Goal: Transaction & Acquisition: Purchase product/service

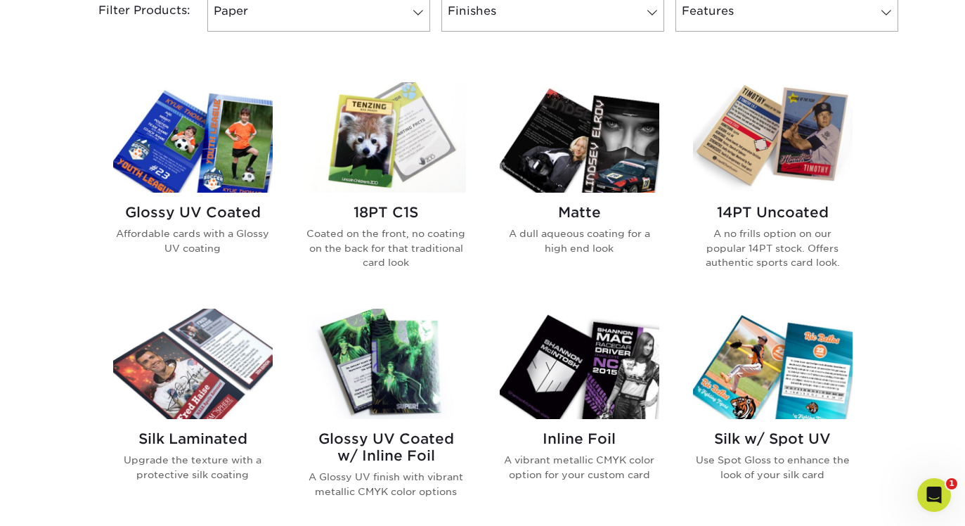
scroll to position [605, 0]
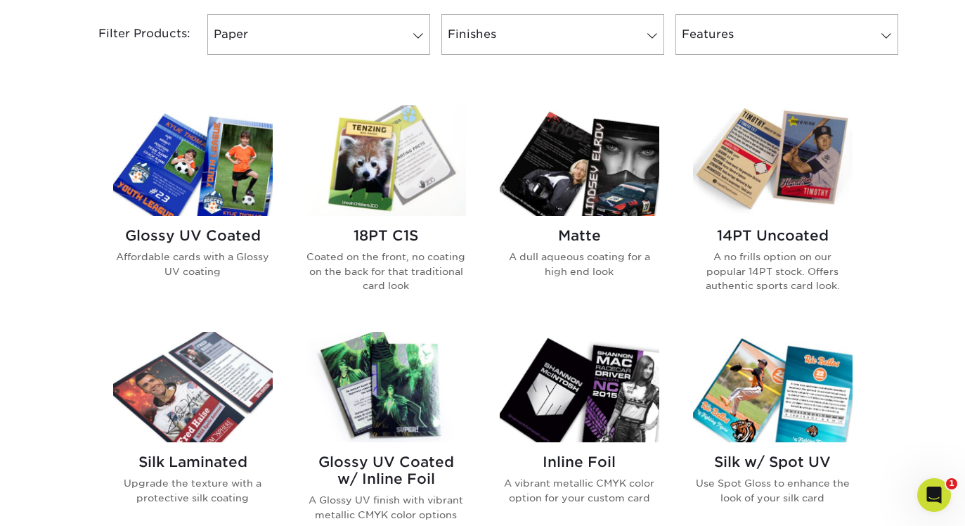
click at [251, 190] on img at bounding box center [193, 160] width 160 height 110
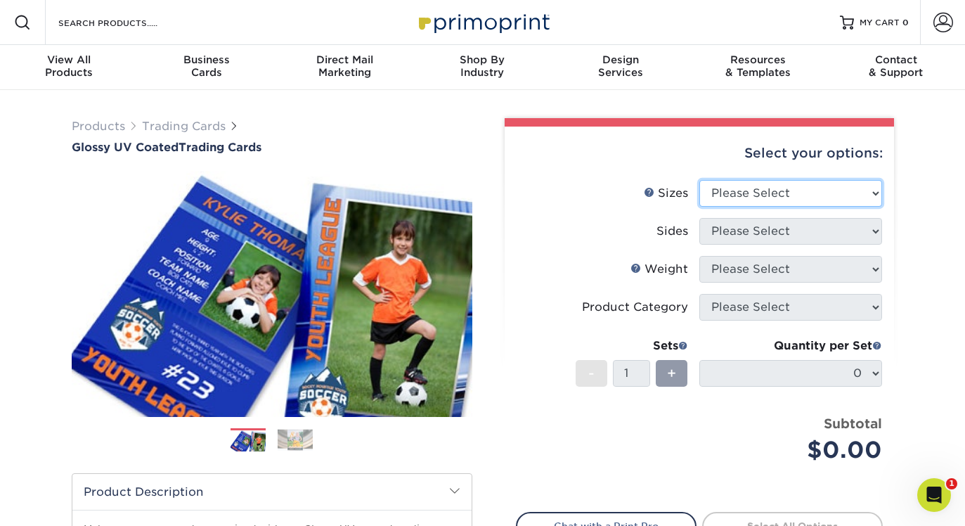
click at [740, 183] on select "Please Select 2.5" x 3.5"" at bounding box center [790, 193] width 183 height 27
select select "2.50x3.50"
click at [699, 180] on select "Please Select 2.5" x 3.5"" at bounding box center [790, 193] width 183 height 27
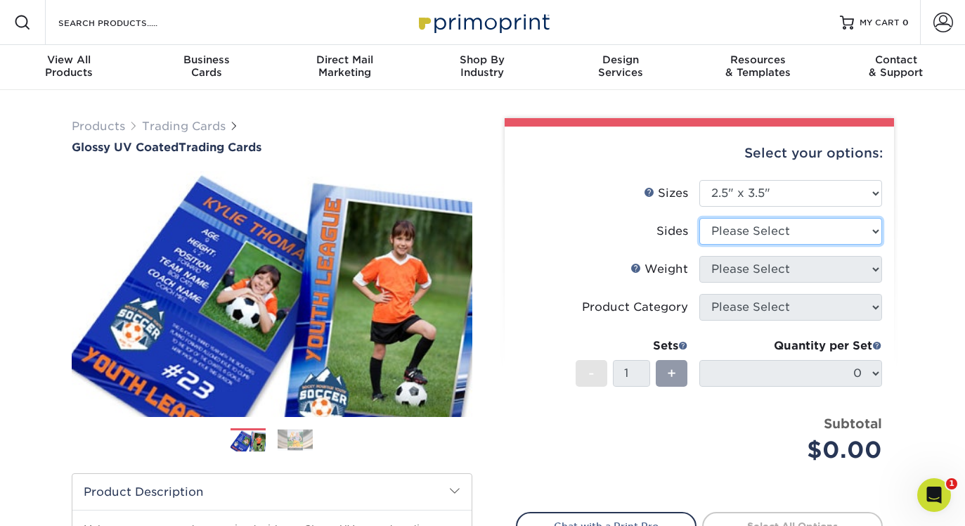
click at [745, 243] on select "Please Select Print Both Sides Print Front Only" at bounding box center [790, 231] width 183 height 27
select select "13abbda7-1d64-4f25-8bb2-c179b224825d"
click at [699, 218] on select "Please Select Print Both Sides Print Front Only" at bounding box center [790, 231] width 183 height 27
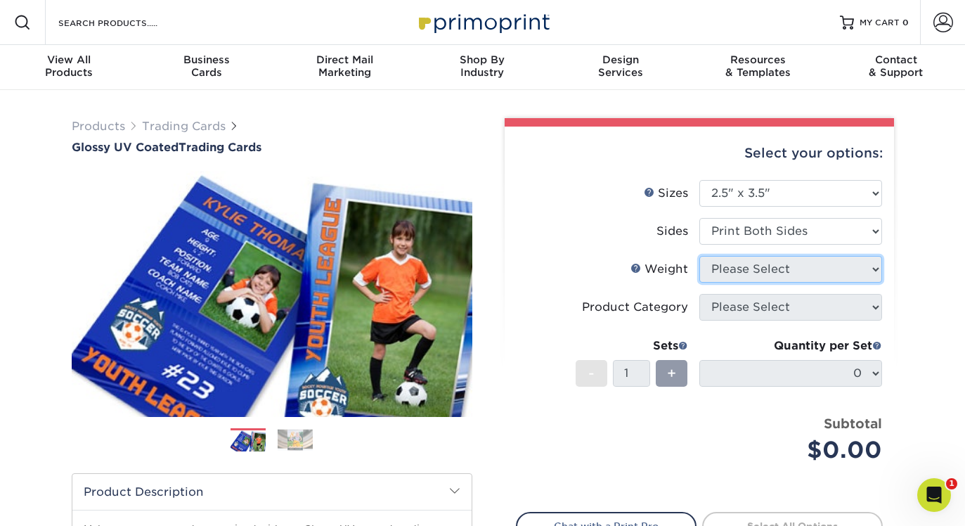
click at [746, 266] on select "Please Select" at bounding box center [790, 269] width 183 height 27
select select "16PT"
click at [699, 256] on select "Please Select 16PT 14PT 18PT C1S" at bounding box center [790, 269] width 183 height 27
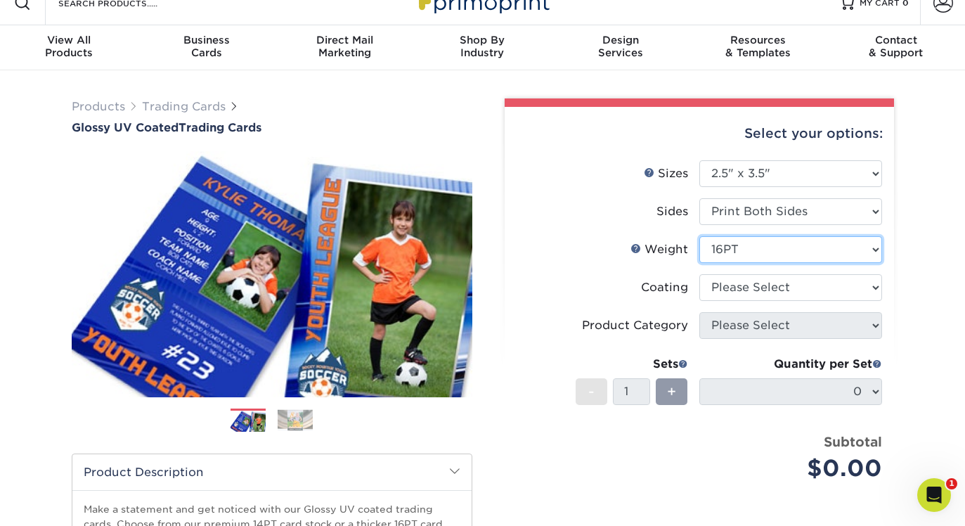
scroll to position [22, 0]
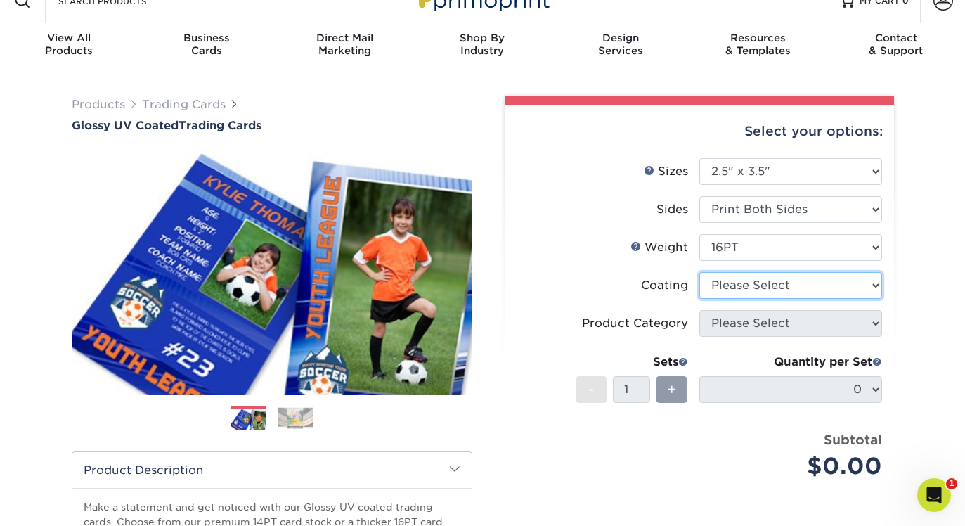
click at [747, 285] on select at bounding box center [790, 285] width 183 height 27
click at [699, 272] on select at bounding box center [790, 285] width 183 height 27
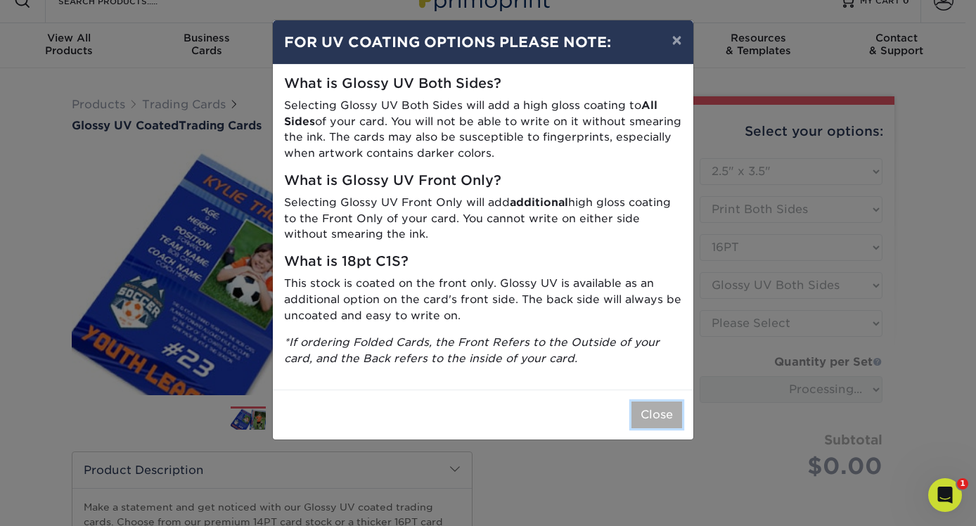
click at [666, 408] on button "Close" at bounding box center [656, 414] width 51 height 27
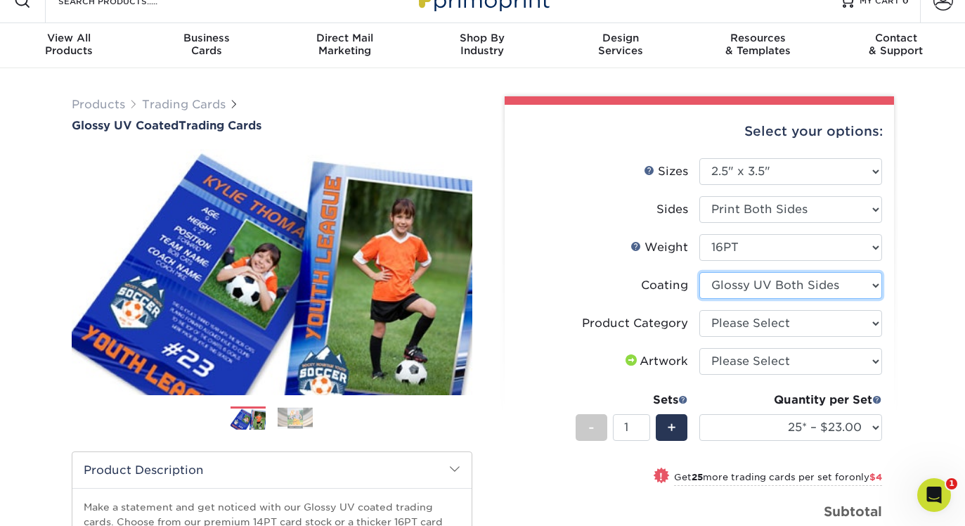
click at [761, 297] on select at bounding box center [790, 285] width 183 height 27
select select "1e8116af-acfc-44b1-83dc-8181aa338834"
click at [699, 272] on select at bounding box center [790, 285] width 183 height 27
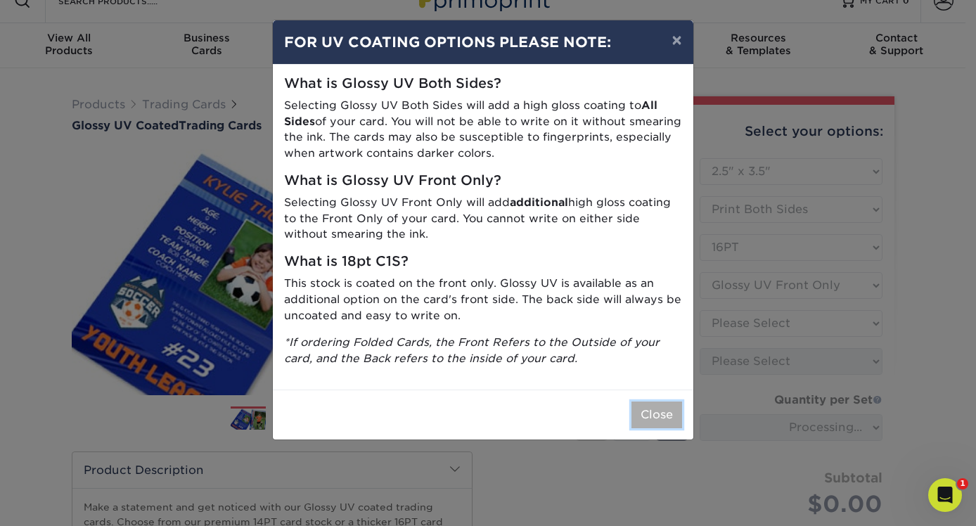
click at [664, 403] on button "Close" at bounding box center [656, 414] width 51 height 27
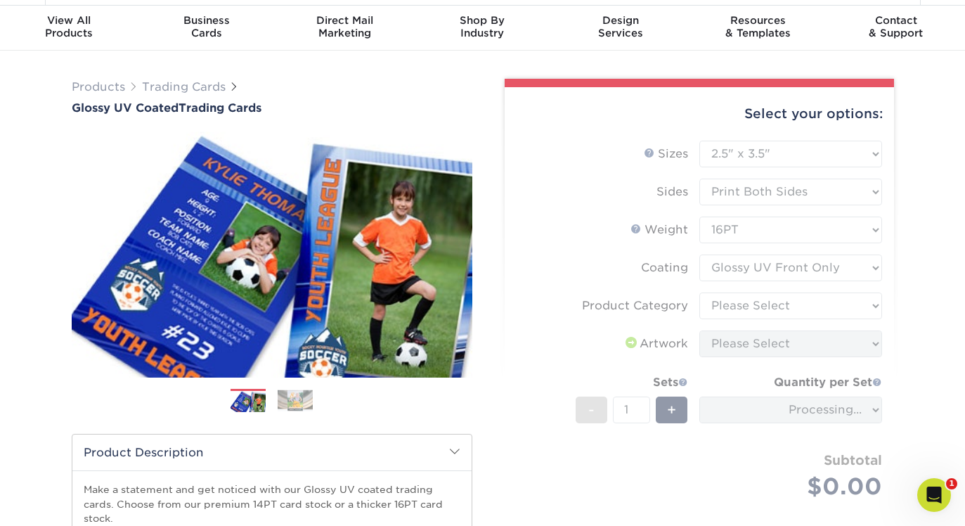
scroll to position [60, 0]
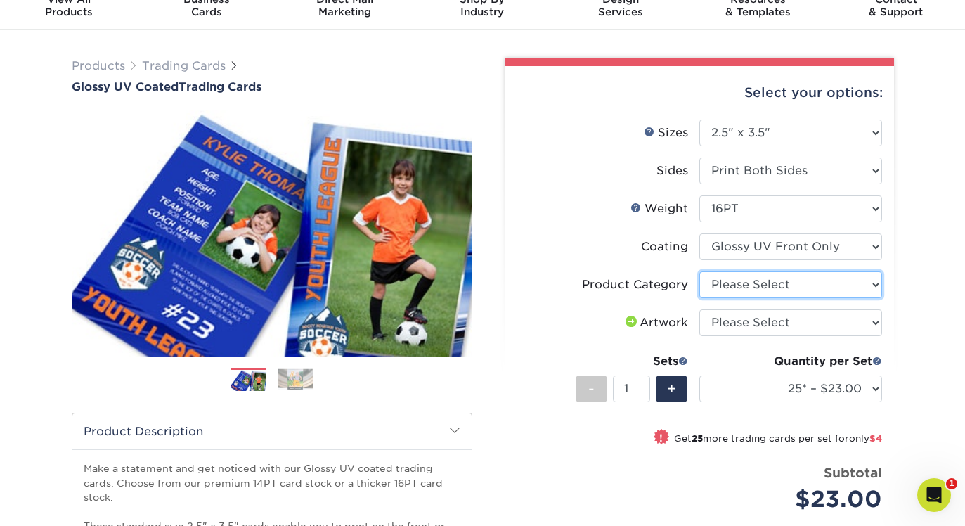
click at [744, 290] on select "Please Select Trading Cards" at bounding box center [790, 284] width 183 height 27
select select "c2f9bce9-36c2-409d-b101-c29d9d031e18"
click at [699, 271] on select "Please Select Trading Cards" at bounding box center [790, 284] width 183 height 27
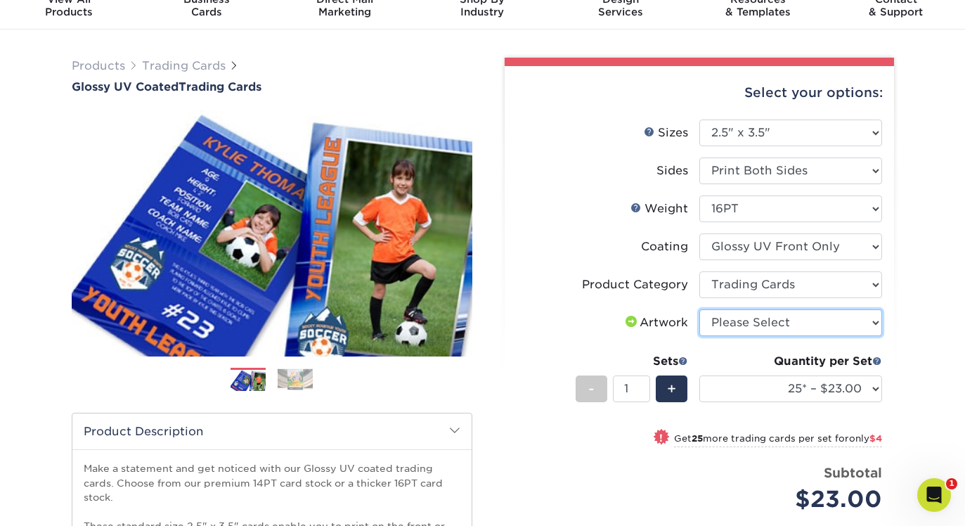
click at [739, 322] on select "Please Select I will upload files I need a design - $100" at bounding box center [790, 322] width 183 height 27
select select "upload"
click at [699, 309] on select "Please Select I will upload files I need a design - $100" at bounding box center [790, 322] width 183 height 27
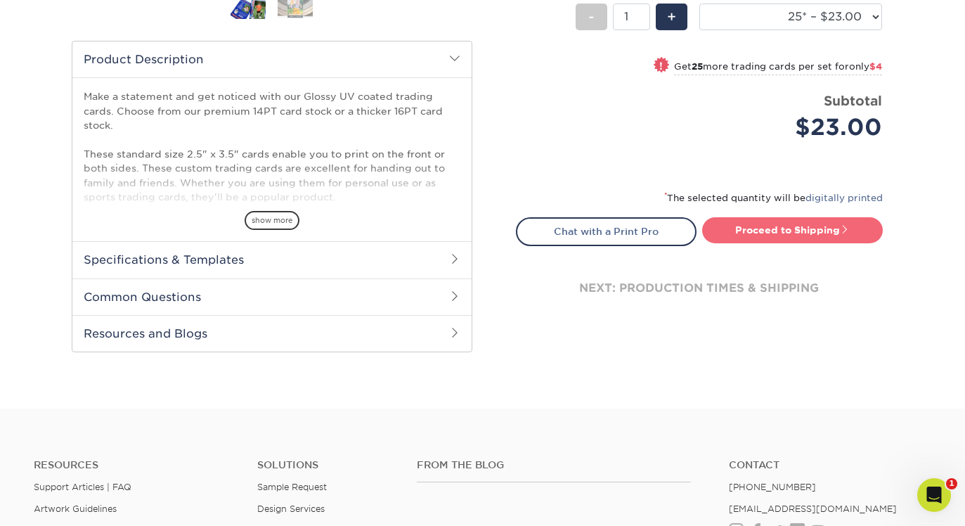
scroll to position [443, 0]
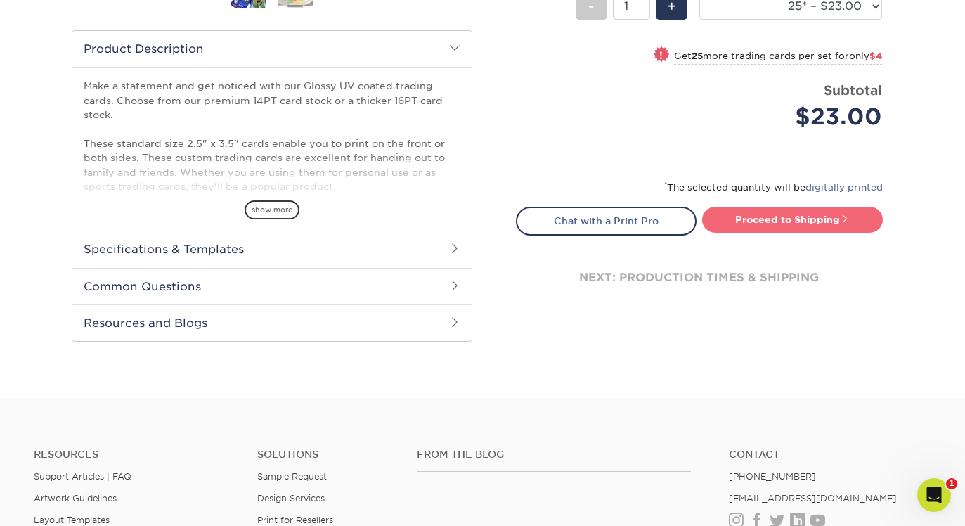
click at [758, 219] on link "Proceed to Shipping" at bounding box center [792, 219] width 181 height 25
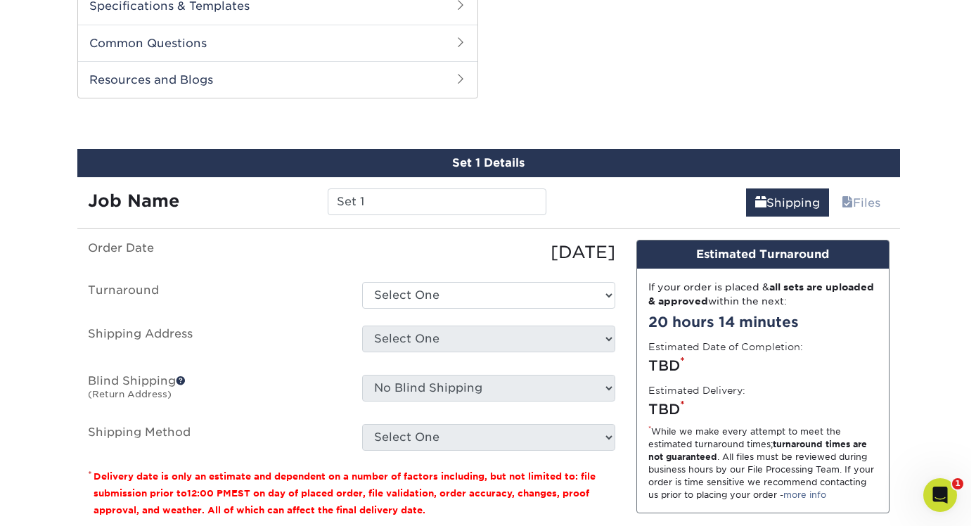
scroll to position [715, 0]
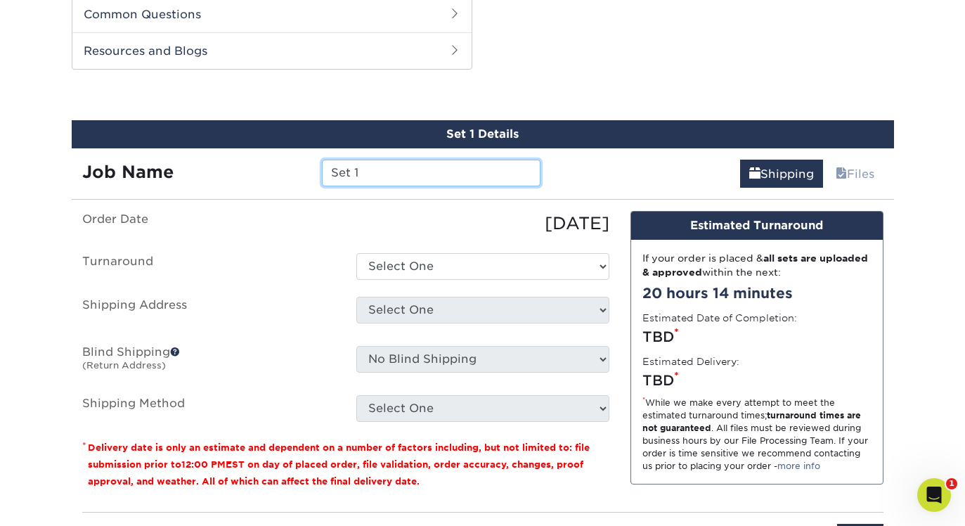
click at [387, 173] on input "Set 1" at bounding box center [431, 173] width 219 height 27
click at [346, 233] on div "10/10/2025" at bounding box center [483, 223] width 274 height 25
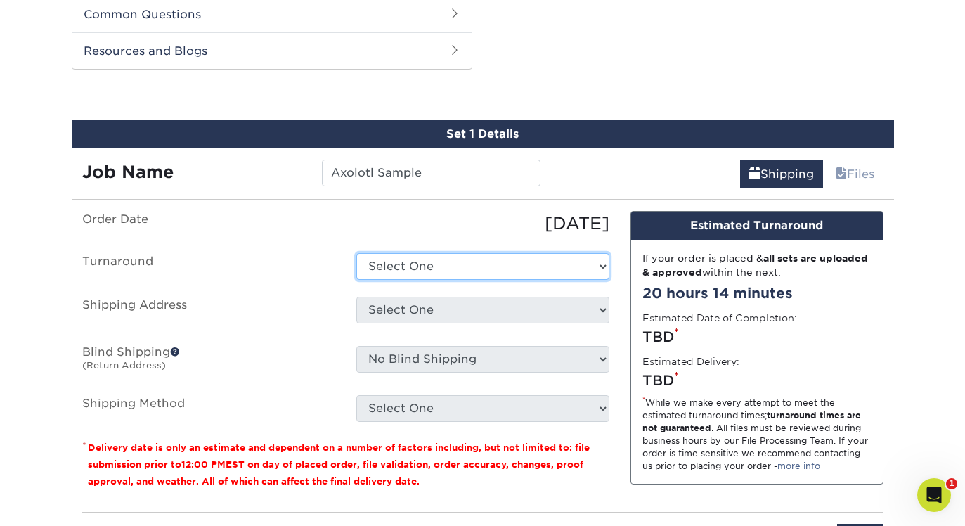
click at [387, 256] on select "Select One 2-4 Business Days 2 Day Next Business Day" at bounding box center [482, 266] width 253 height 27
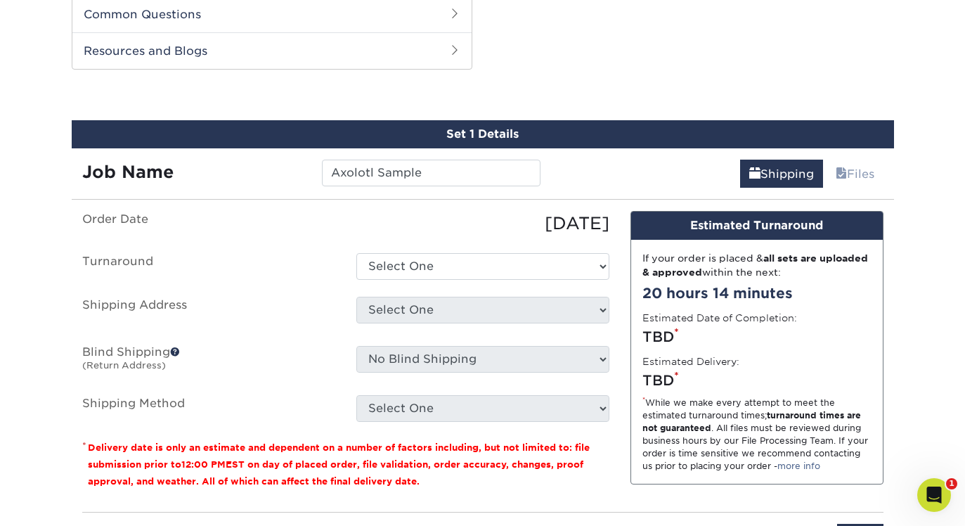
click at [458, 155] on div "Job Name Axolotl Sample" at bounding box center [312, 167] width 480 height 39
click at [453, 173] on input "Axolotl Sample" at bounding box center [431, 173] width 219 height 27
type input "Axolotl Sample 16pt Glossy"
click at [439, 207] on div "Set 1 Details Job Name Axolotl Sample 16pt Glossy Shipping Files You've choosen…" at bounding box center [483, 343] width 822 height 447
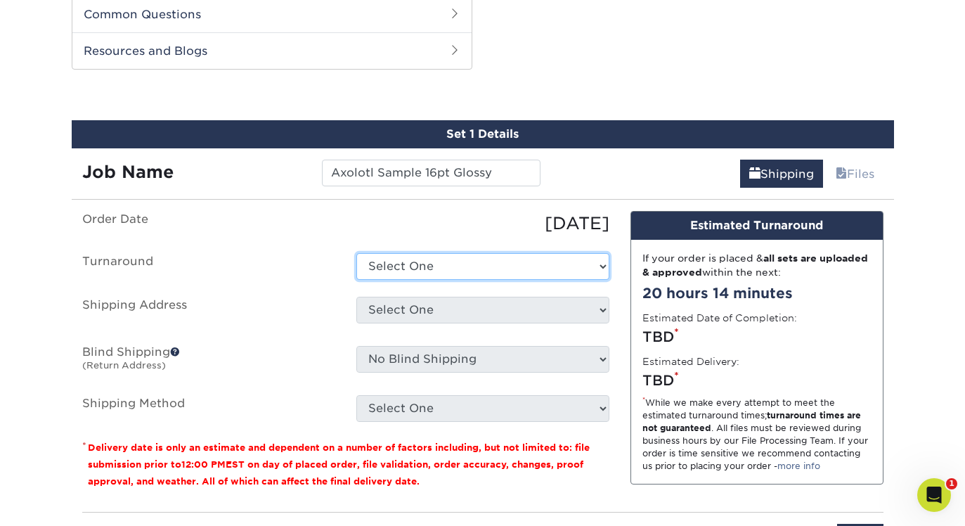
click at [453, 259] on select "Select One 2-4 Business Days 2 Day Next Business Day" at bounding box center [482, 266] width 253 height 27
select select "e9d6f3ab-43c4-42e4-aa59-234fabf19733"
click at [356, 253] on select "Select One 2-4 Business Days 2 Day Next Business Day" at bounding box center [482, 266] width 253 height 27
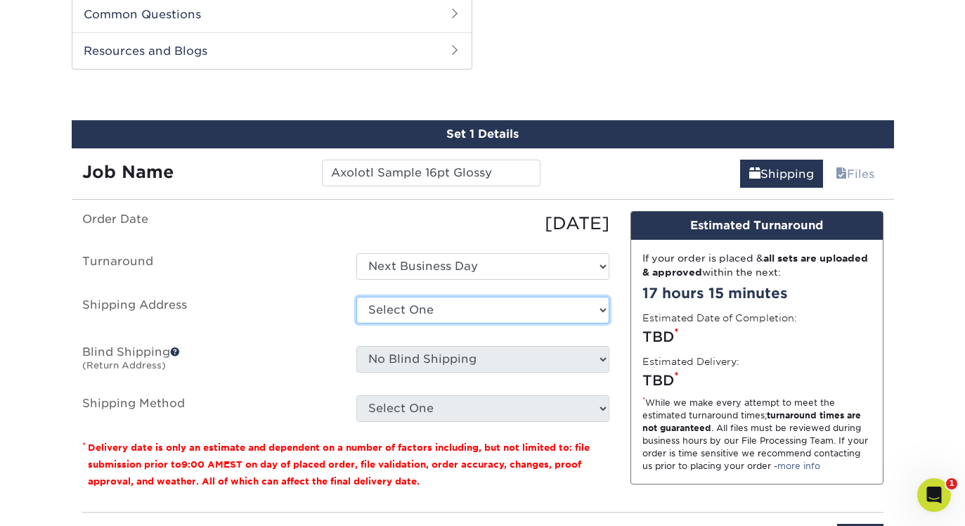
click at [436, 309] on select "Select One + Add New Address - Login" at bounding box center [482, 310] width 253 height 27
select select "newaddress"
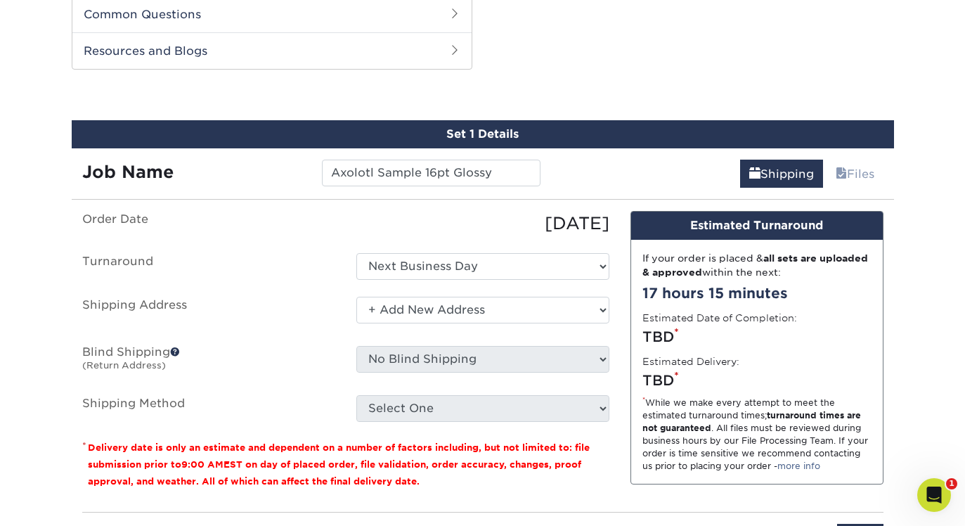
click at [356, 297] on select "Select One + Add New Address - Login" at bounding box center [482, 310] width 253 height 27
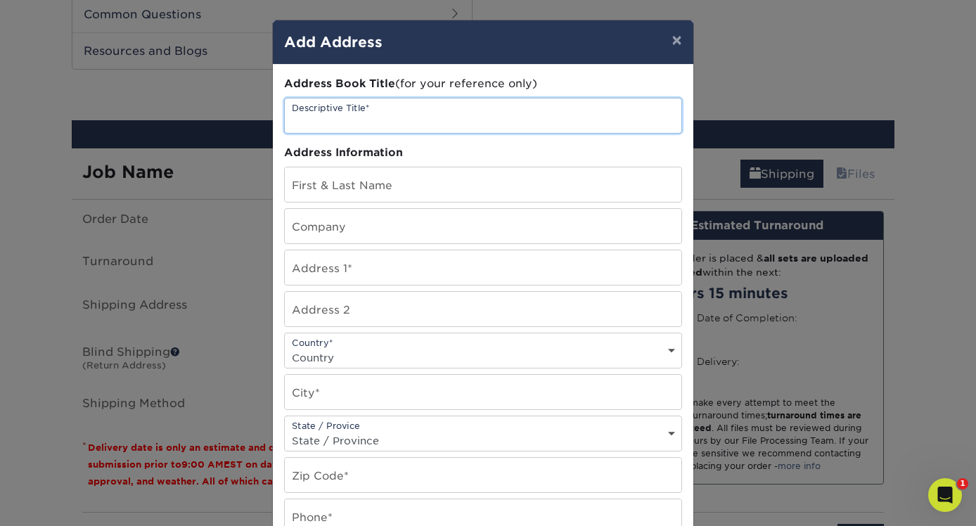
click at [364, 114] on input "text" at bounding box center [483, 115] width 396 height 34
type input "Donavelli Apartment 1503"
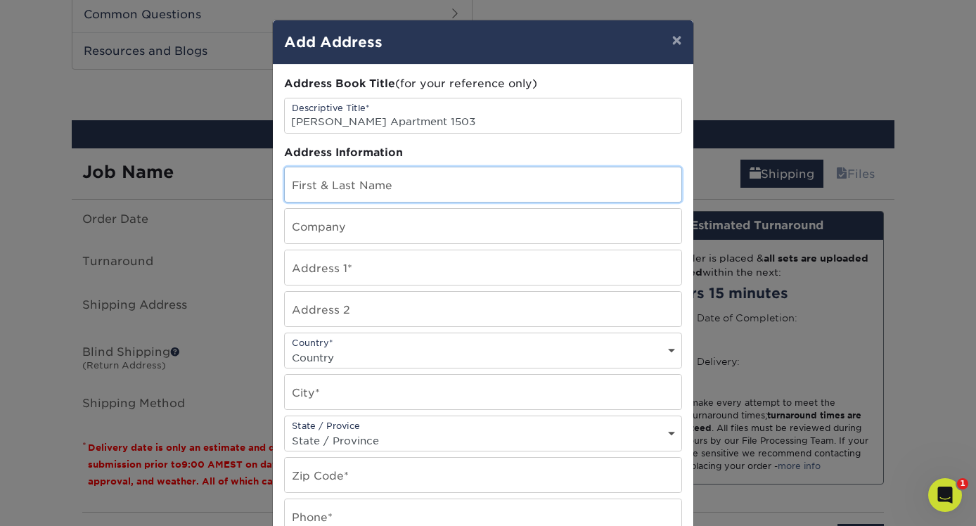
click at [374, 190] on input "text" at bounding box center [483, 184] width 396 height 34
type input "Jackson Fay"
type input "Donavelli"
type input "4220 12th Avenue Northeast"
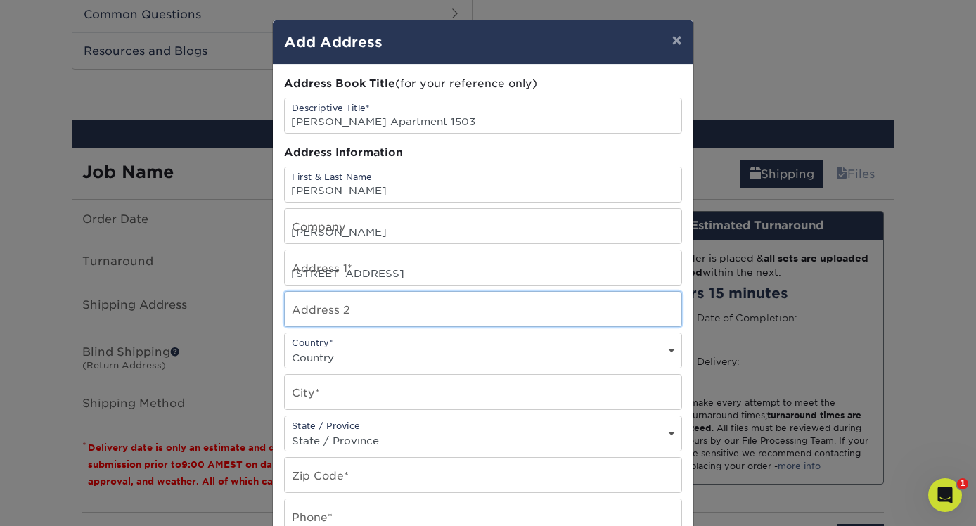
type input "2008"
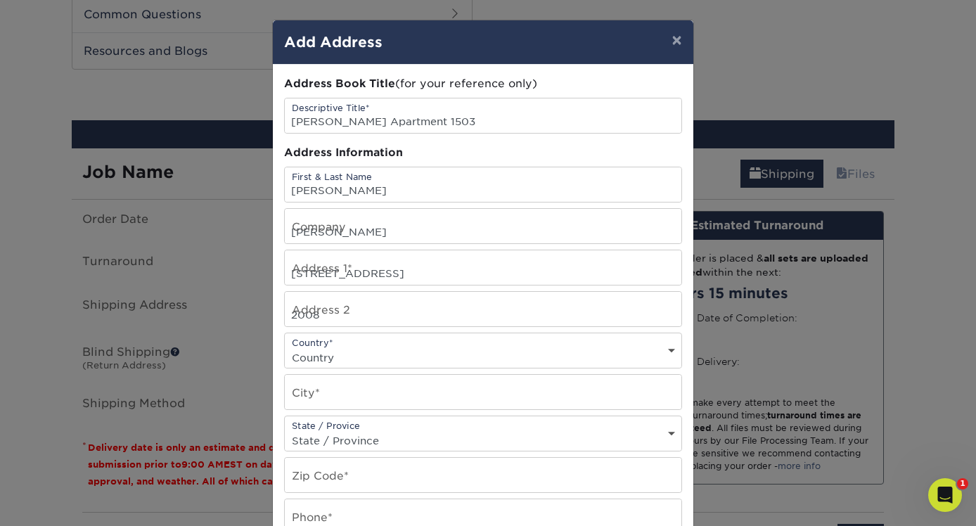
select select "US"
type input "SEATTLE"
select select "WA"
type input "98105"
type input "2536785021"
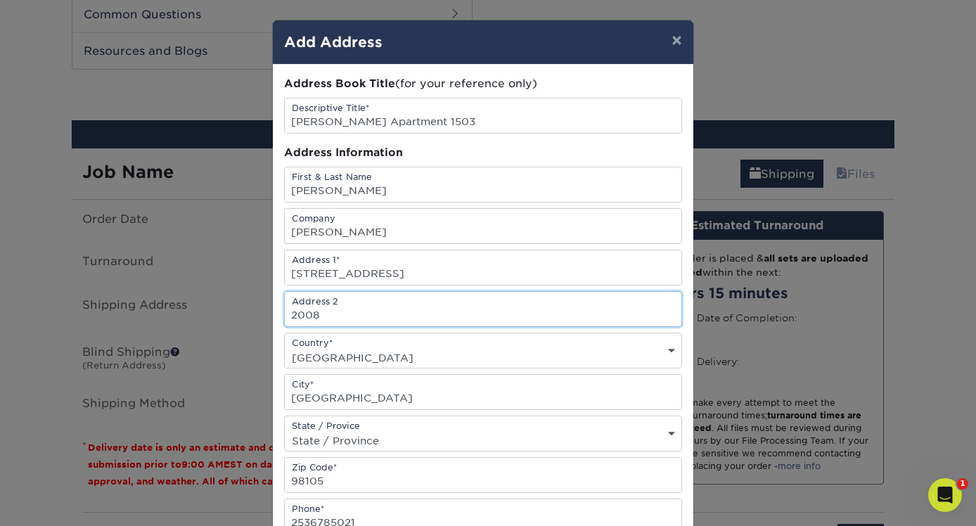
click at [375, 320] on input "2008" at bounding box center [483, 309] width 396 height 34
type input "2"
type input "Rm. 1503"
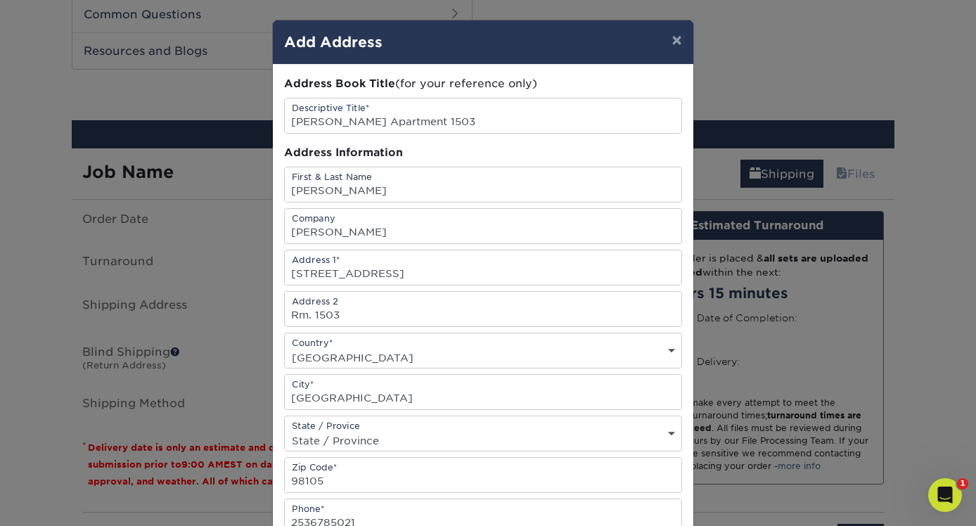
click at [478, 142] on div "Address Book Title (for your reference only) Descriptive Title* Donavelli Apart…" at bounding box center [483, 379] width 398 height 607
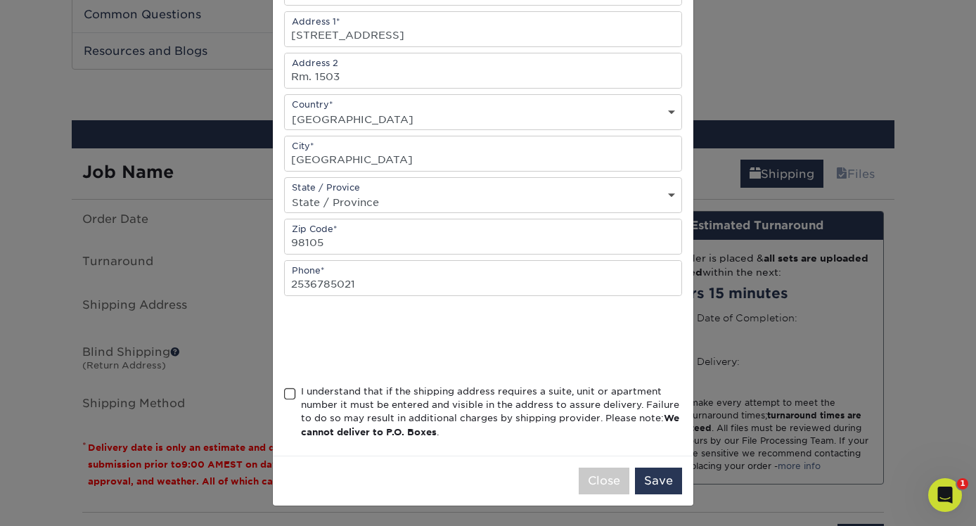
scroll to position [0, 0]
click at [285, 393] on span at bounding box center [290, 393] width 12 height 13
click at [0, 0] on input "I understand that if the shipping address requires a suite, unit or apartment n…" at bounding box center [0, 0] width 0 height 0
click at [645, 481] on button "Save" at bounding box center [658, 480] width 47 height 27
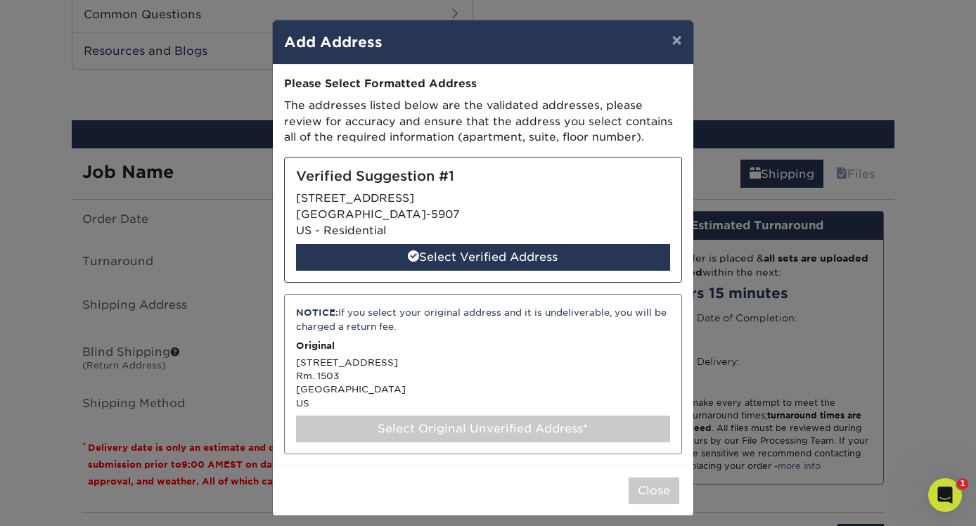
click at [483, 427] on div "Select Original Unverified Address*" at bounding box center [483, 428] width 374 height 27
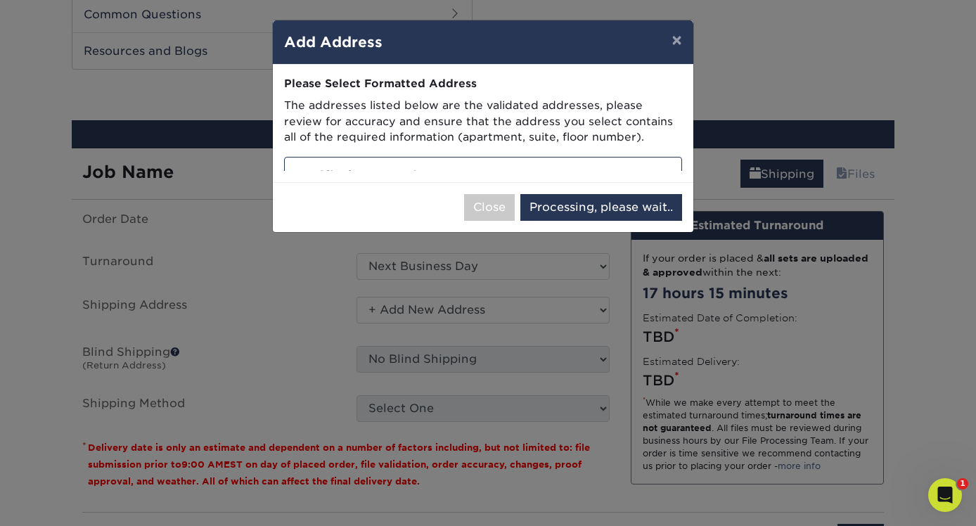
select select "286868"
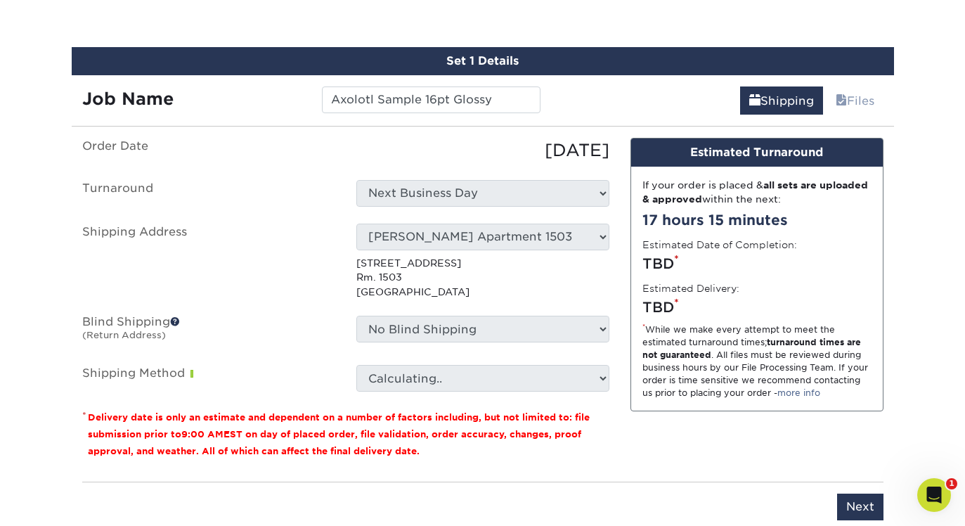
scroll to position [789, 0]
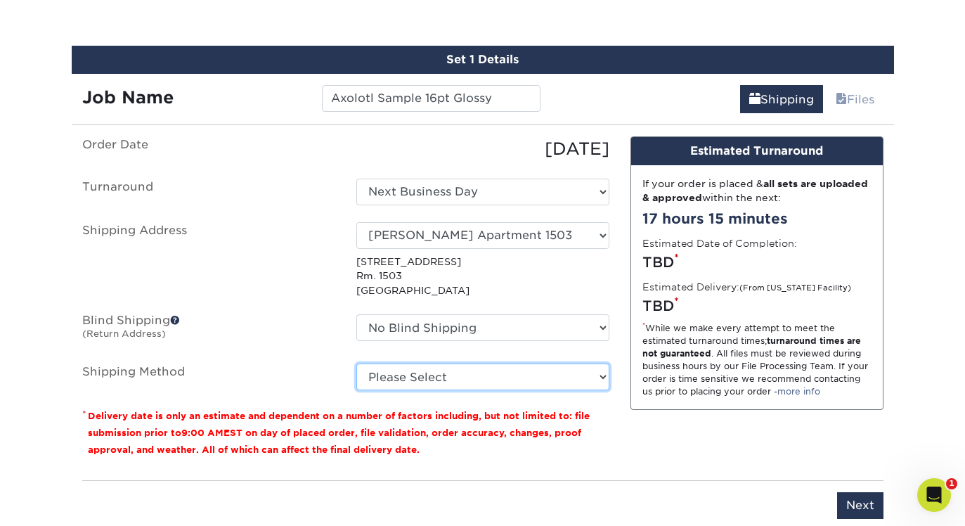
click at [449, 378] on select "Please Select Ground Shipping (+$11.60) 3 Day Shipping Service (+$12.00) 2 Day …" at bounding box center [482, 376] width 253 height 27
click at [356, 363] on select "Please Select Ground Shipping (+$11.60) 3 Day Shipping Service (+$12.00) 2 Day …" at bounding box center [482, 376] width 253 height 27
click at [457, 387] on select "Please Select Ground Shipping (+$11.60) 3 Day Shipping Service (+$12.00) 2 Day …" at bounding box center [482, 376] width 253 height 27
click at [356, 363] on select "Please Select Ground Shipping (+$11.60) 3 Day Shipping Service (+$12.00) 2 Day …" at bounding box center [482, 376] width 253 height 27
click at [463, 372] on select "Please Select Ground Shipping (+$11.60) 3 Day Shipping Service (+$12.00) 2 Day …" at bounding box center [482, 376] width 253 height 27
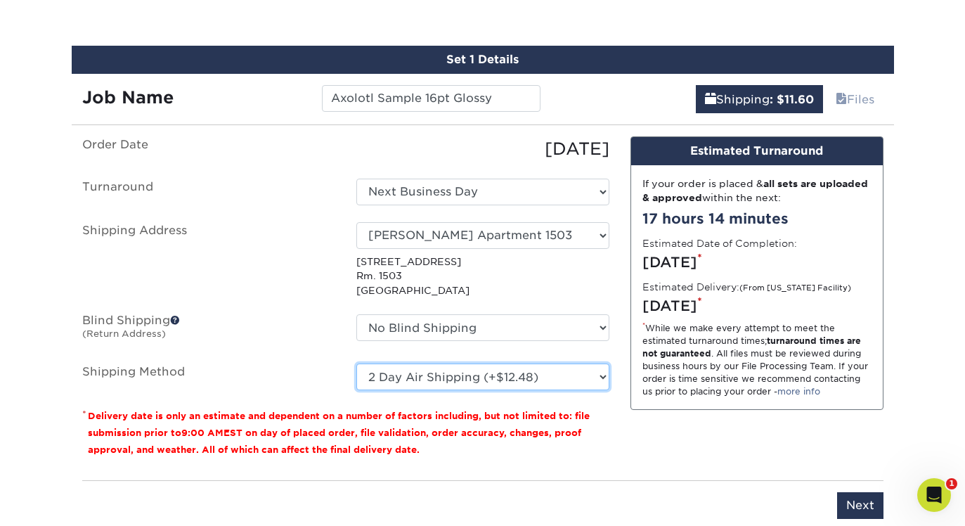
click at [356, 363] on select "Please Select Ground Shipping (+$11.60) 3 Day Shipping Service (+$12.00) 2 Day …" at bounding box center [482, 376] width 253 height 27
click at [482, 378] on select "Please Select Ground Shipping (+$11.60) 3 Day Shipping Service (+$12.00) 2 Day …" at bounding box center [482, 376] width 253 height 27
click at [356, 363] on select "Please Select Ground Shipping (+$11.60) 3 Day Shipping Service (+$12.00) 2 Day …" at bounding box center [482, 376] width 253 height 27
click at [489, 376] on select "Please Select Ground Shipping (+$11.60) 3 Day Shipping Service (+$12.00) 2 Day …" at bounding box center [482, 376] width 253 height 27
select select "02"
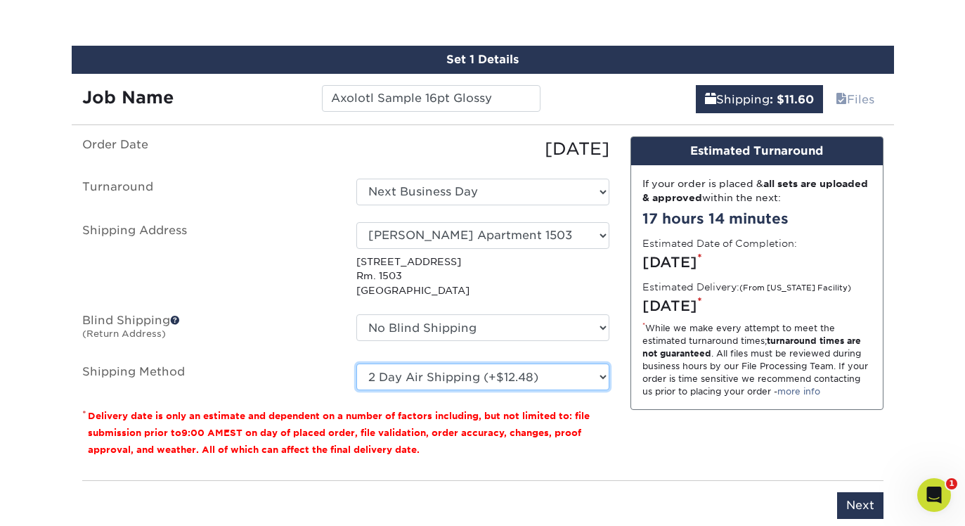
click at [356, 363] on select "Please Select Ground Shipping (+$11.60) 3 Day Shipping Service (+$12.00) 2 Day …" at bounding box center [482, 376] width 253 height 27
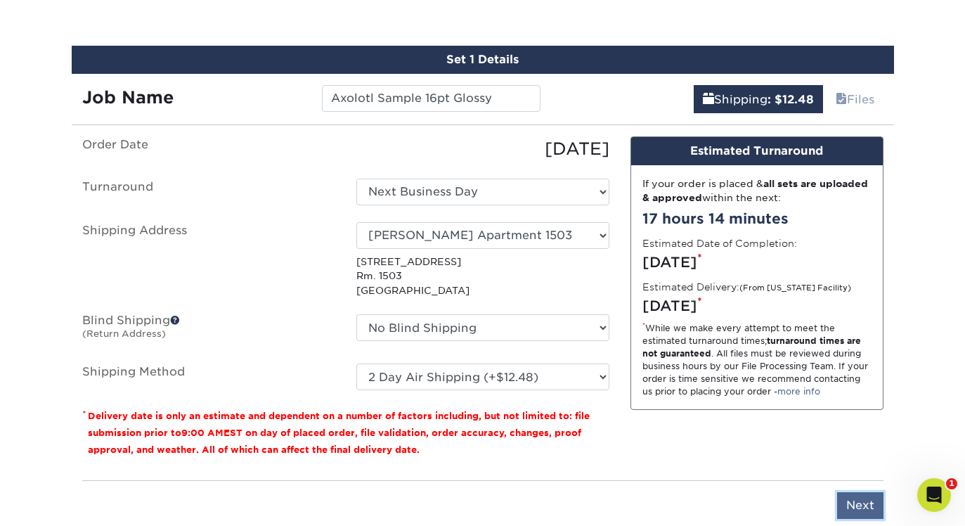
click at [844, 499] on input "Next" at bounding box center [860, 505] width 46 height 27
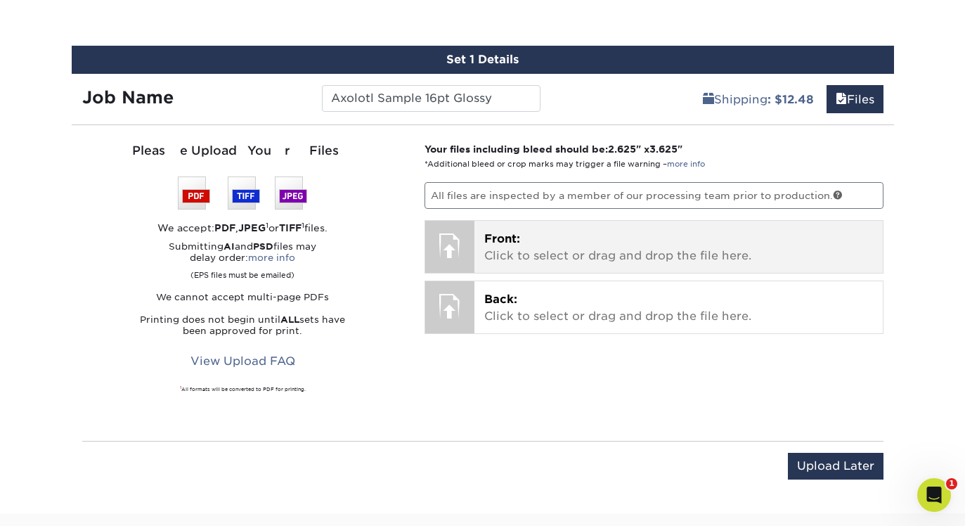
click at [640, 254] on p "Front: Click to select or drag and drop the file here." at bounding box center [678, 248] width 389 height 34
click at [539, 250] on p "Front: Click to select or drag and drop the file here." at bounding box center [678, 248] width 389 height 34
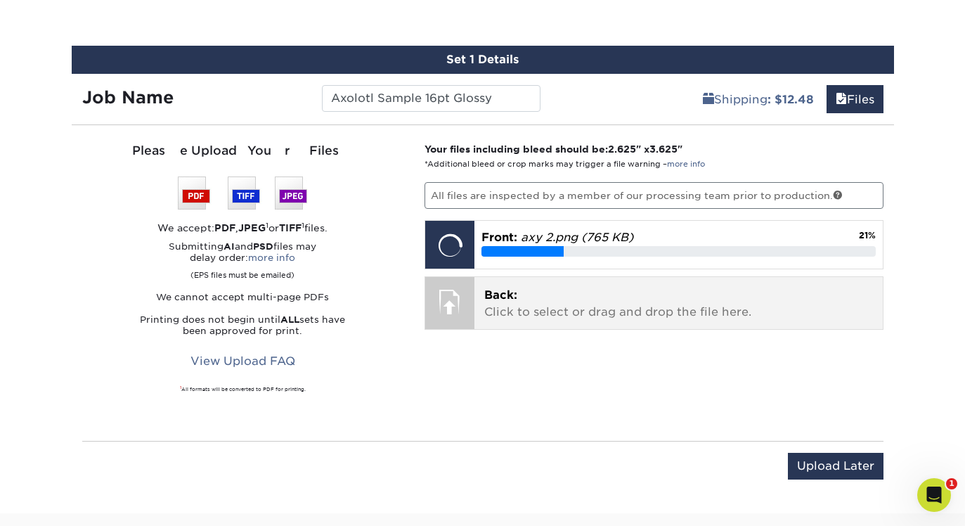
click at [490, 303] on p "Back: Click to select or drag and drop the file here." at bounding box center [678, 304] width 389 height 34
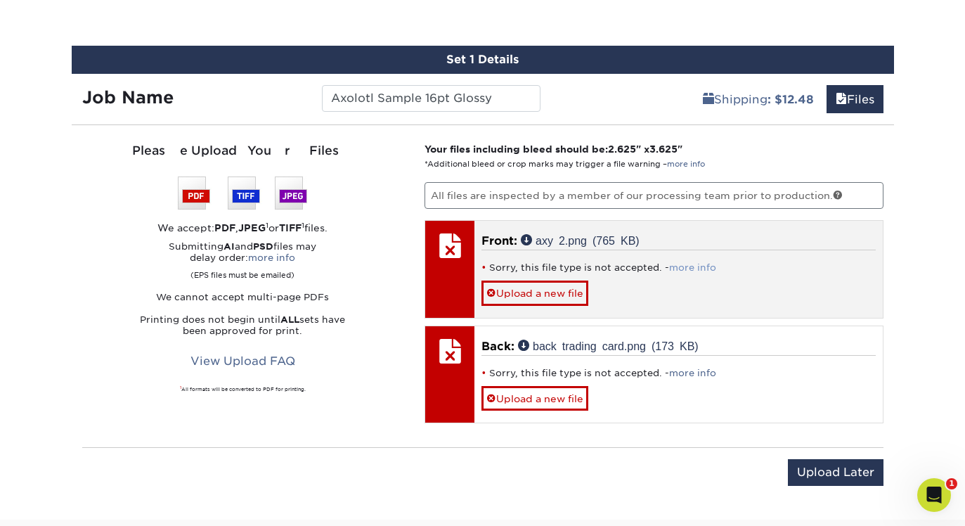
click at [685, 262] on link "more info" at bounding box center [692, 267] width 47 height 11
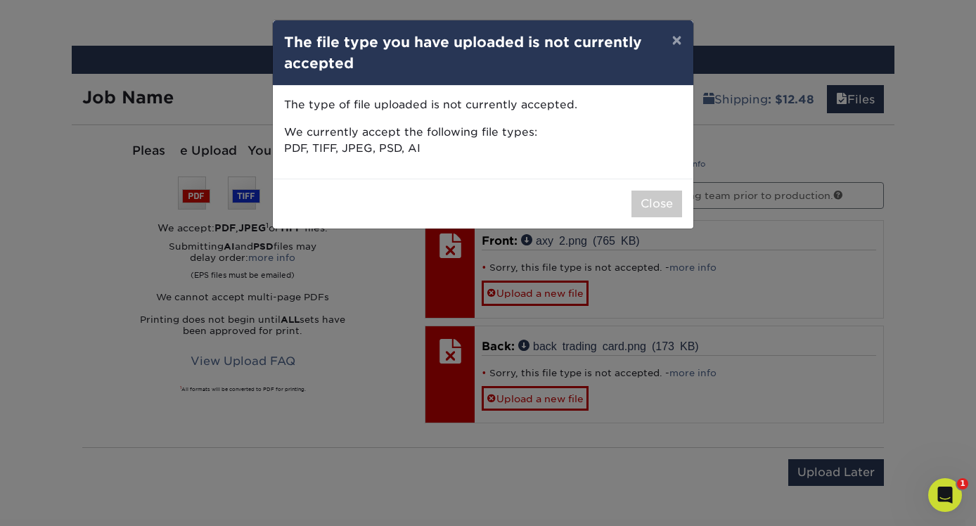
click at [666, 19] on div "× The file type you have uploaded is not currently accepted The type of file up…" at bounding box center [488, 263] width 976 height 526
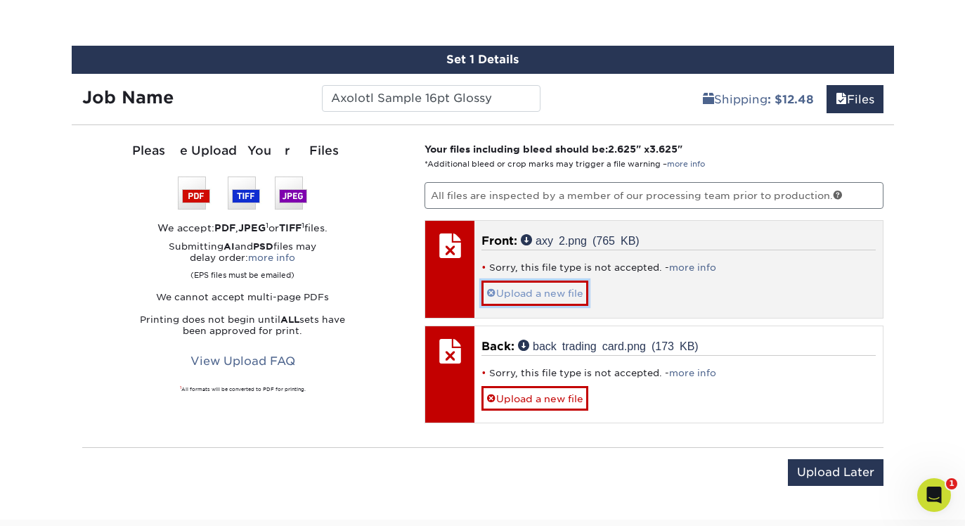
click at [531, 291] on link "Upload a new file" at bounding box center [535, 292] width 107 height 25
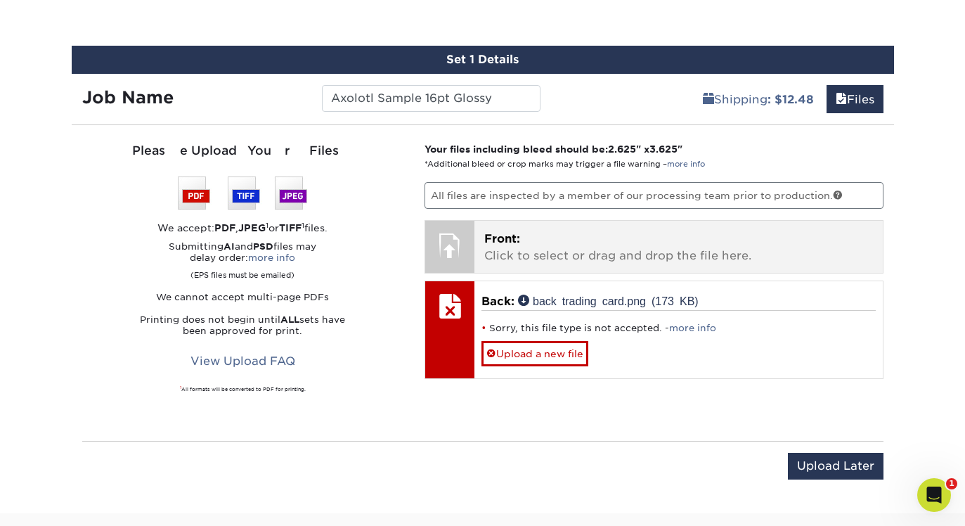
click at [528, 258] on p "Front: Click to select or drag and drop the file here." at bounding box center [678, 248] width 389 height 34
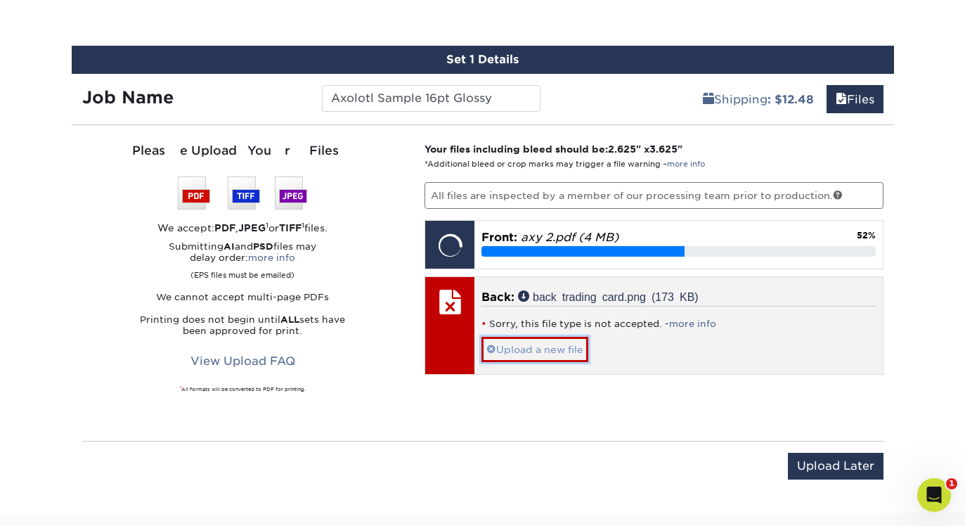
click at [565, 347] on link "Upload a new file" at bounding box center [535, 349] width 107 height 25
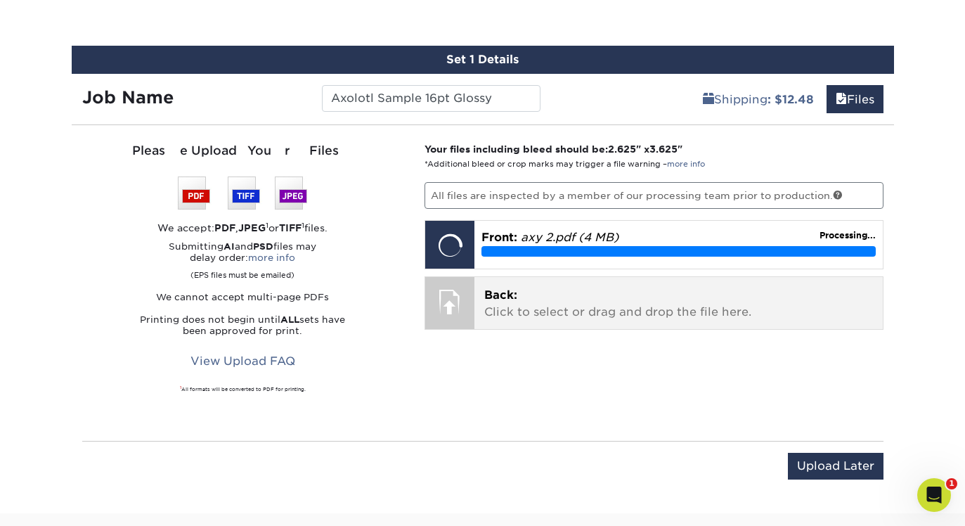
click at [535, 313] on p "Back: Click to select or drag and drop the file here." at bounding box center [678, 304] width 389 height 34
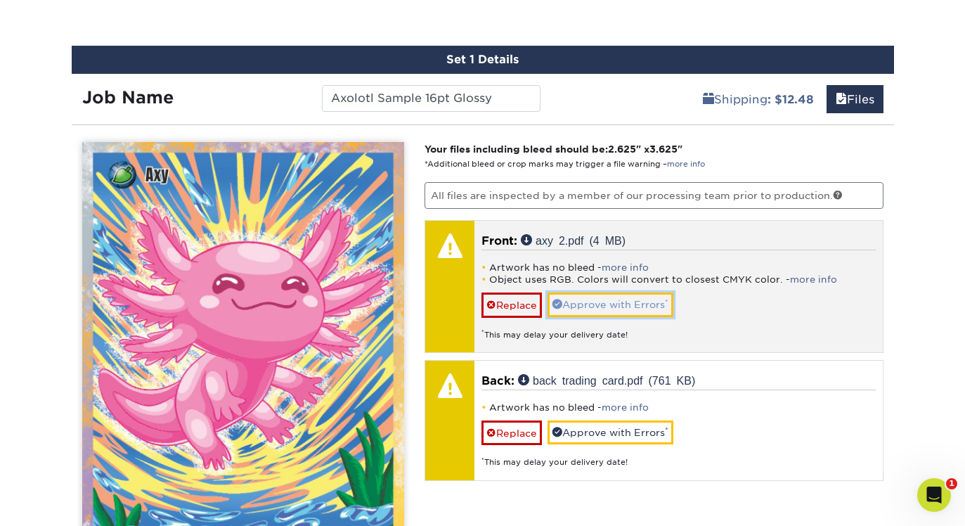
click at [586, 300] on link "Approve with Errors *" at bounding box center [611, 304] width 126 height 24
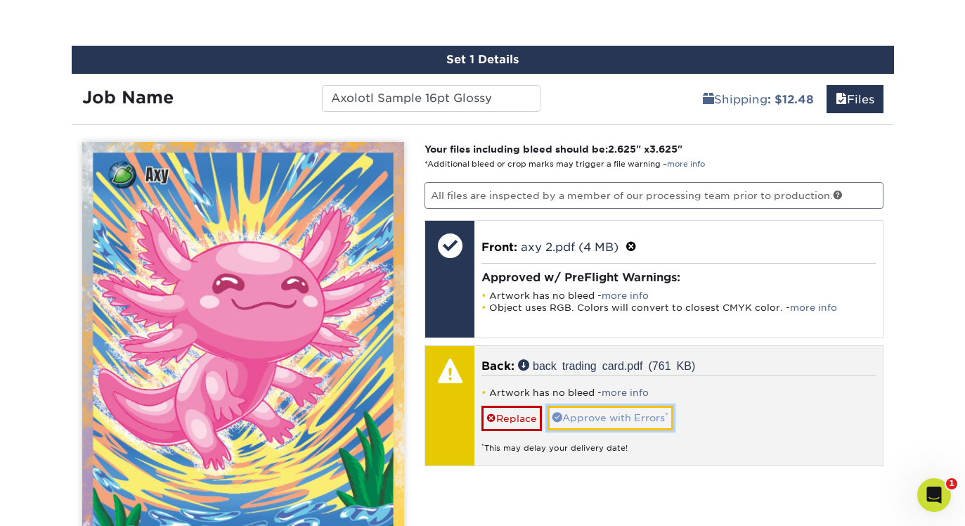
click at [592, 413] on link "Approve with Errors *" at bounding box center [611, 418] width 126 height 24
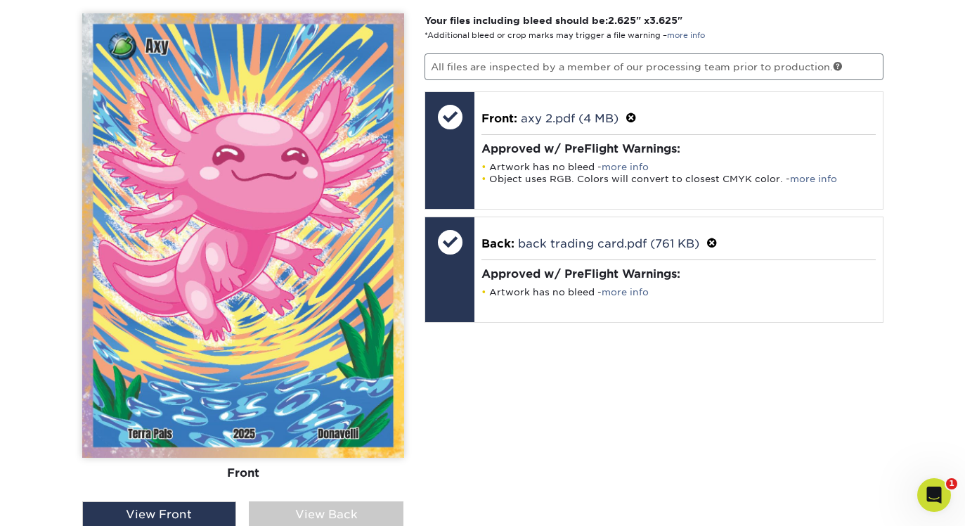
scroll to position [929, 0]
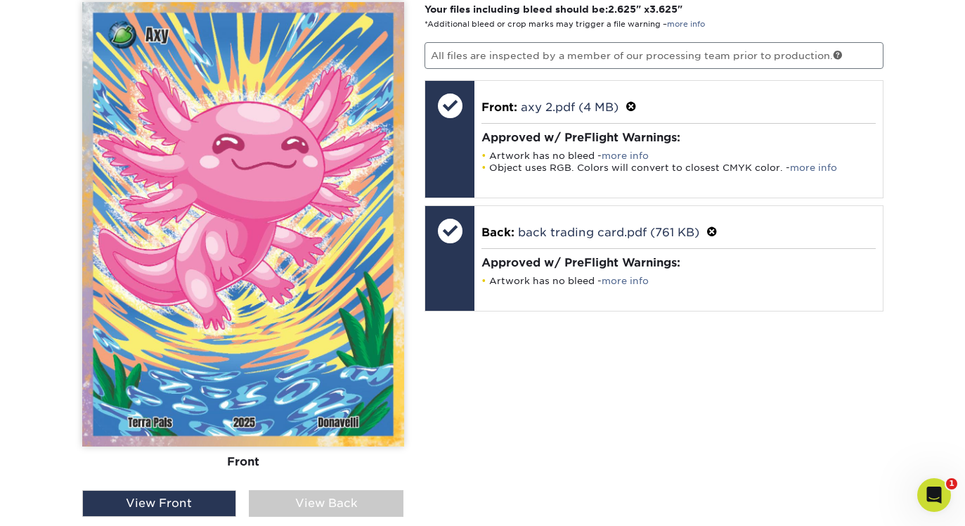
click at [293, 501] on div "View Back" at bounding box center [326, 503] width 155 height 27
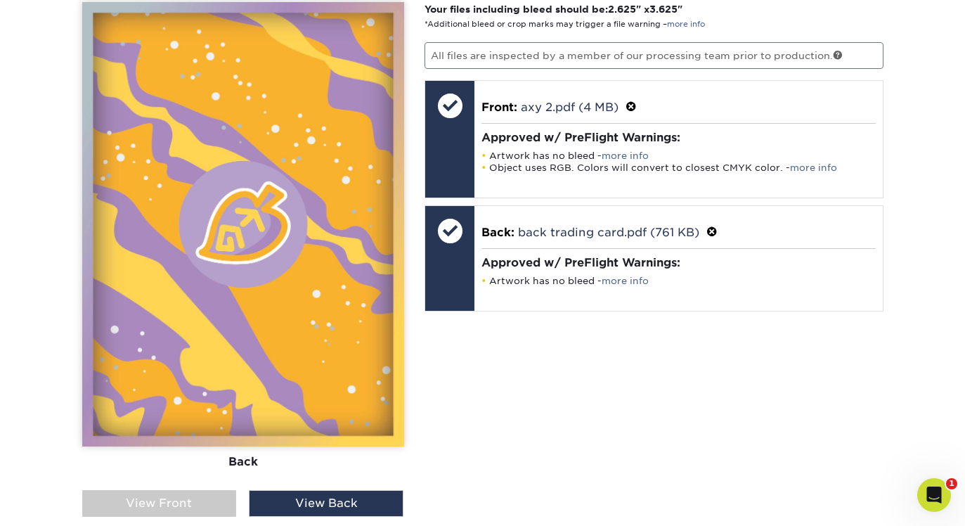
click at [207, 514] on div "View Front" at bounding box center [159, 503] width 155 height 27
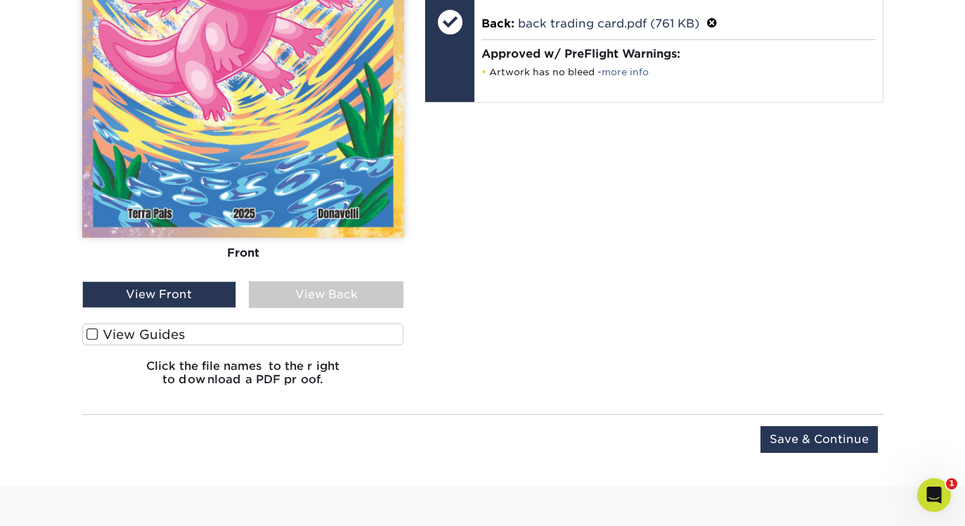
click at [153, 332] on label "View Guides" at bounding box center [243, 334] width 322 height 22
click at [0, 0] on input "View Guides" at bounding box center [0, 0] width 0 height 0
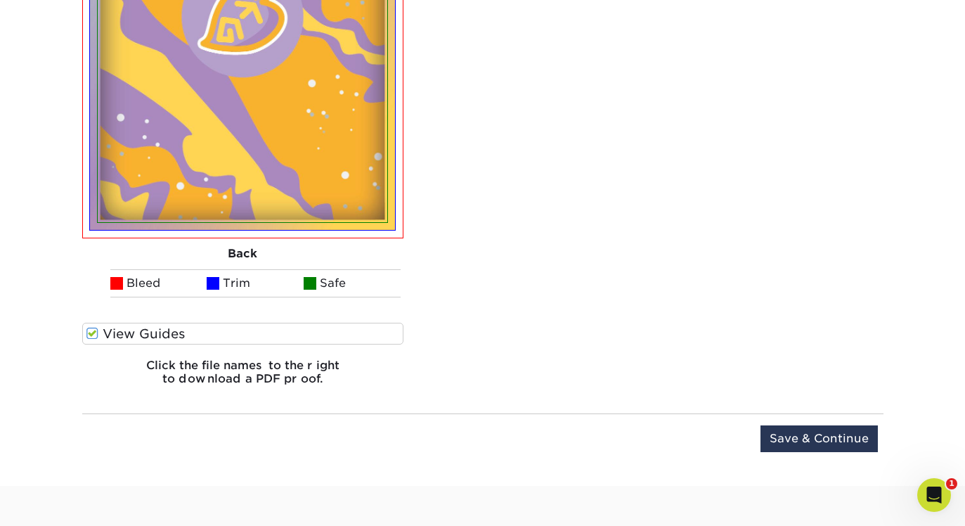
click at [150, 332] on label "View Guides" at bounding box center [243, 334] width 322 height 22
click at [0, 0] on input "View Guides" at bounding box center [0, 0] width 0 height 0
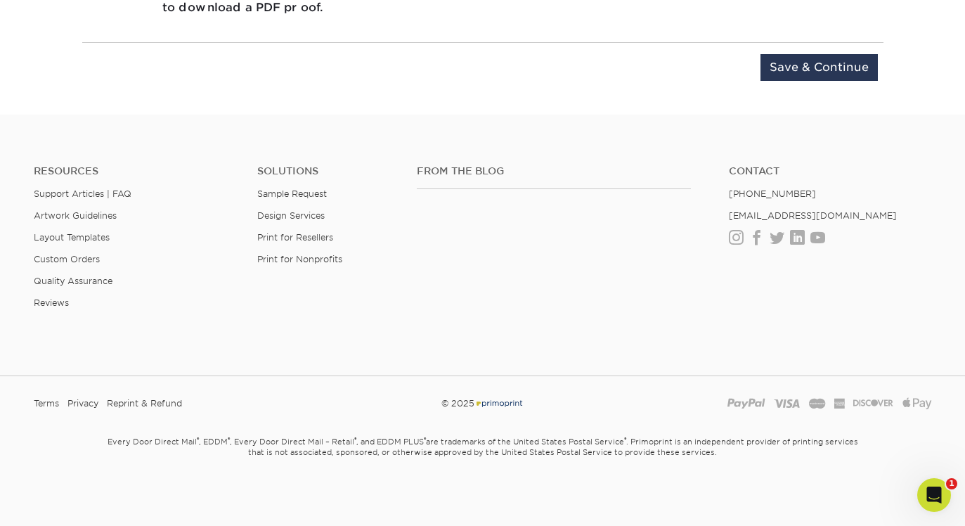
scroll to position [1138, 0]
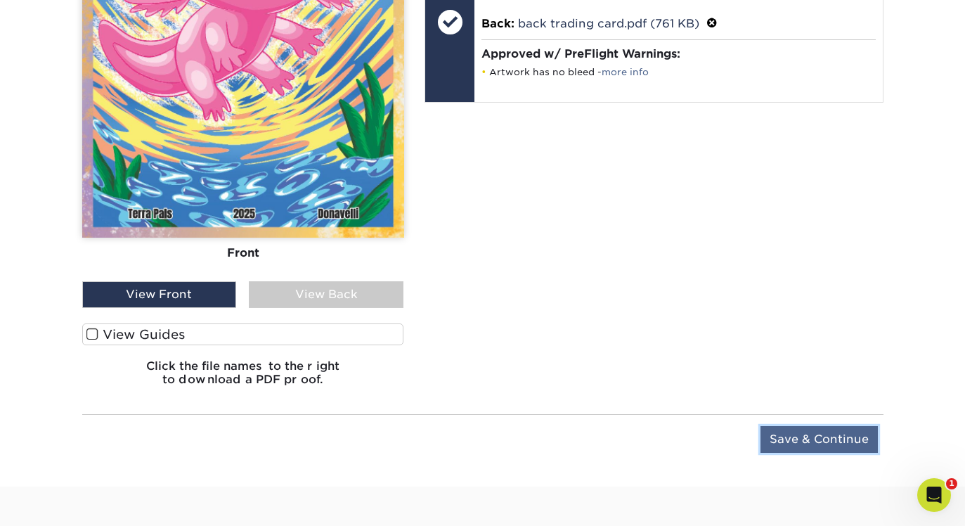
click at [825, 434] on input "Save & Continue" at bounding box center [819, 439] width 117 height 27
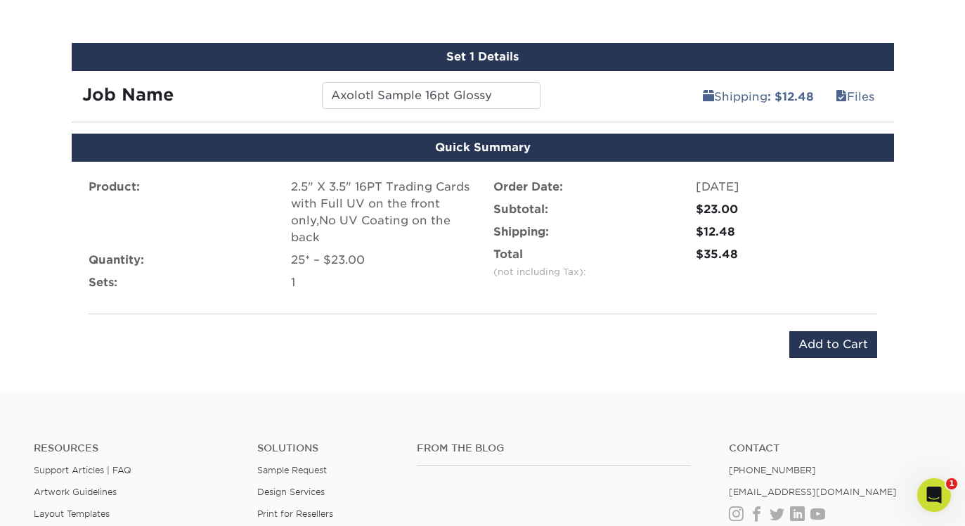
scroll to position [790, 0]
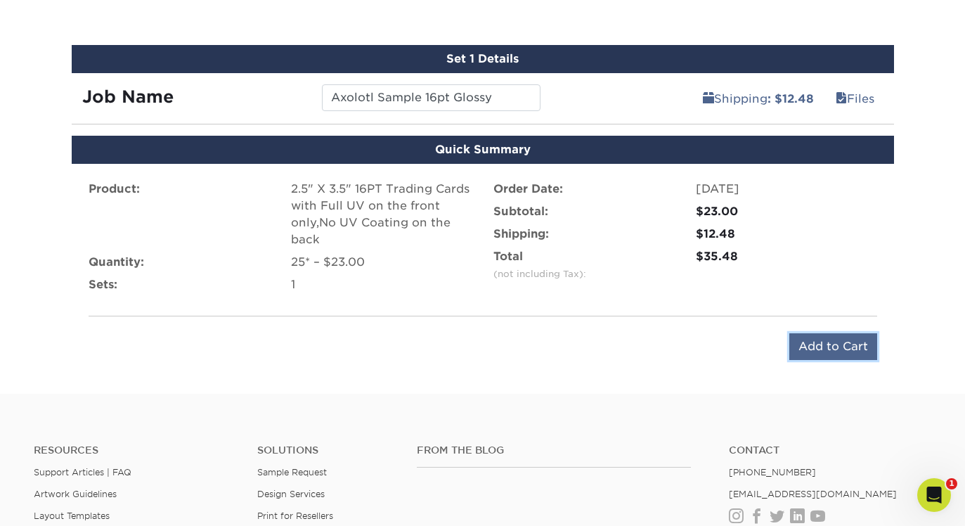
click at [811, 342] on input "Add to Cart" at bounding box center [833, 346] width 88 height 27
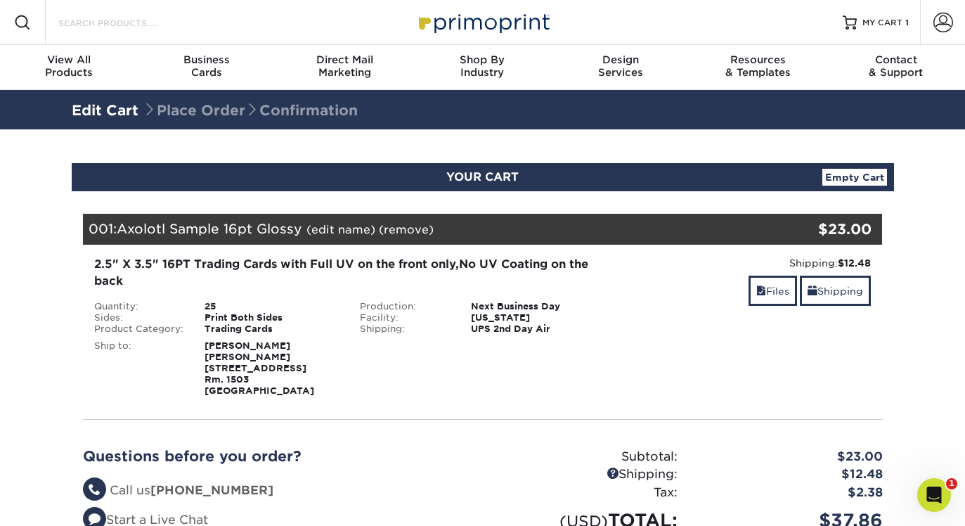
click at [98, 28] on input "Search Products" at bounding box center [125, 22] width 137 height 17
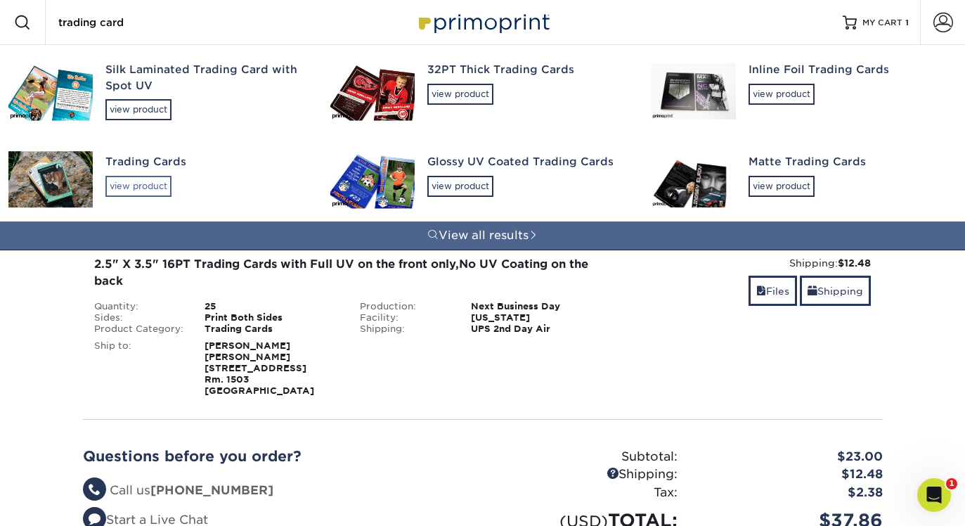
type input "trading card"
click at [137, 177] on div "view product" at bounding box center [138, 186] width 66 height 21
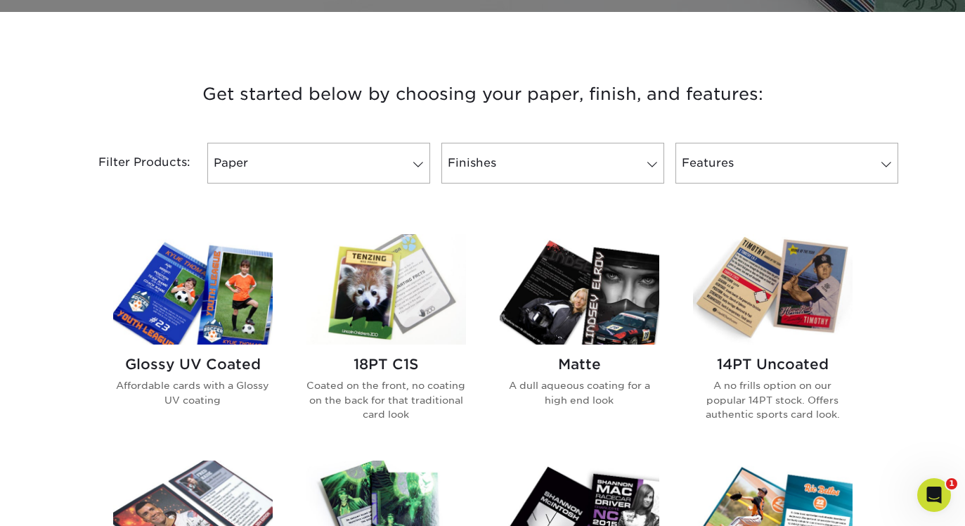
scroll to position [479, 0]
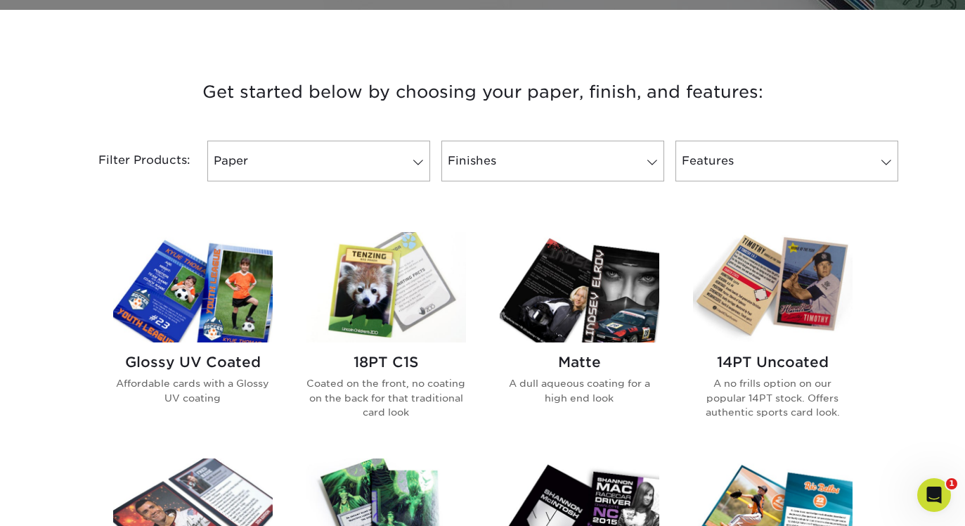
click at [407, 318] on img at bounding box center [386, 287] width 160 height 110
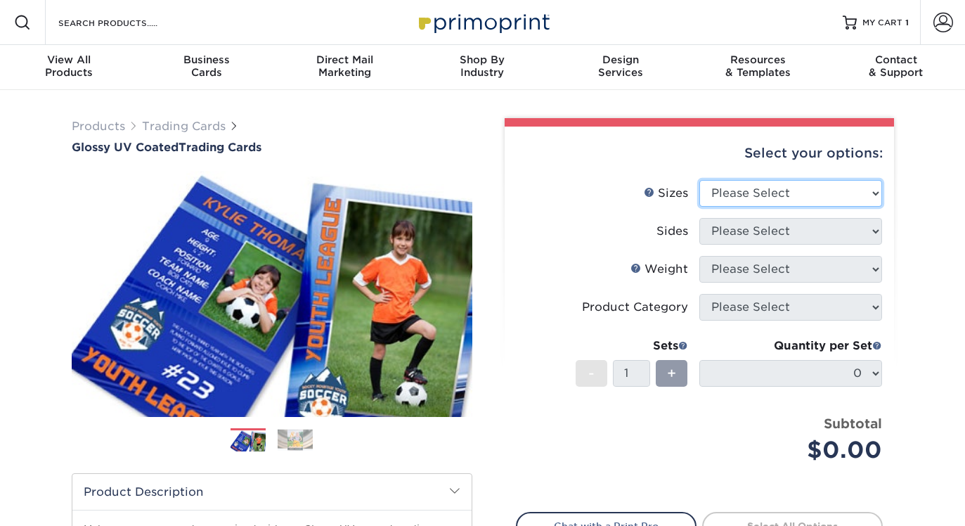
click at [792, 187] on select "Please Select 2.5" x 3.5"" at bounding box center [790, 193] width 183 height 27
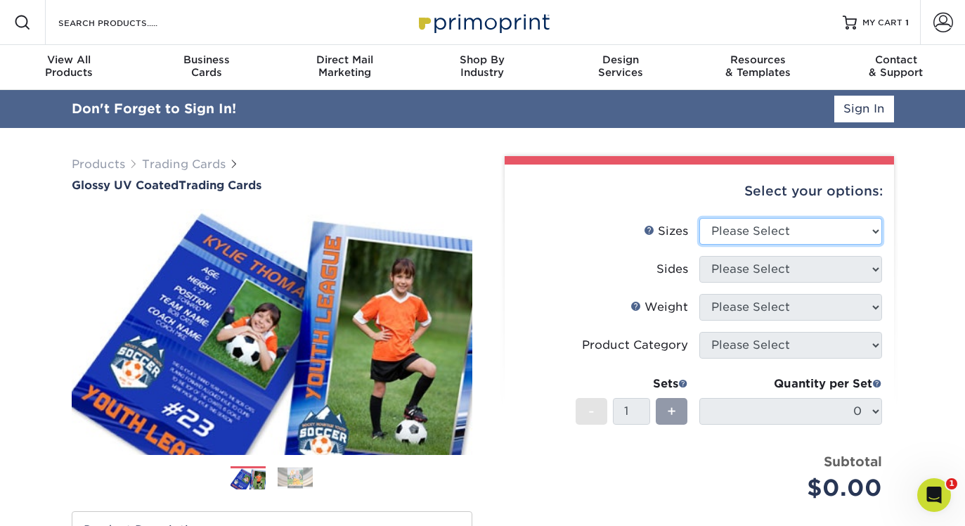
select select "2.50x3.50"
click at [699, 218] on select "Please Select 2.5" x 3.5"" at bounding box center [790, 231] width 183 height 27
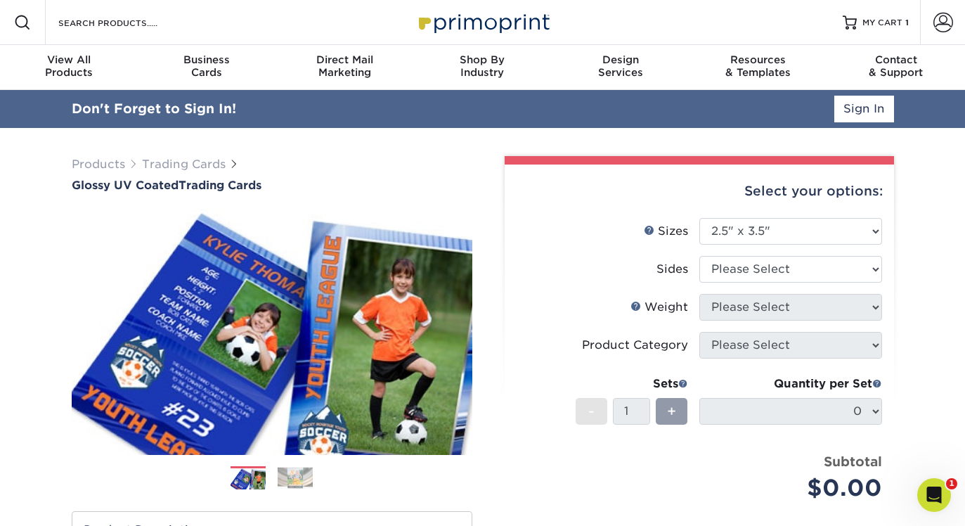
click at [748, 254] on li "Sizes Help Sizes Please Select 2.5" x 3.5"" at bounding box center [700, 237] width 366 height 38
click at [745, 270] on select "Please Select Print Both Sides Print Front Only" at bounding box center [790, 269] width 183 height 27
select select "13abbda7-1d64-4f25-8bb2-c179b224825d"
click at [699, 256] on select "Please Select Print Both Sides Print Front Only" at bounding box center [790, 269] width 183 height 27
click at [748, 311] on select "Please Select" at bounding box center [790, 307] width 183 height 27
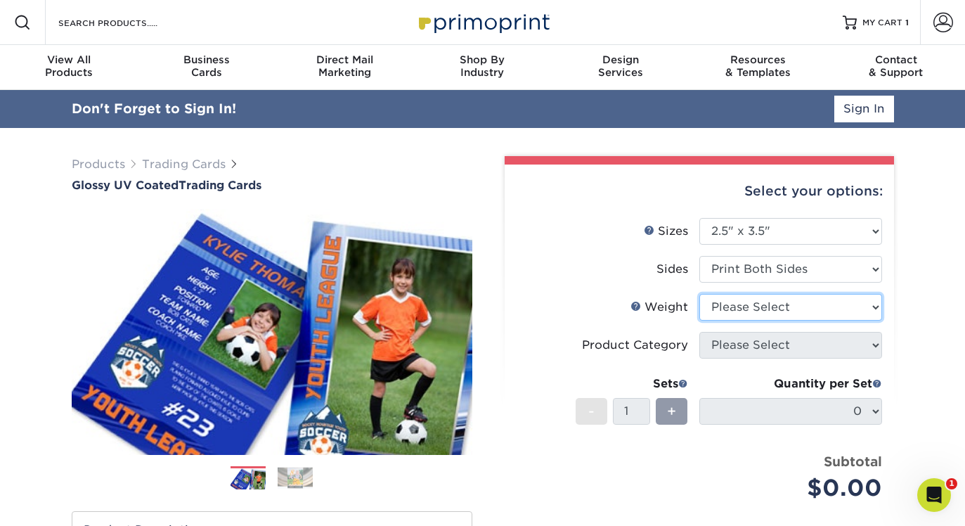
select select "18PTC1S"
click at [699, 294] on select "Please Select 16PT 14PT 18PT C1S" at bounding box center [790, 307] width 183 height 27
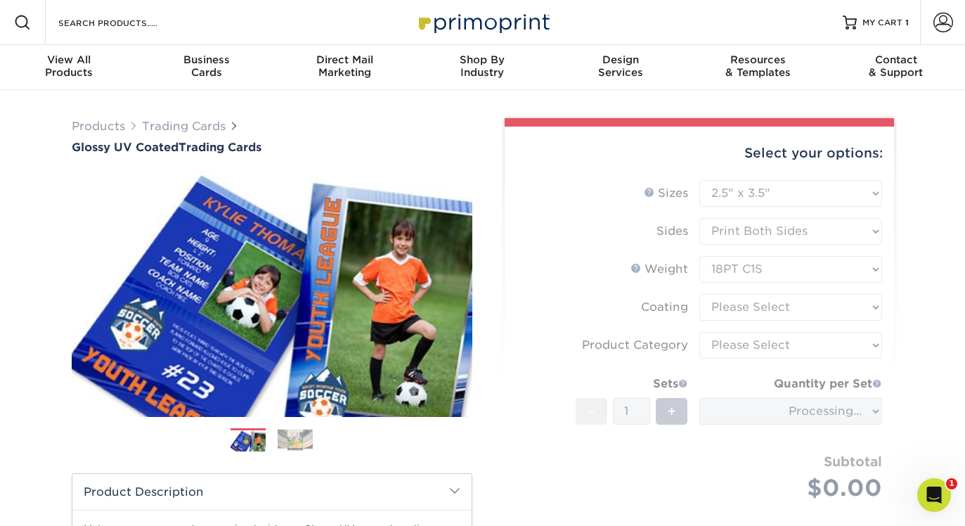
click at [763, 314] on form "Sizes Help Sizes Please Select 2.5" x 3.5" Sides Please Select 16PT - 1" at bounding box center [699, 357] width 367 height 354
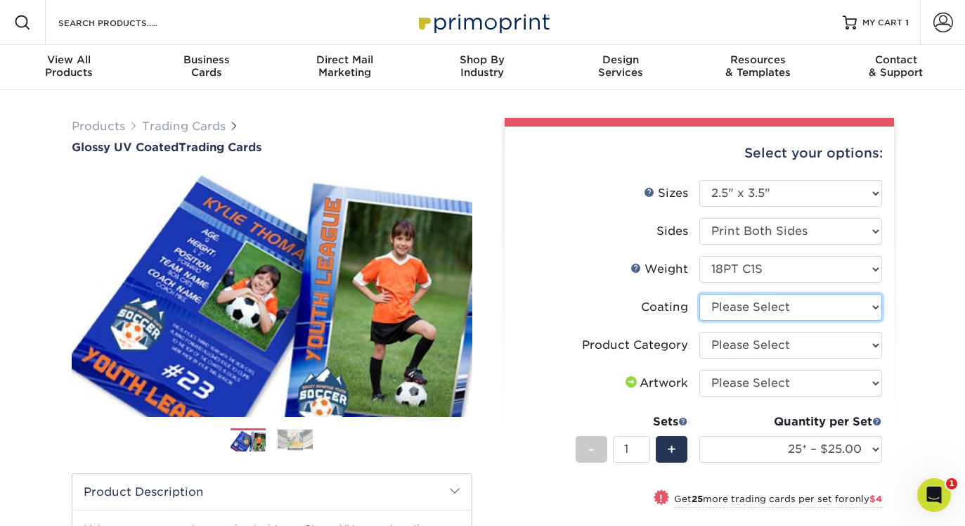
click at [763, 310] on select at bounding box center [790, 307] width 183 height 27
select select "1e8116af-acfc-44b1-83dc-8181aa338834"
click at [699, 294] on select at bounding box center [790, 307] width 183 height 27
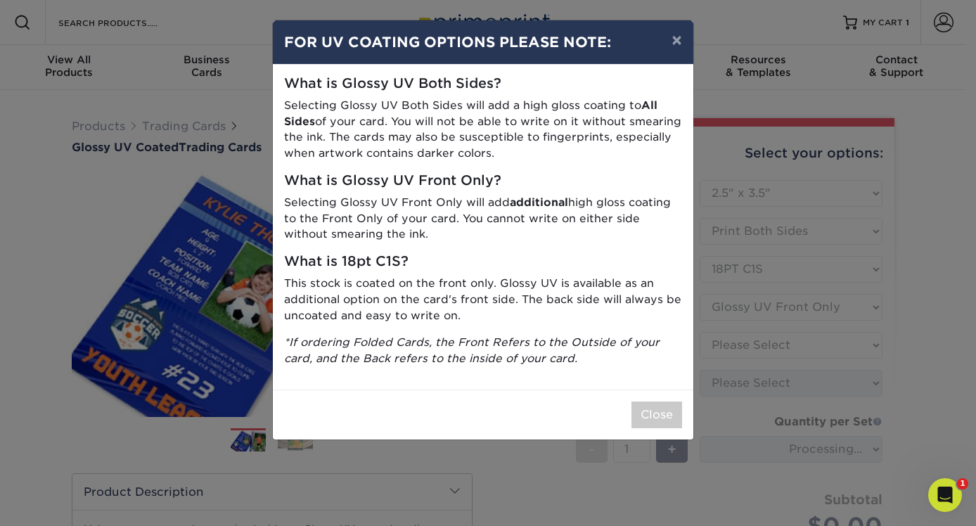
click at [666, 396] on div "Close" at bounding box center [483, 414] width 420 height 50
click at [664, 410] on button "Close" at bounding box center [656, 414] width 51 height 27
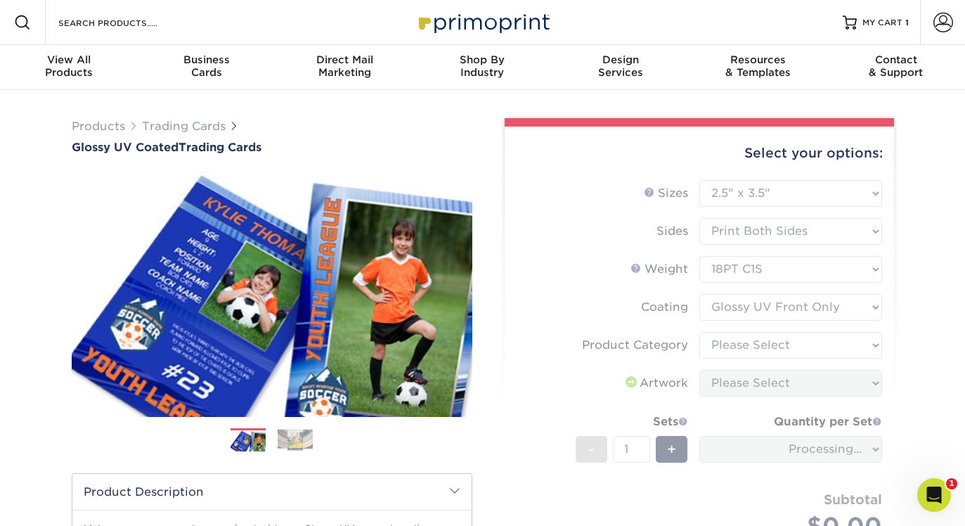
click at [767, 344] on form "Sizes Help Sizes Please Select 2.5" x 3.5" Sides Please Select 16PT - 1" at bounding box center [699, 376] width 367 height 392
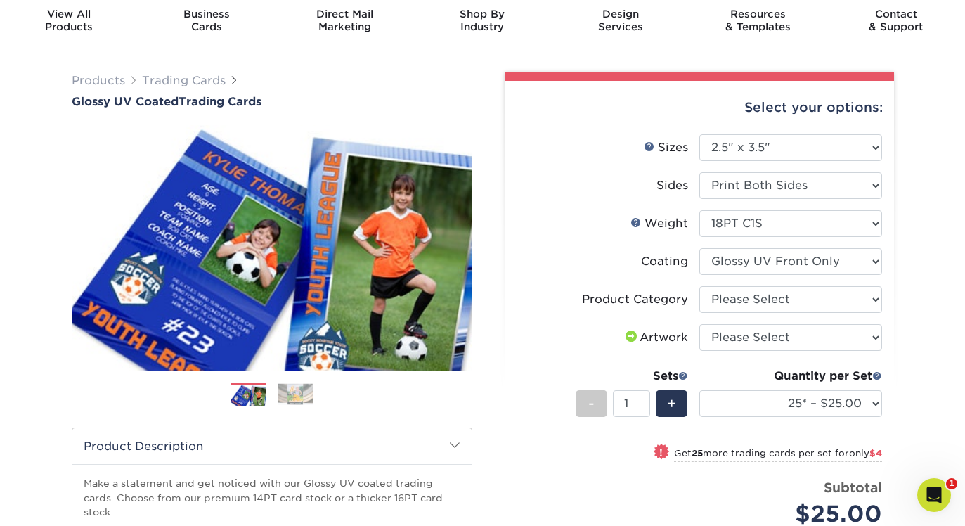
scroll to position [48, 0]
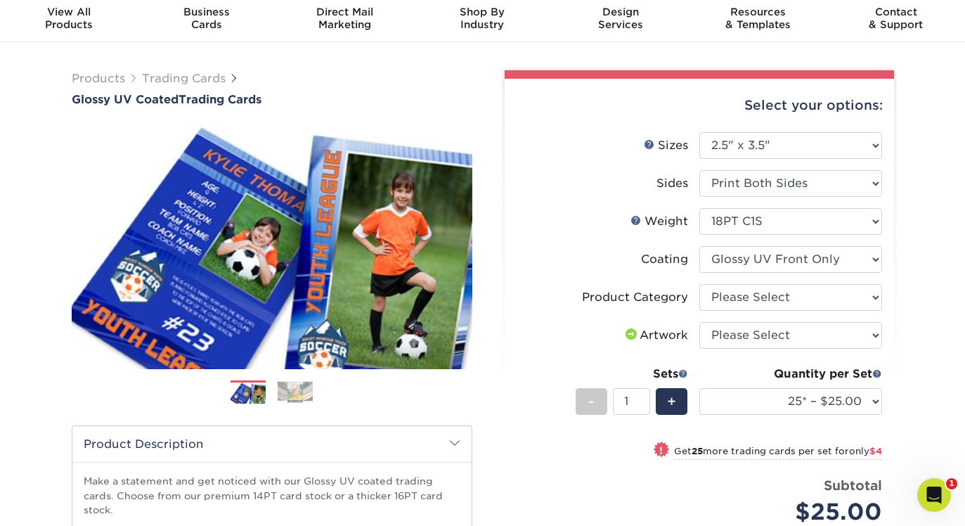
click at [767, 312] on li "Product Category Please Select Trading Cards" at bounding box center [700, 303] width 366 height 38
click at [763, 309] on select "Please Select Trading Cards" at bounding box center [790, 297] width 183 height 27
select select "c2f9bce9-36c2-409d-b101-c29d9d031e18"
click at [699, 284] on select "Please Select Trading Cards" at bounding box center [790, 297] width 183 height 27
click at [751, 337] on select "Please Select I will upload files I need a design - $100" at bounding box center [790, 335] width 183 height 27
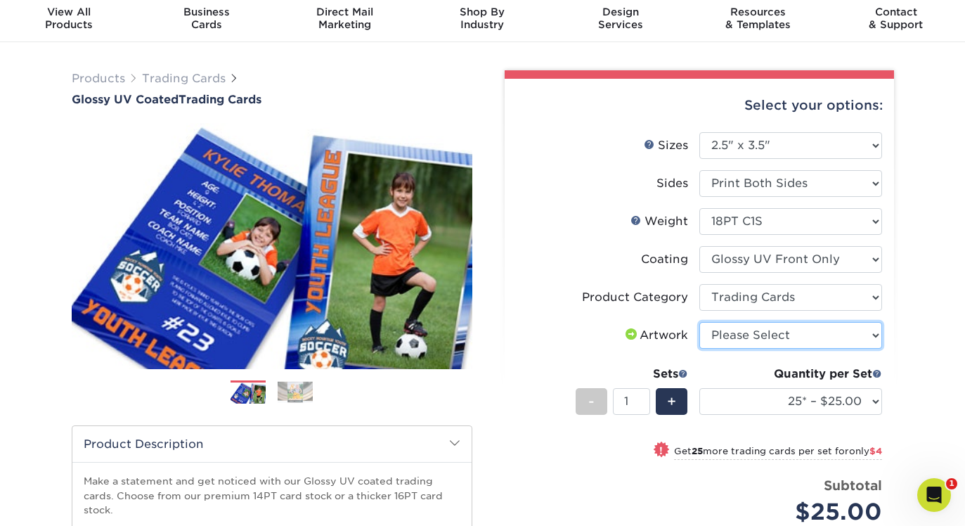
select select "upload"
click at [699, 322] on select "Please Select I will upload files I need a design - $100" at bounding box center [790, 335] width 183 height 27
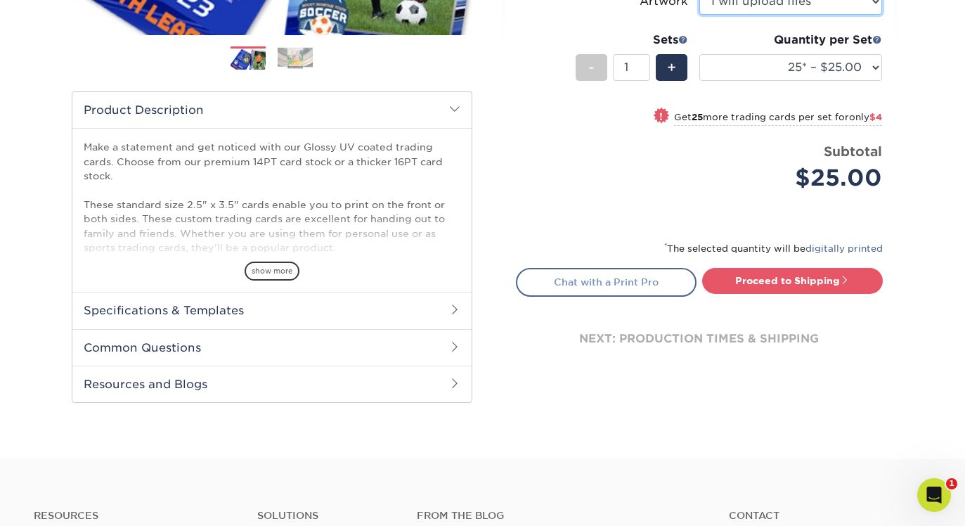
scroll to position [533, 0]
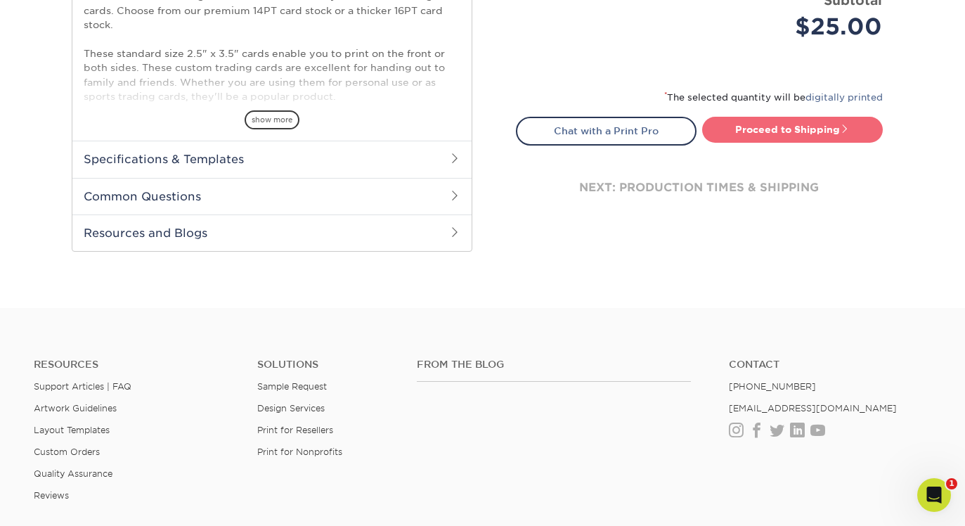
click at [736, 132] on link "Proceed to Shipping" at bounding box center [792, 129] width 181 height 25
type input "Set 1"
select select "08588386-0599-420e-8c79-4535039915a0"
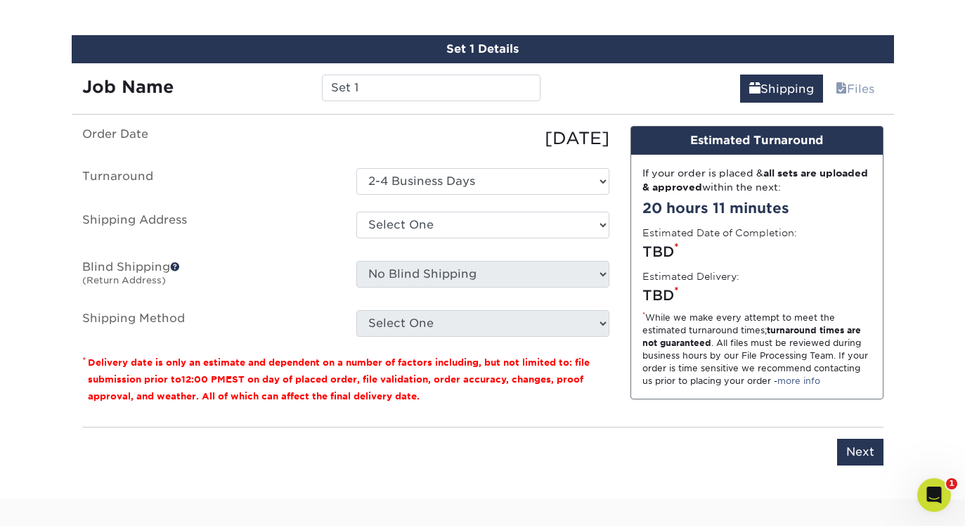
scroll to position [802, 0]
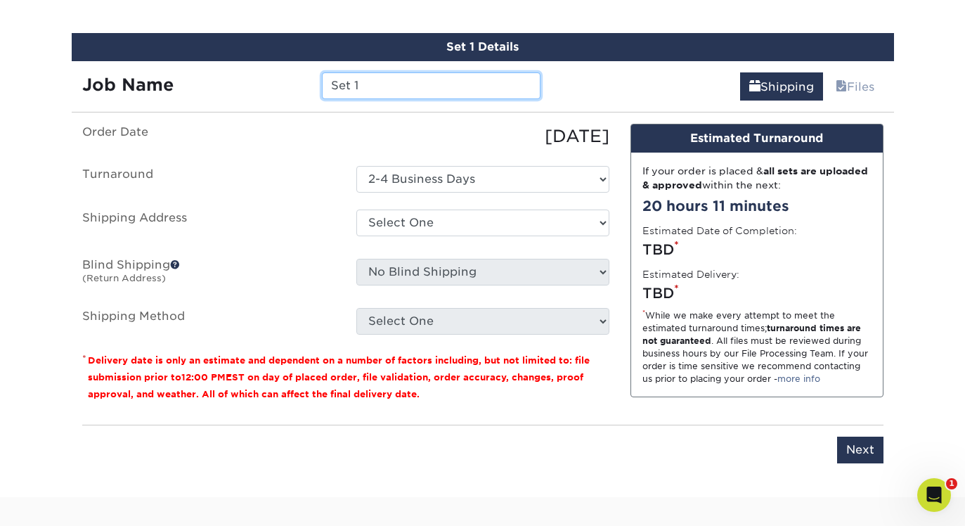
click at [367, 82] on input "Set 1" at bounding box center [431, 85] width 219 height 27
type input "Venombra 18pt c1s"
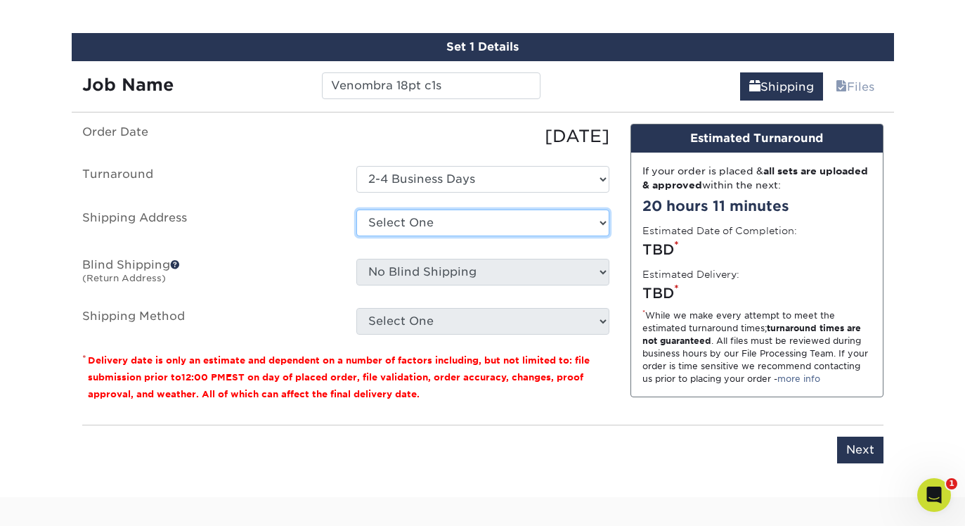
click at [407, 224] on select "Select One Donavelli Apartment 1503 + Add New Address - Login" at bounding box center [482, 222] width 253 height 27
select select "286868"
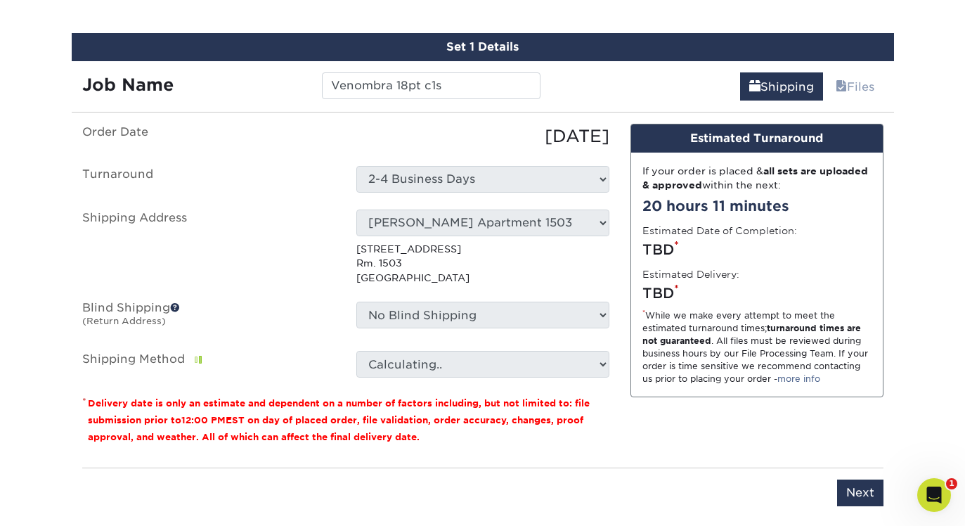
click at [416, 271] on p "4220 12th Avenue Northeast Rm. 1503 Seattle, WA 98105" at bounding box center [482, 263] width 253 height 43
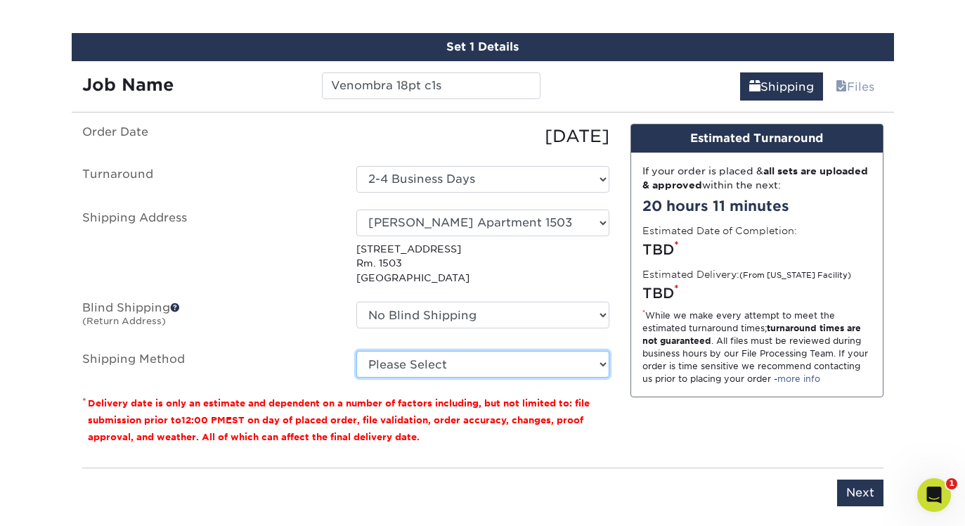
click at [471, 367] on select "Please Select Ground Shipping (+$11.60) 3 Day Shipping Service (+$12.00) 2 Day …" at bounding box center [482, 364] width 253 height 27
click at [356, 351] on select "Please Select Ground Shipping (+$11.60) 3 Day Shipping Service (+$12.00) 2 Day …" at bounding box center [482, 364] width 253 height 27
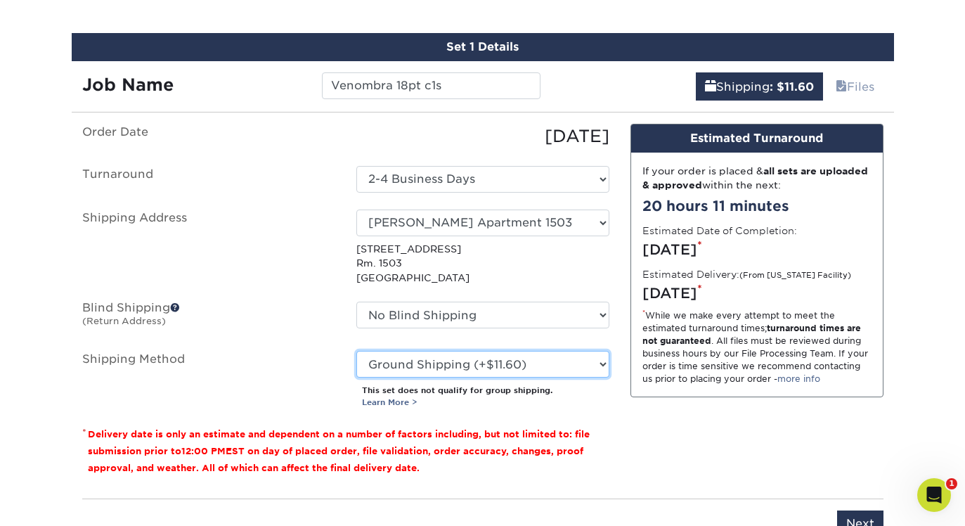
click at [472, 366] on select "Please Select Ground Shipping (+$11.60) 3 Day Shipping Service (+$12.00) 2 Day …" at bounding box center [482, 364] width 253 height 27
click at [356, 351] on select "Please Select Ground Shipping (+$11.60) 3 Day Shipping Service (+$12.00) 2 Day …" at bounding box center [482, 364] width 253 height 27
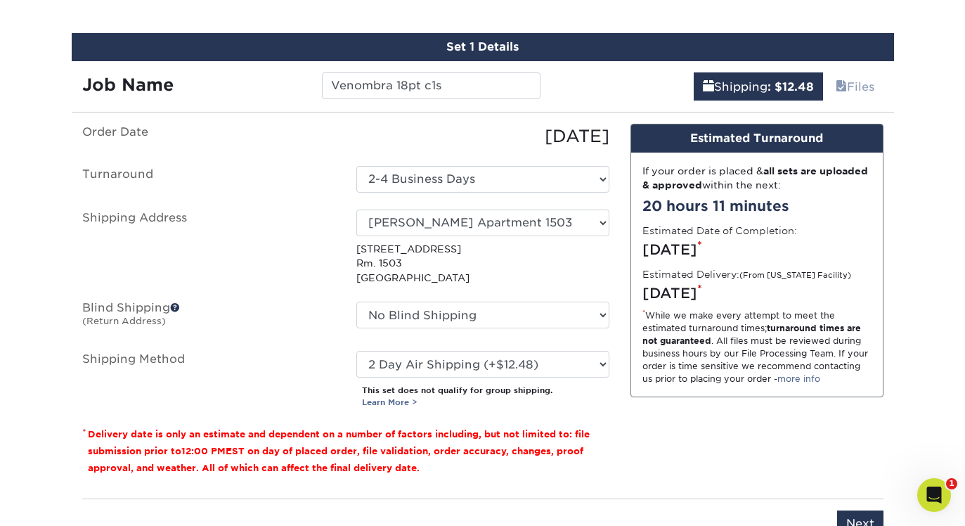
click at [484, 377] on div "Please Select Ground Shipping (+$11.60) 3 Day Shipping Service (+$12.00) 2 Day …" at bounding box center [483, 380] width 274 height 58
click at [484, 363] on select "Please Select Ground Shipping (+$11.60) 3 Day Shipping Service (+$12.00) 2 Day …" at bounding box center [482, 364] width 253 height 27
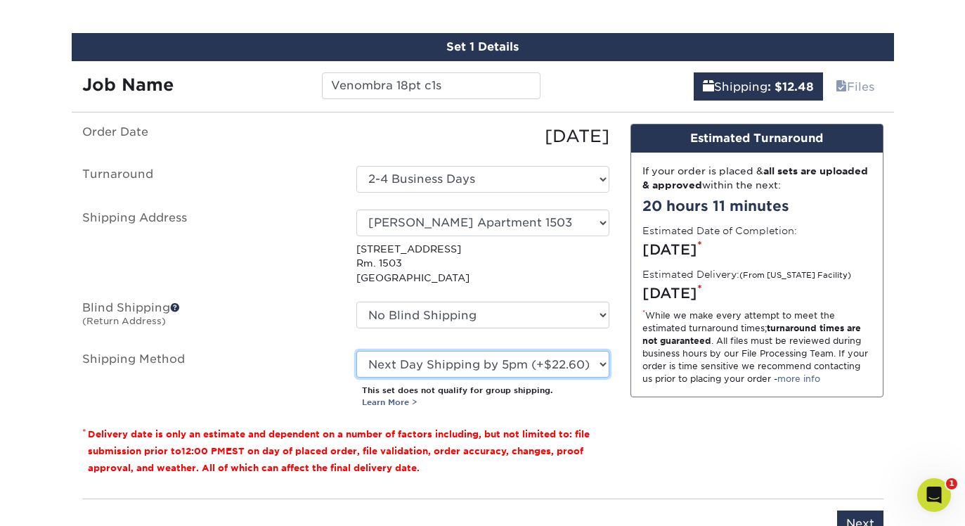
click at [356, 351] on select "Please Select Ground Shipping (+$11.60) 3 Day Shipping Service (+$12.00) 2 Day …" at bounding box center [482, 364] width 253 height 27
click at [474, 370] on select "Please Select Ground Shipping (+$11.60) 3 Day Shipping Service (+$12.00) 2 Day …" at bounding box center [482, 364] width 253 height 27
select select "01"
click at [356, 351] on select "Please Select Ground Shipping (+$11.60) 3 Day Shipping Service (+$12.00) 2 Day …" at bounding box center [482, 364] width 253 height 27
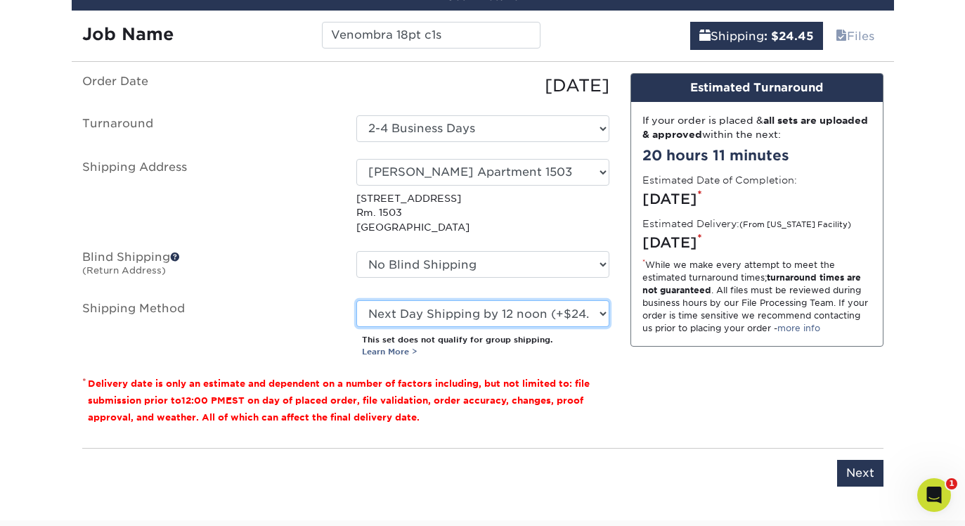
scroll to position [853, 0]
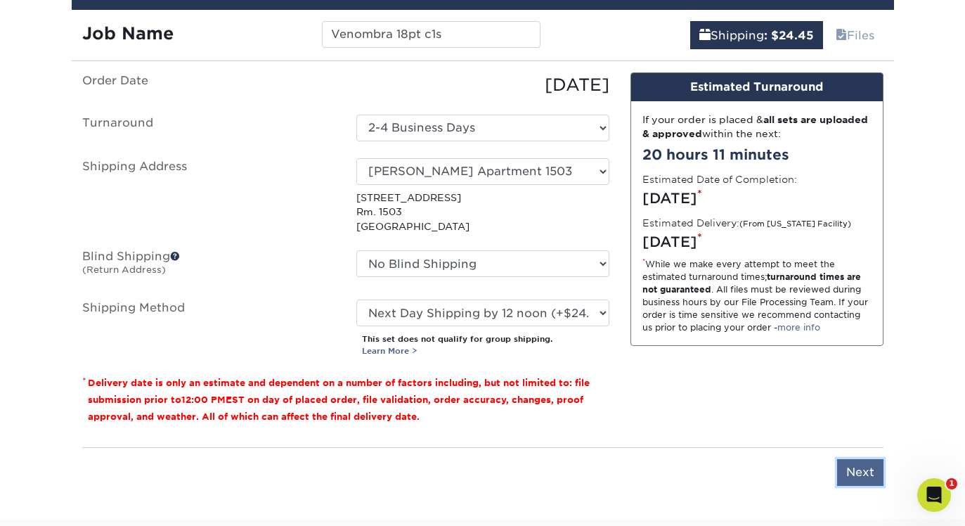
click at [865, 476] on input "Next" at bounding box center [860, 472] width 46 height 27
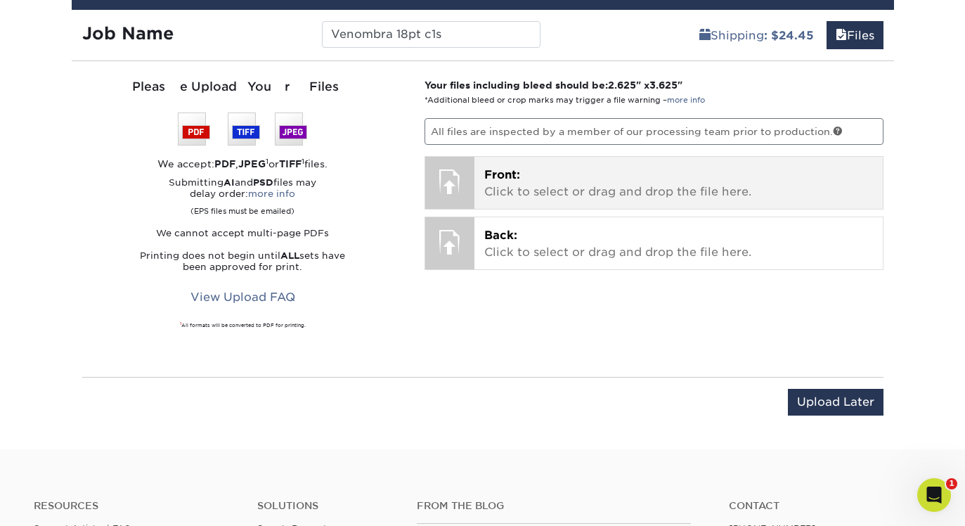
click at [636, 179] on p "Front: Click to select or drag and drop the file here." at bounding box center [678, 184] width 389 height 34
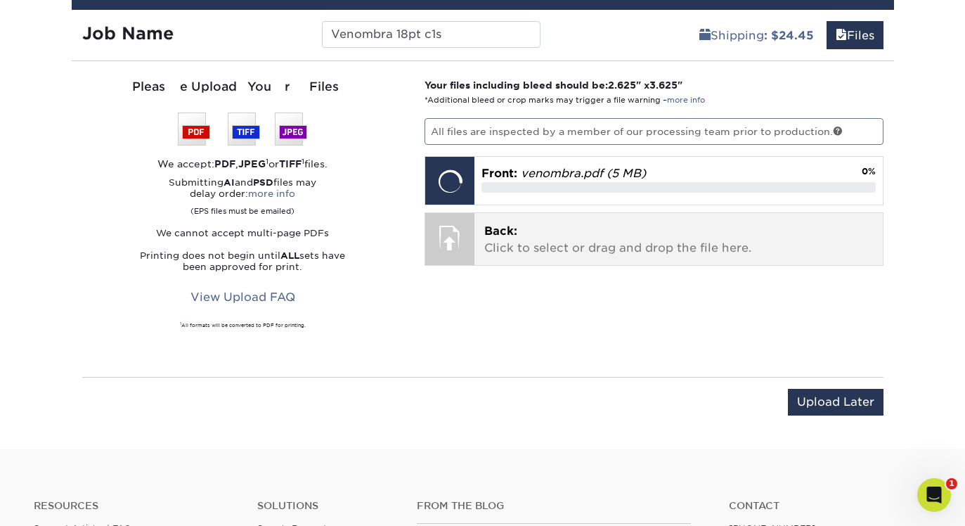
click at [524, 238] on p "Back: Click to select or drag and drop the file here." at bounding box center [678, 240] width 389 height 34
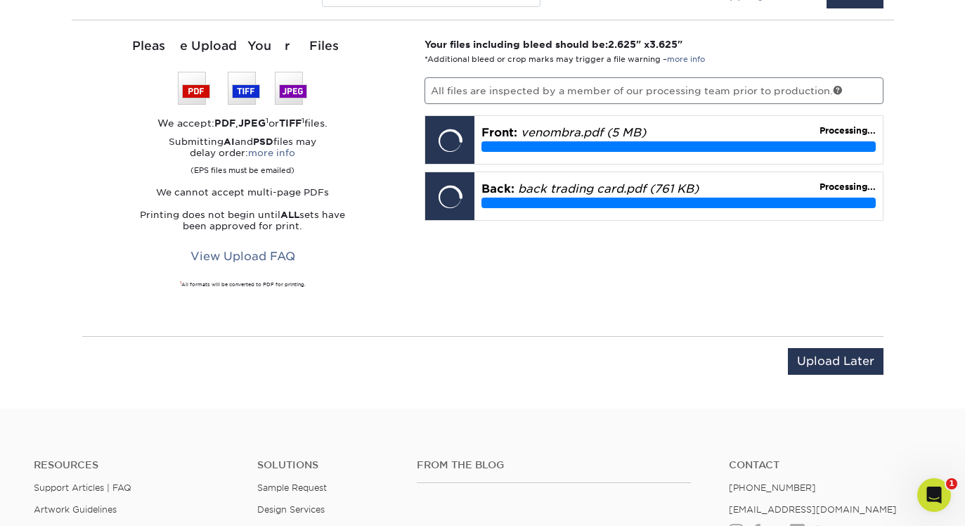
scroll to position [895, 0]
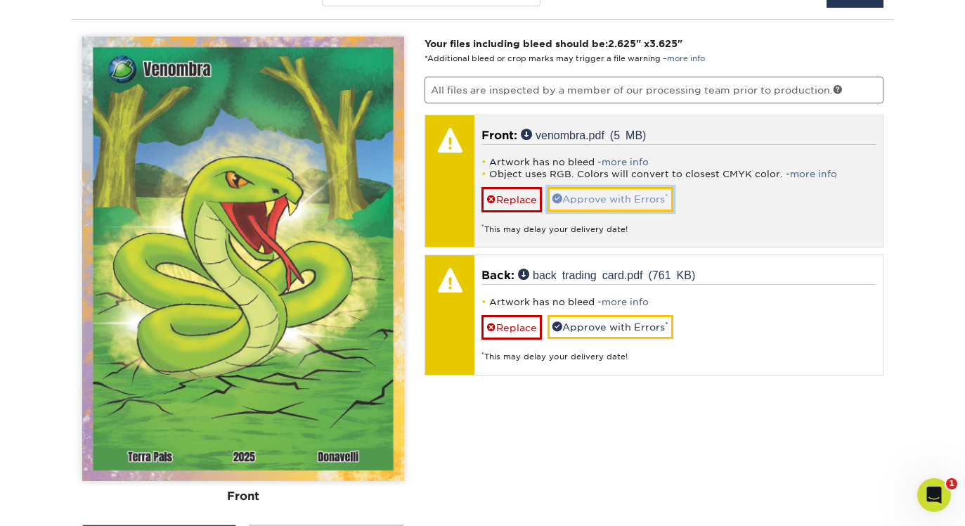
click at [604, 197] on link "Approve with Errors *" at bounding box center [611, 199] width 126 height 24
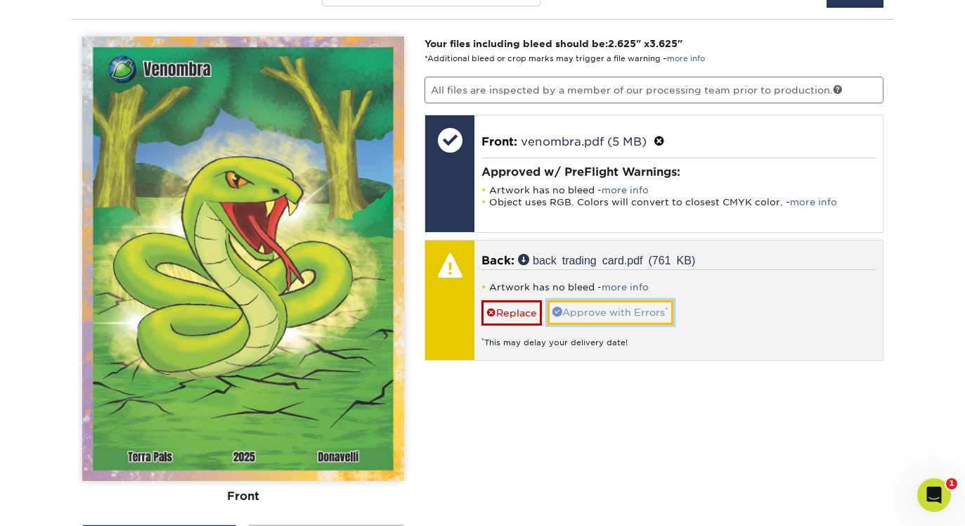
click at [600, 311] on link "Approve with Errors *" at bounding box center [611, 312] width 126 height 24
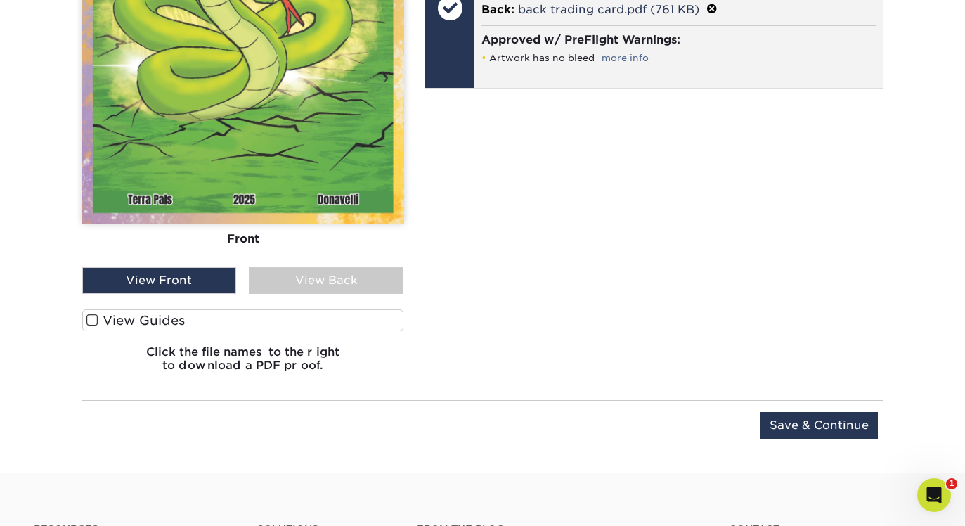
scroll to position [1188, 0]
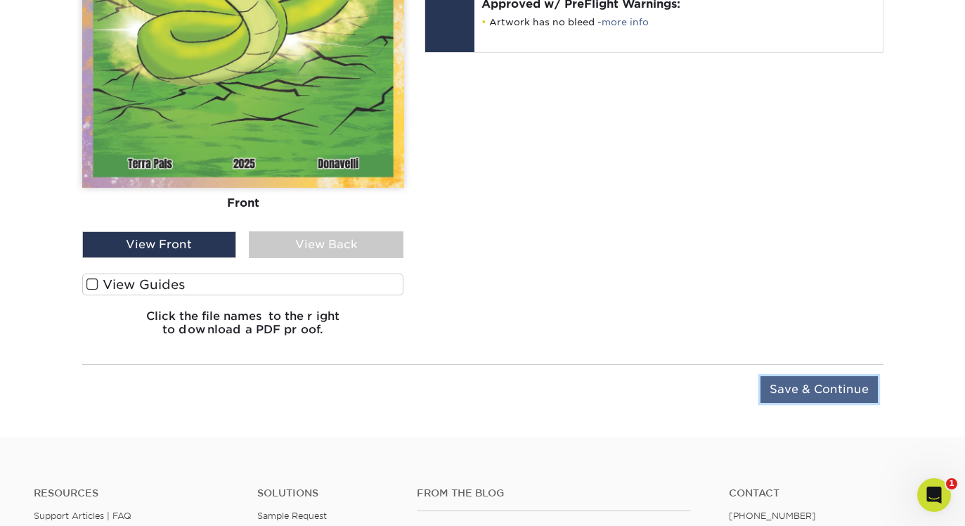
click at [787, 385] on input "Save & Continue" at bounding box center [819, 389] width 117 height 27
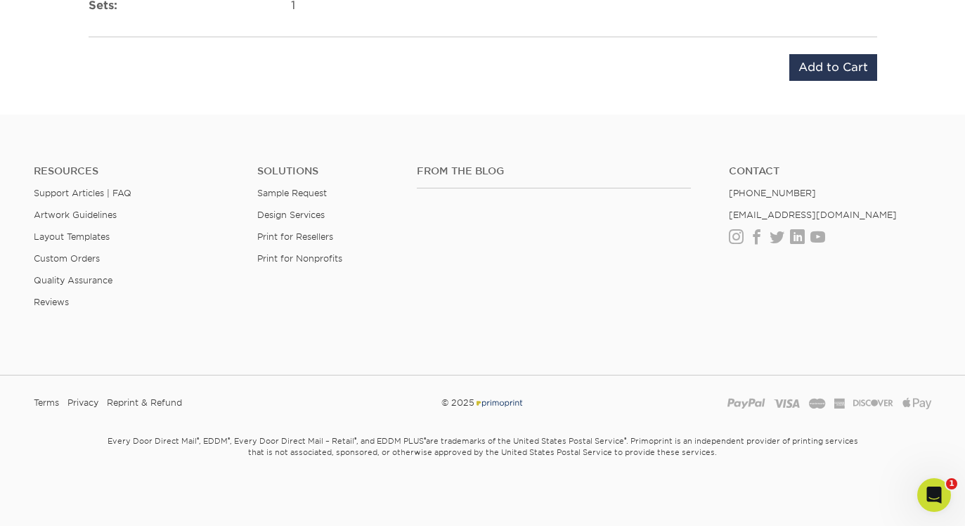
scroll to position [1068, 0]
click at [802, 67] on input "Add to Cart" at bounding box center [833, 68] width 88 height 27
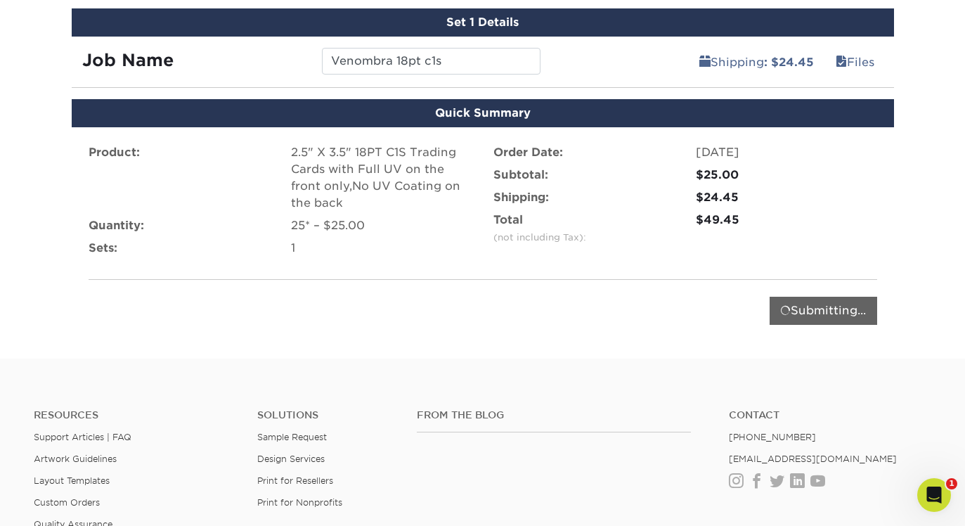
scroll to position [792, 0]
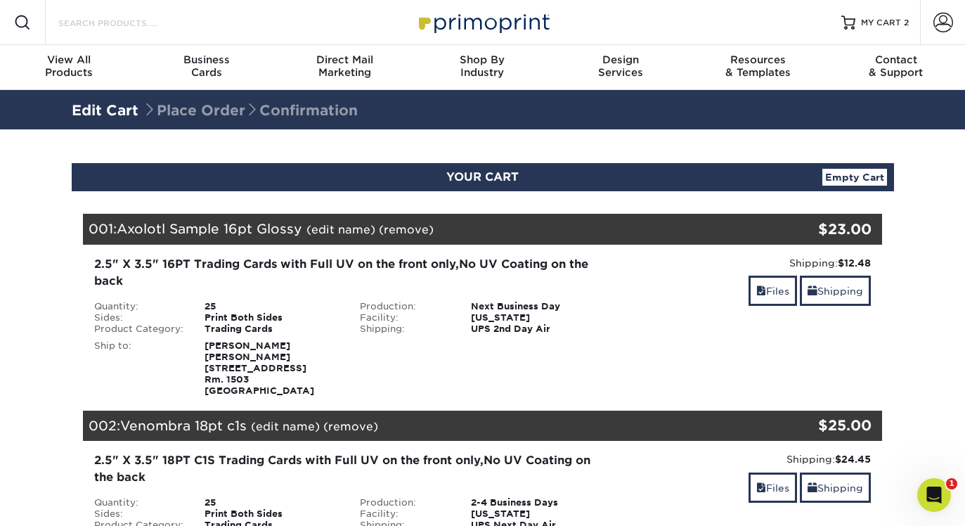
click at [117, 25] on input "Search Products" at bounding box center [125, 22] width 137 height 17
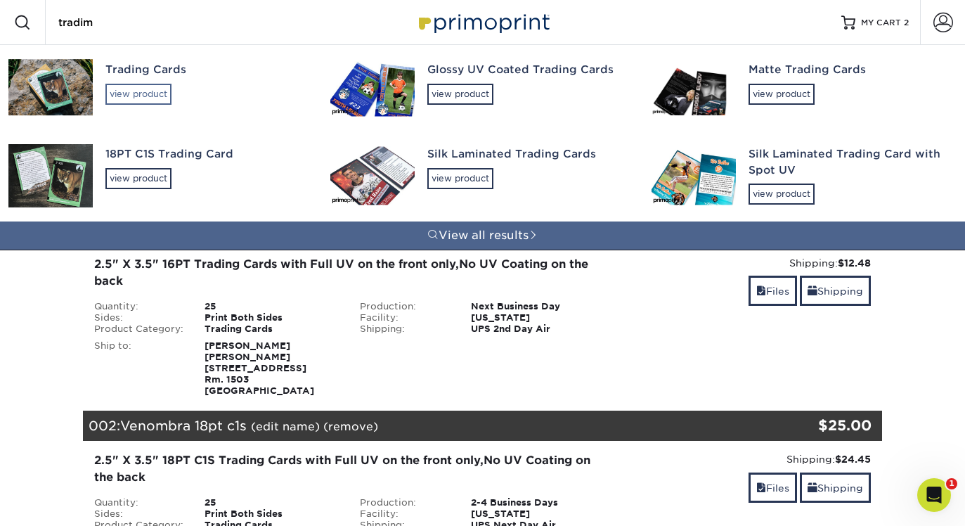
type input "tradim"
click at [133, 86] on div "view product" at bounding box center [138, 94] width 66 height 21
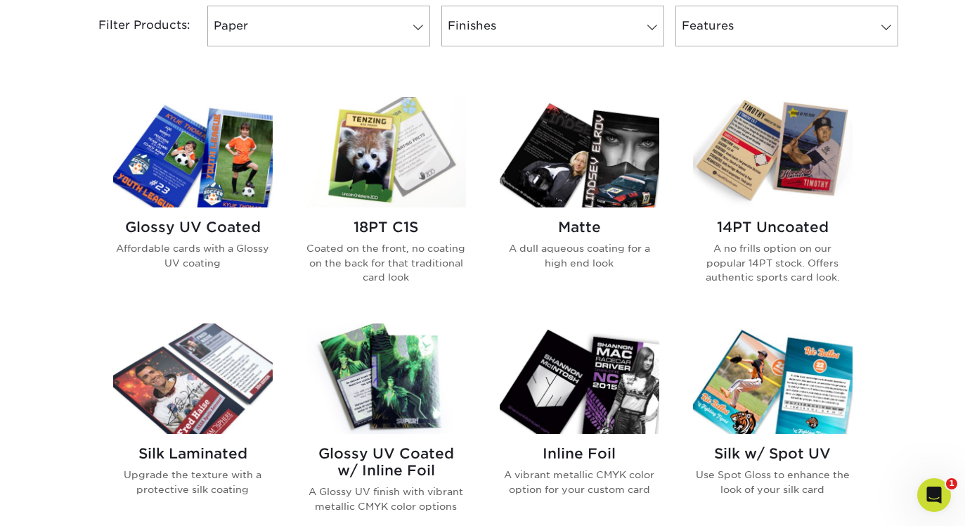
scroll to position [650, 0]
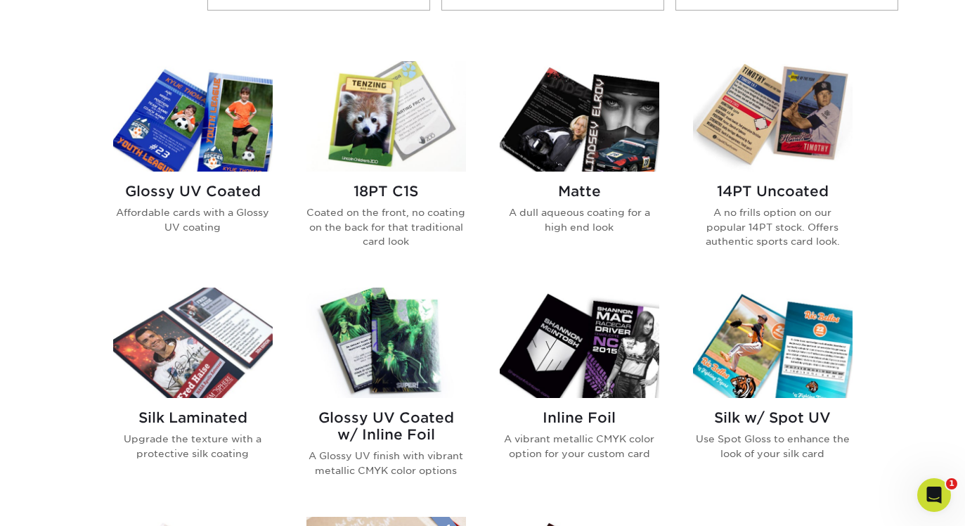
click at [590, 132] on img at bounding box center [580, 116] width 160 height 110
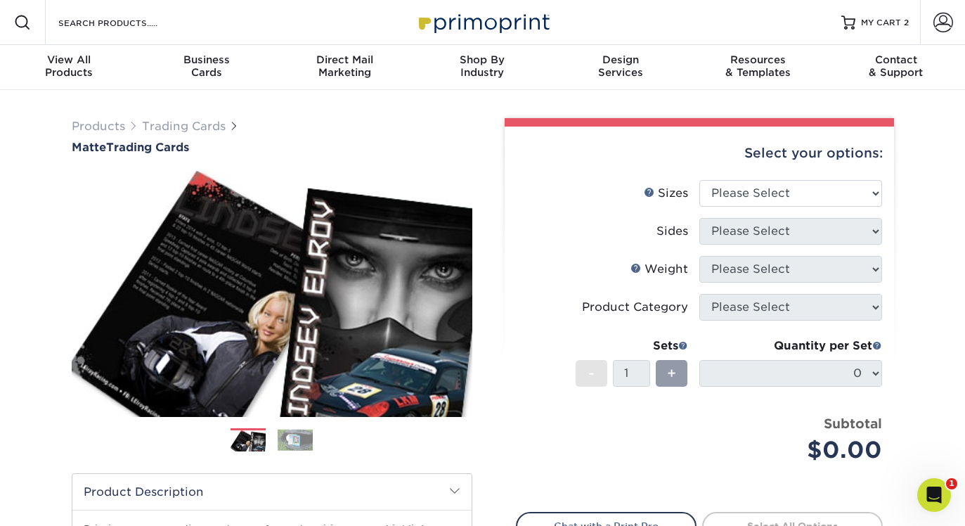
click at [732, 206] on li "Sizes Help Sizes Please Select 2.5" x 3.5"" at bounding box center [700, 199] width 366 height 38
click at [735, 194] on select "Please Select 2.5" x 3.5"" at bounding box center [790, 193] width 183 height 27
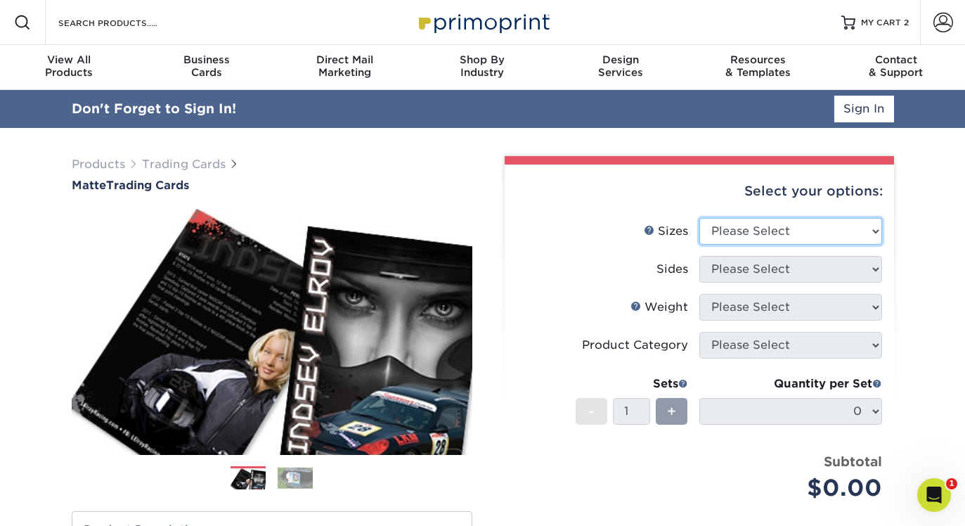
select select "2.50x3.50"
click at [699, 218] on select "Please Select 2.5" x 3.5"" at bounding box center [790, 231] width 183 height 27
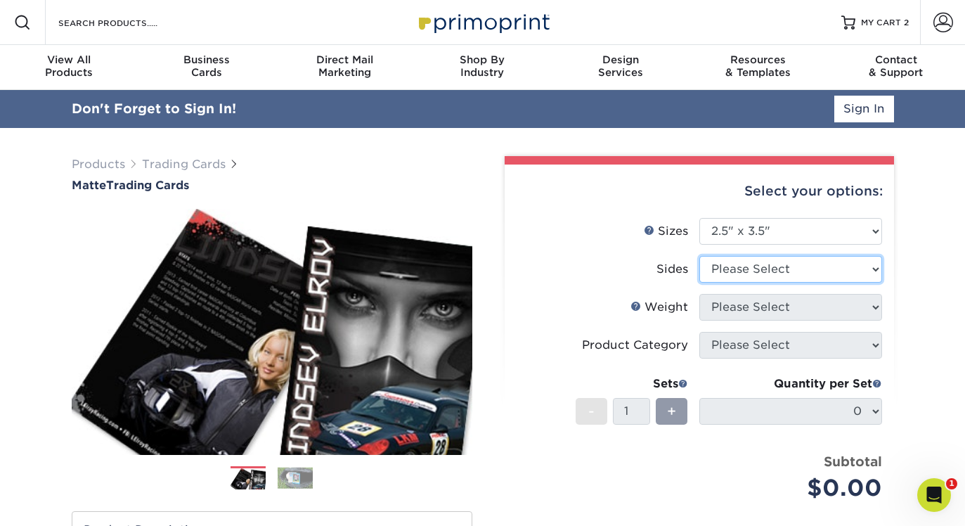
click at [744, 262] on select "Please Select Print Both Sides Print Front Only" at bounding box center [790, 269] width 183 height 27
select select "13abbda7-1d64-4f25-8bb2-c179b224825d"
click at [699, 256] on select "Please Select Print Both Sides Print Front Only" at bounding box center [790, 269] width 183 height 27
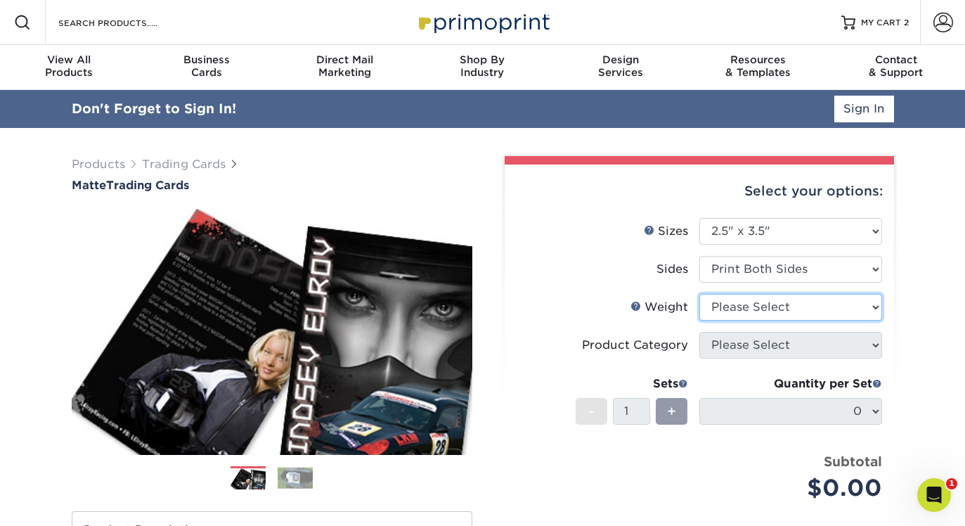
click at [743, 309] on select "Please Select 16PT 14PT" at bounding box center [790, 307] width 183 height 27
select select "16PT"
click at [699, 294] on select "Please Select 16PT 14PT" at bounding box center [790, 307] width 183 height 27
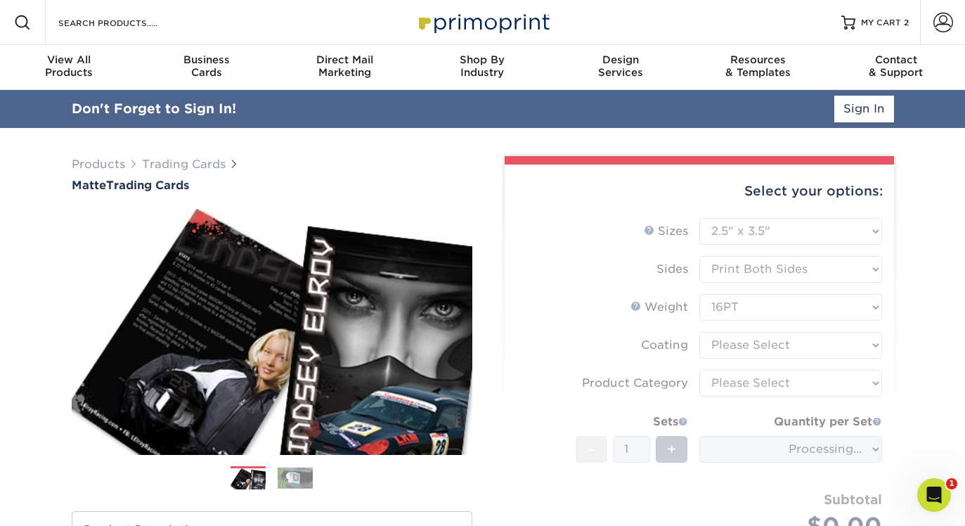
click at [745, 344] on form "Sizes Help Sizes Please Select 2.5" x 3.5" Sides Please Select 16PT - 1" at bounding box center [699, 395] width 367 height 354
click at [758, 345] on form "Sizes Help Sizes Please Select 2.5" x 3.5" Sides Please Select 16PT - 1" at bounding box center [699, 395] width 367 height 354
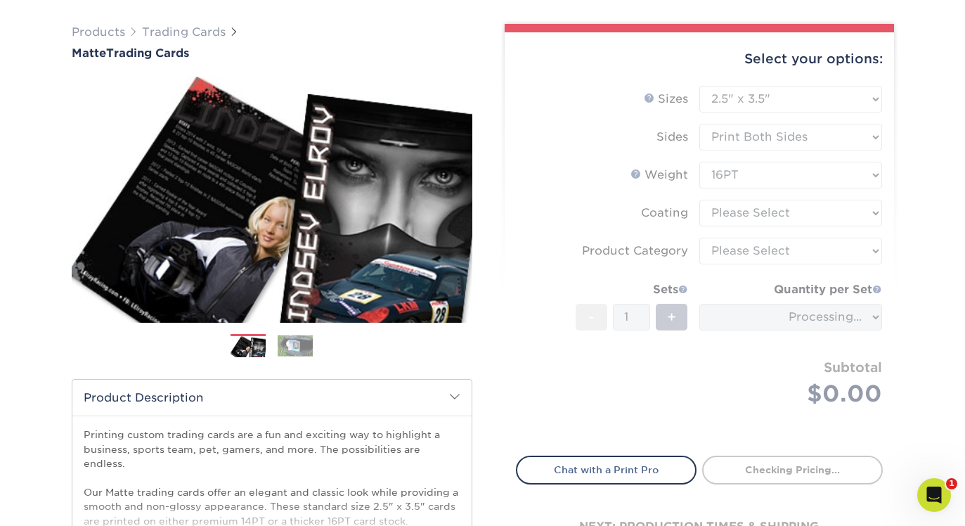
scroll to position [101, 0]
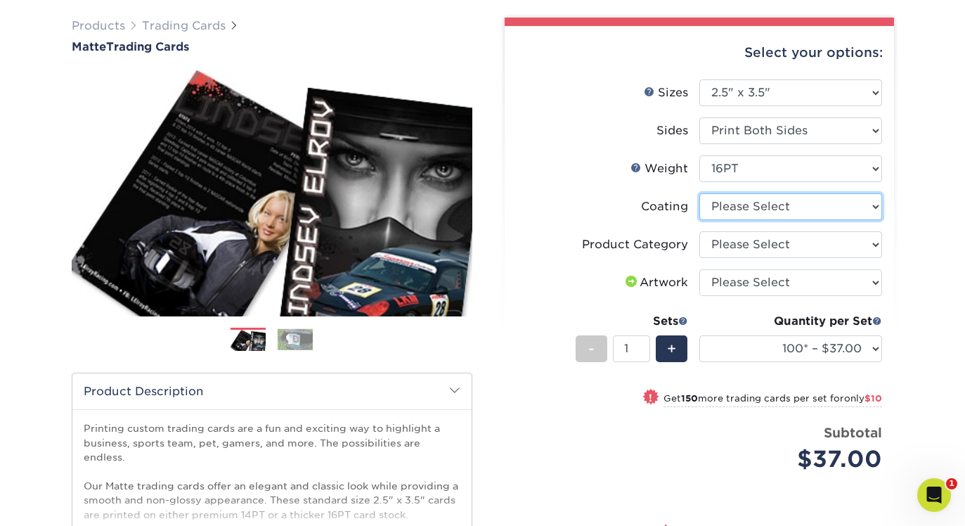
click at [750, 195] on select at bounding box center [790, 206] width 183 height 27
select select "121bb7b5-3b4d-429f-bd8d-bbf80e953313"
click at [699, 193] on select at bounding box center [790, 206] width 183 height 27
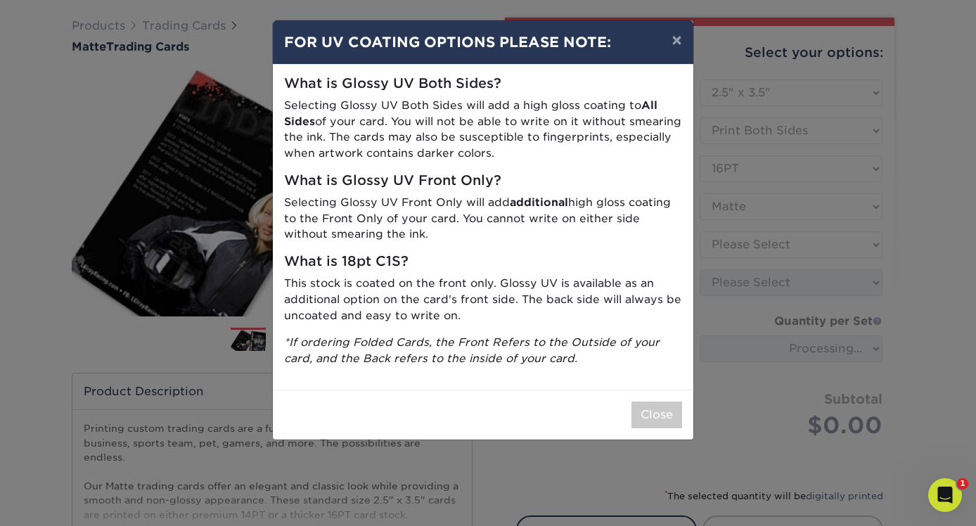
click at [745, 243] on div "× FOR UV COATING OPTIONS PLEASE NOTE: What is Glossy UV Both Sides? Selecting G…" at bounding box center [488, 263] width 976 height 526
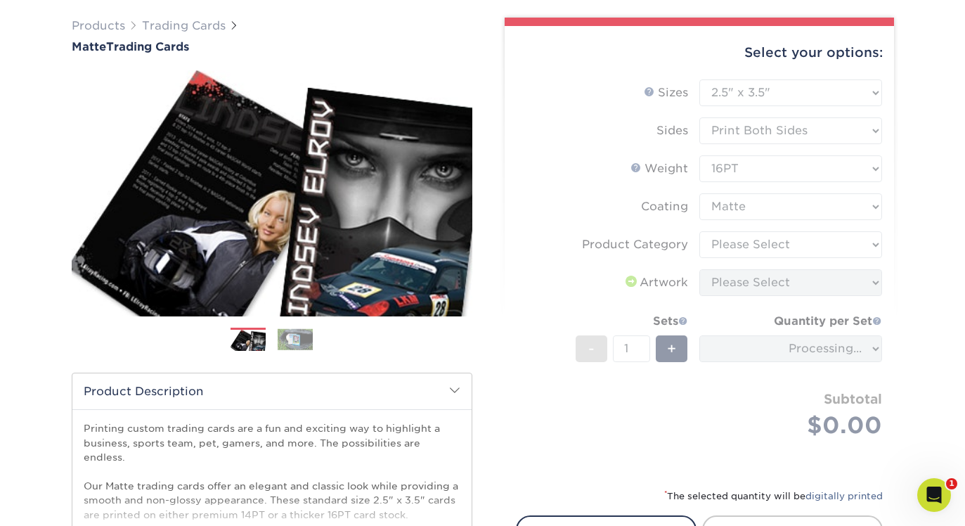
click at [738, 250] on form "Sizes Help Sizes Please Select 2.5" x 3.5" Sides Please Select 16PT - 1" at bounding box center [699, 275] width 367 height 392
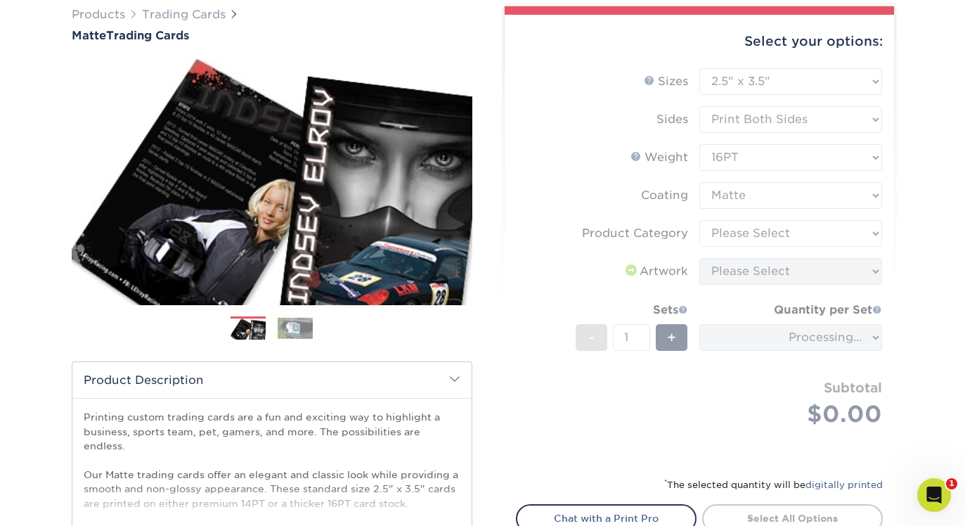
scroll to position [0, 0]
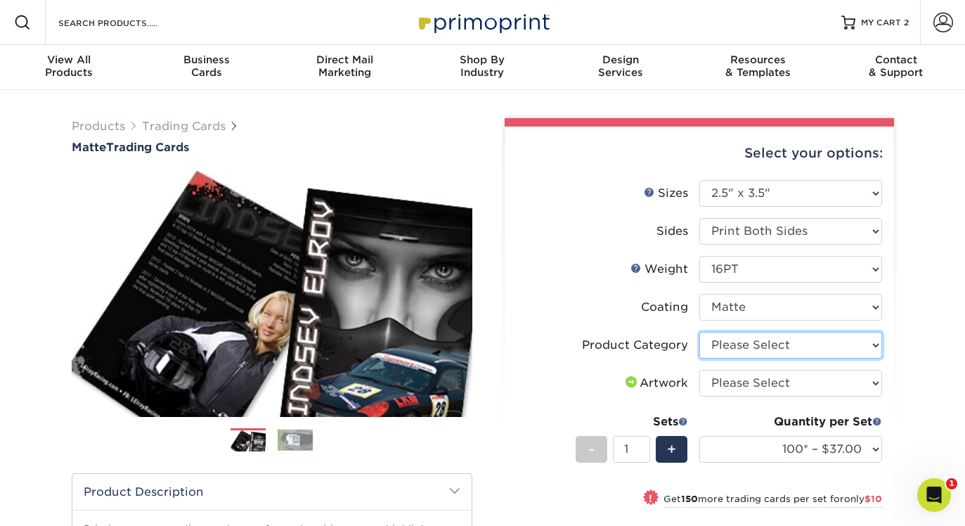
click at [736, 340] on select "Please Select Trading Cards" at bounding box center [790, 345] width 183 height 27
select select "c2f9bce9-36c2-409d-b101-c29d9d031e18"
click at [699, 332] on select "Please Select Trading Cards" at bounding box center [790, 345] width 183 height 27
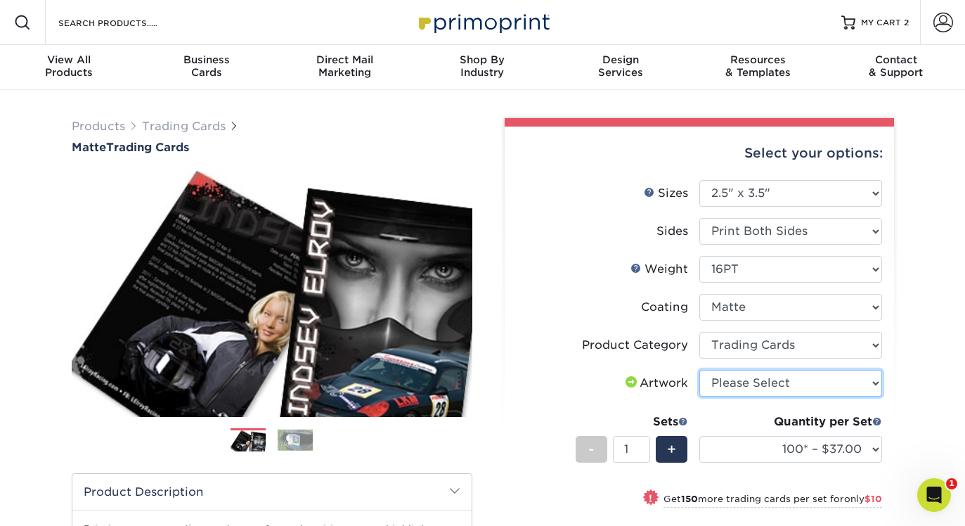
click at [739, 384] on select "Please Select I will upload files I need a design - $100" at bounding box center [790, 383] width 183 height 27
select select "upload"
click at [699, 370] on select "Please Select I will upload files I need a design - $100" at bounding box center [790, 383] width 183 height 27
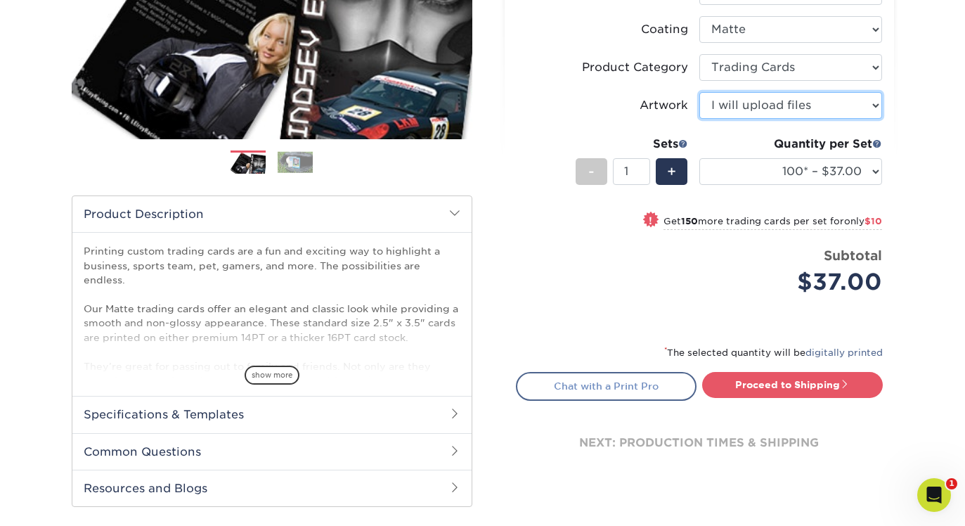
scroll to position [287, 0]
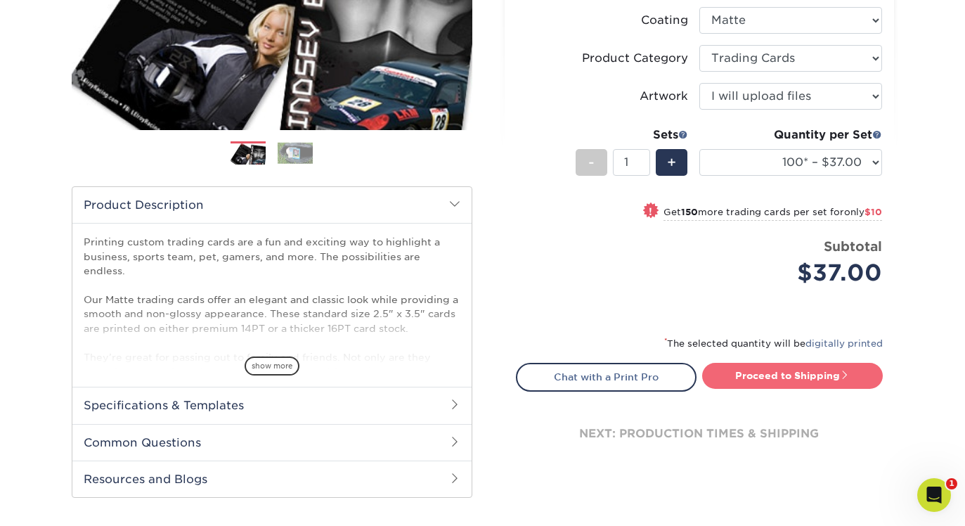
click at [729, 373] on link "Proceed to Shipping" at bounding box center [792, 375] width 181 height 25
type input "Set 1"
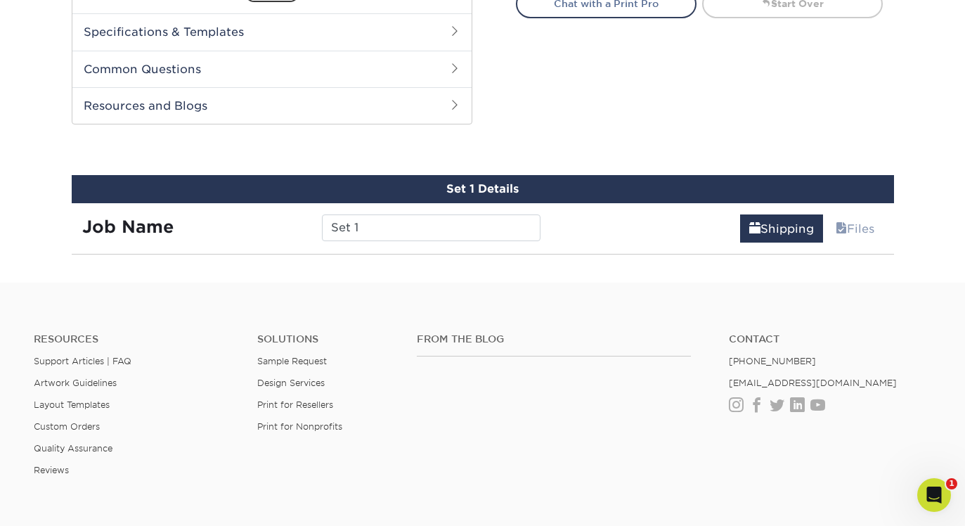
scroll to position [715, 0]
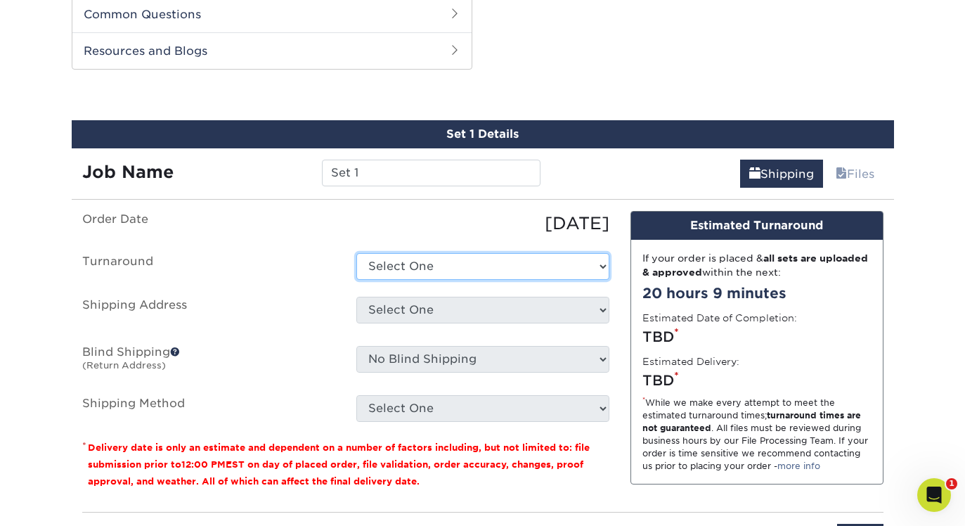
click at [405, 270] on select "Select One 2-4 Business Days 2 Day Next Business Day" at bounding box center [482, 266] width 253 height 27
select select "1f58305e-e1e2-4755-8b3f-6b8067891deb"
click at [356, 253] on select "Select One 2-4 Business Days 2 Day Next Business Day" at bounding box center [482, 266] width 253 height 27
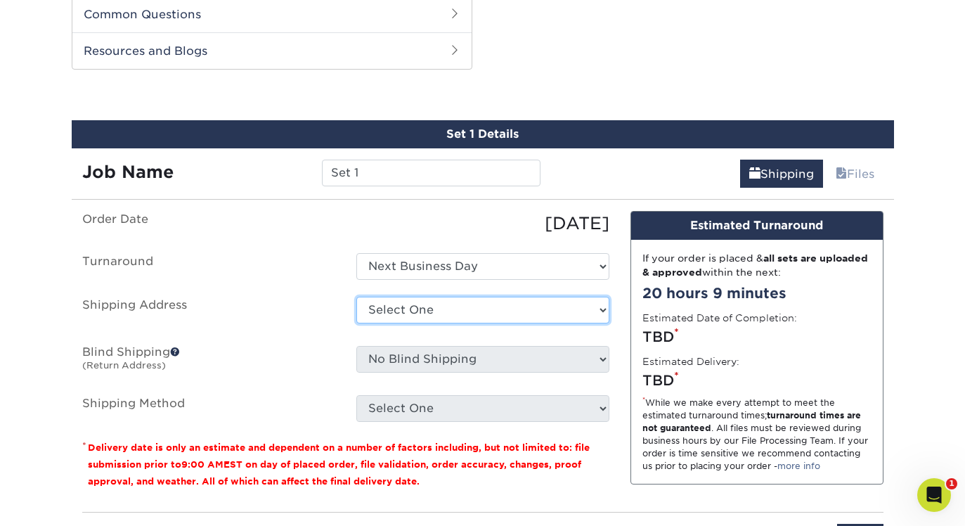
click at [414, 315] on select "Select One Donavelli Apartment 1503 + Add New Address - Login" at bounding box center [482, 310] width 253 height 27
select select "286868"
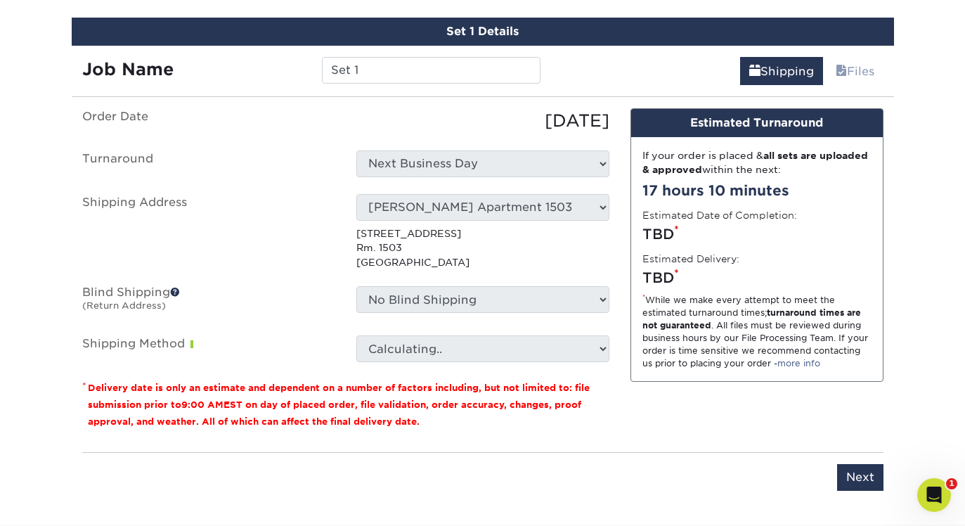
scroll to position [819, 0]
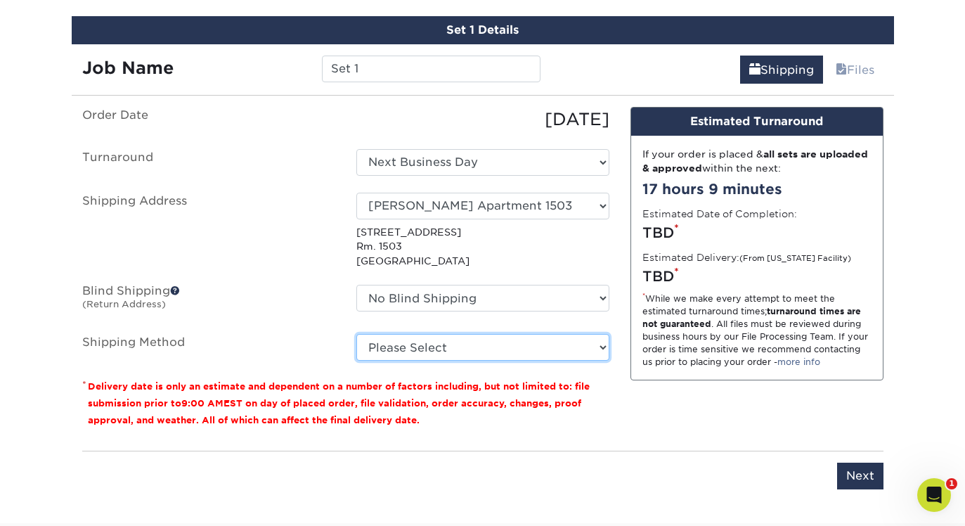
click at [434, 342] on select "Please Select Ground Shipping (+$12.72) 3 Day Shipping Service (+$13.12) 2 Day …" at bounding box center [482, 347] width 253 height 27
click at [356, 334] on select "Please Select Ground Shipping (+$12.72) 3 Day Shipping Service (+$13.12) 2 Day …" at bounding box center [482, 347] width 253 height 27
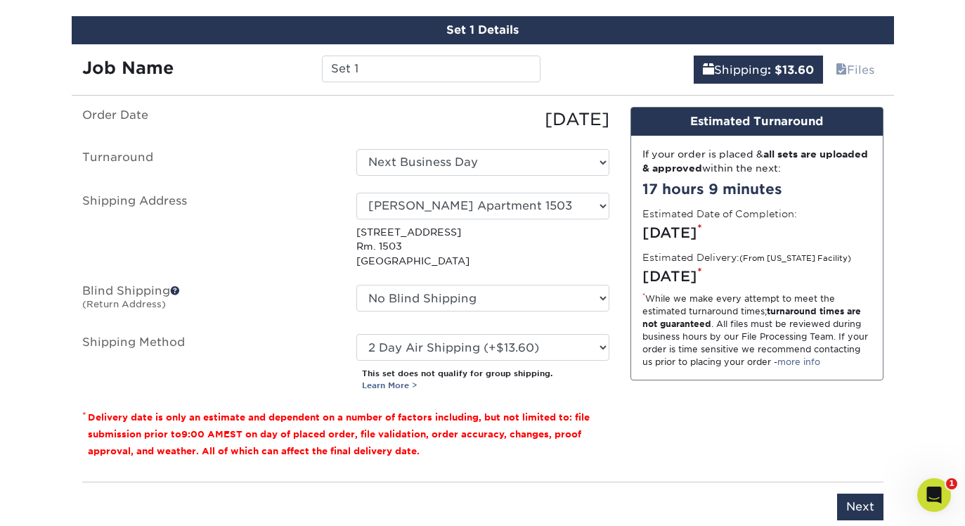
click at [466, 361] on div "Please Select Ground Shipping (+$12.72) 3 Day Shipping Service (+$13.12) 2 Day …" at bounding box center [483, 363] width 274 height 58
click at [467, 349] on select "Please Select Ground Shipping (+$12.72) 3 Day Shipping Service (+$13.12) 2 Day …" at bounding box center [482, 347] width 253 height 27
click at [356, 334] on select "Please Select Ground Shipping (+$12.72) 3 Day Shipping Service (+$13.12) 2 Day …" at bounding box center [482, 347] width 253 height 27
click at [473, 346] on select "Please Select Ground Shipping (+$12.72) 3 Day Shipping Service (+$13.12) 2 Day …" at bounding box center [482, 347] width 253 height 27
select select "02"
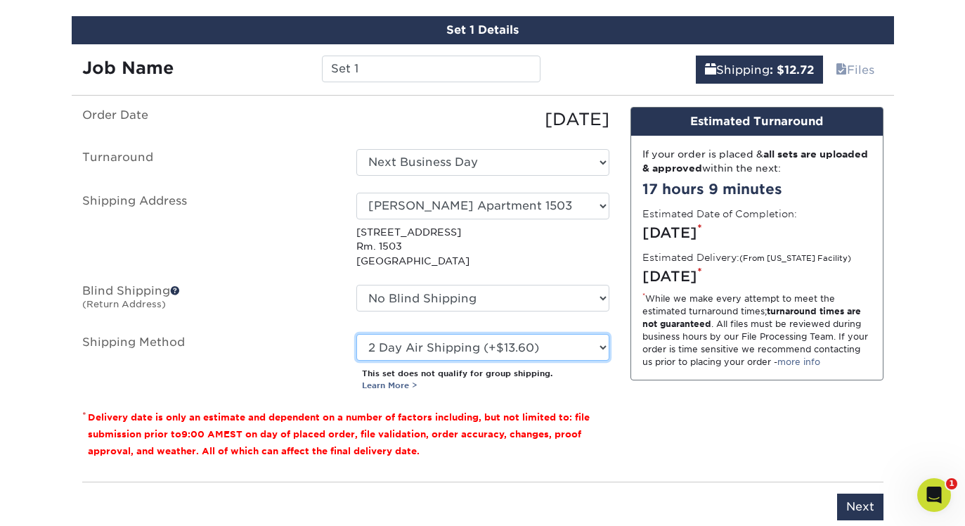
click at [356, 334] on select "Please Select Ground Shipping (+$12.72) 3 Day Shipping Service (+$13.12) 2 Day …" at bounding box center [482, 347] width 253 height 27
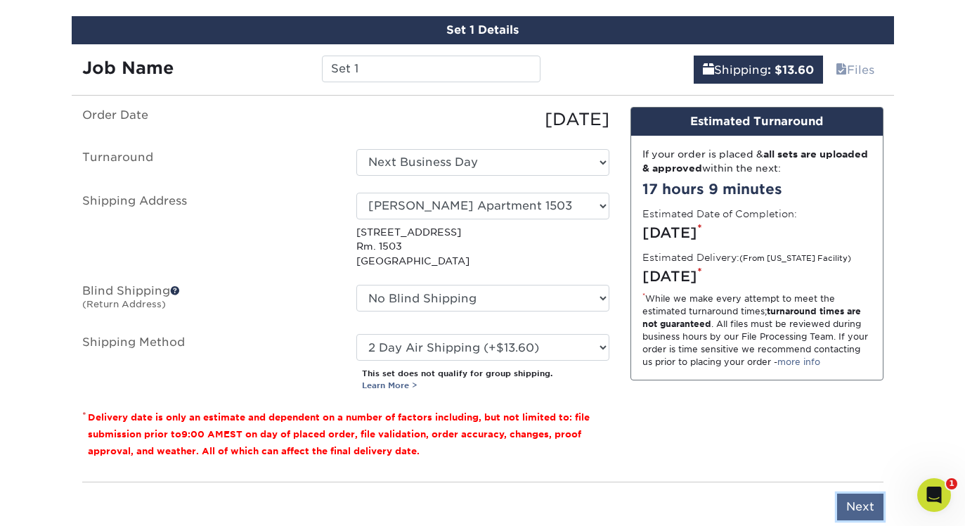
click at [846, 507] on input "Next" at bounding box center [860, 506] width 46 height 27
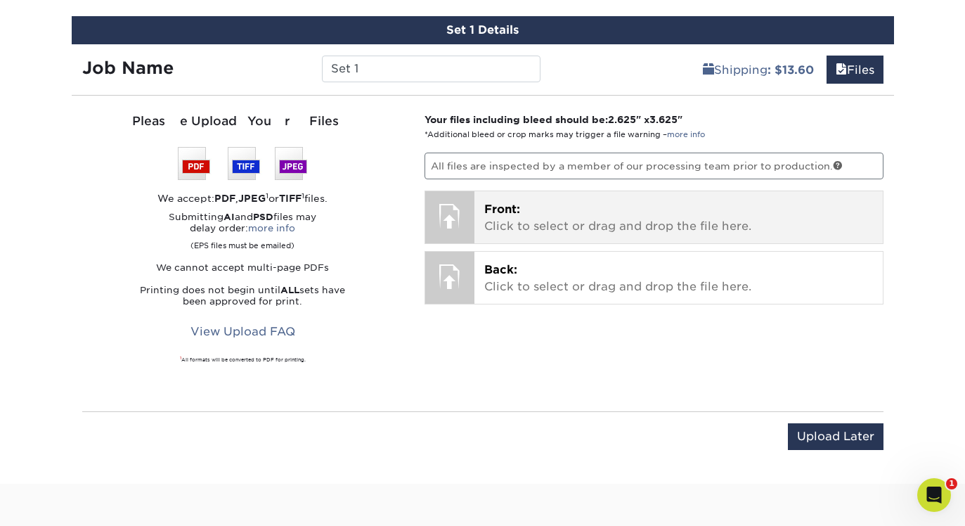
click at [521, 206] on p "Front: Click to select or drag and drop the file here." at bounding box center [678, 218] width 389 height 34
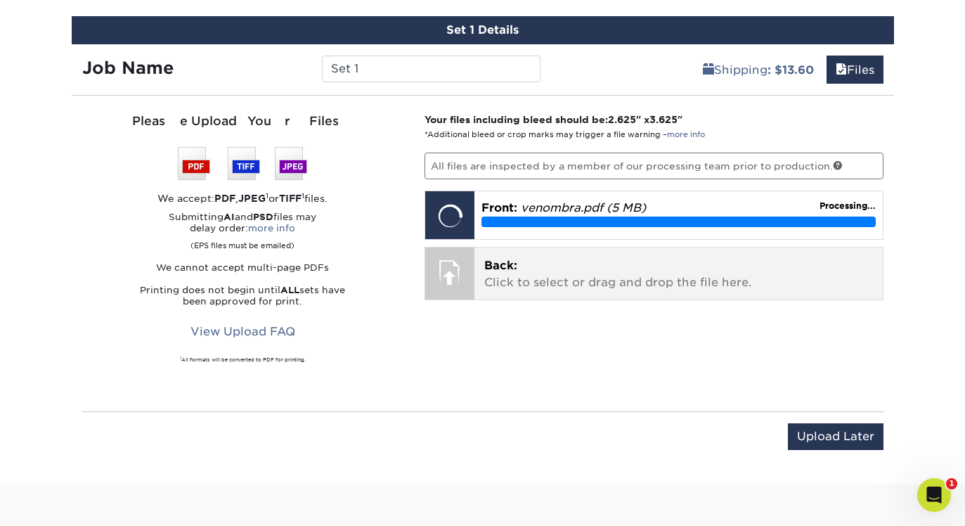
click at [597, 261] on p "Back: Click to select or drag and drop the file here." at bounding box center [678, 274] width 389 height 34
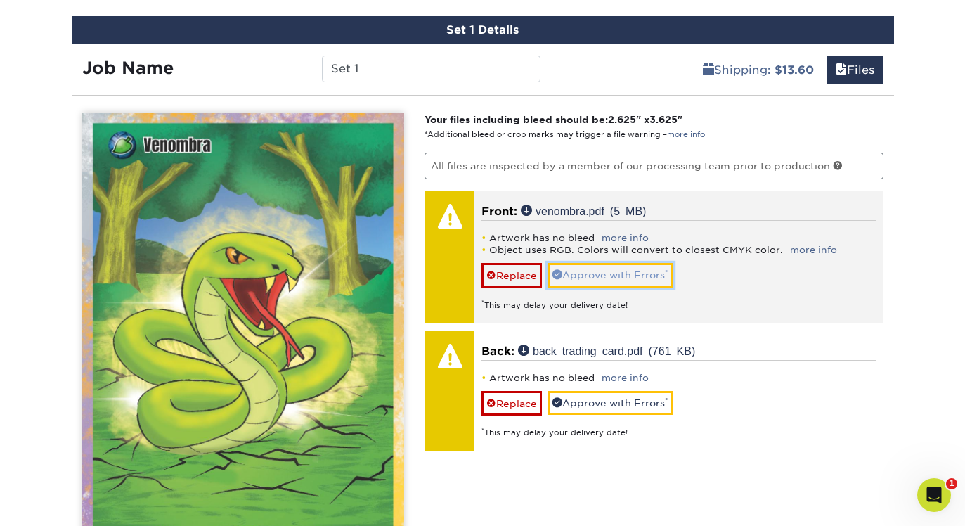
click at [600, 275] on link "Approve with Errors *" at bounding box center [611, 275] width 126 height 24
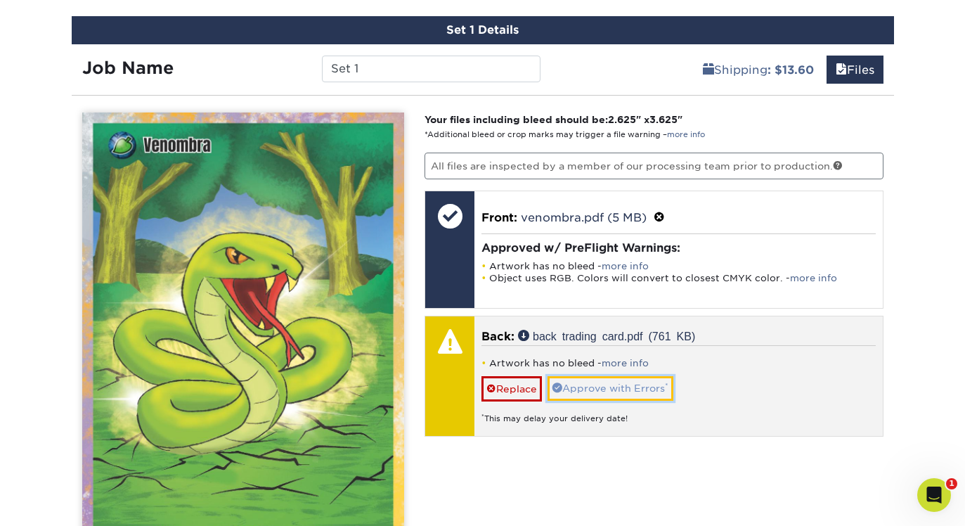
click at [606, 380] on link "Approve with Errors *" at bounding box center [611, 388] width 126 height 24
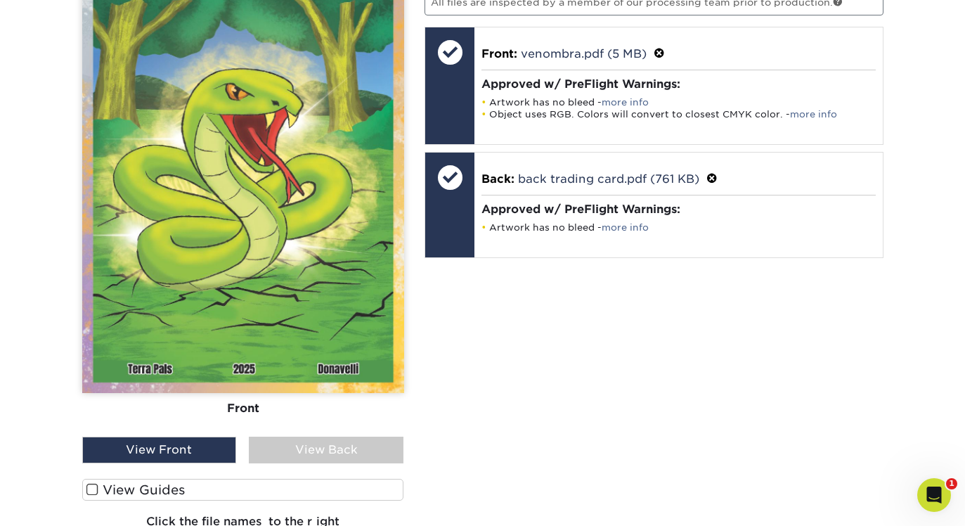
scroll to position [1188, 0]
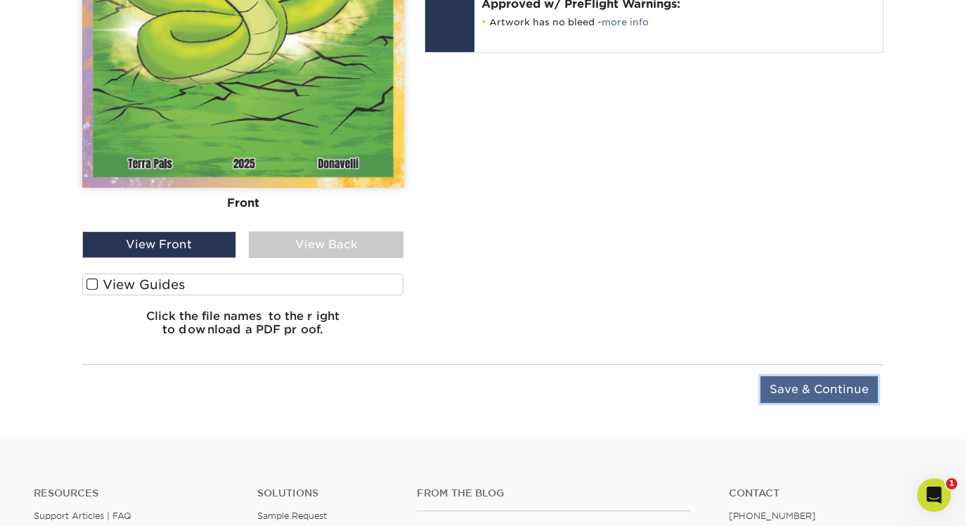
click at [773, 401] on input "Save & Continue" at bounding box center [819, 389] width 117 height 27
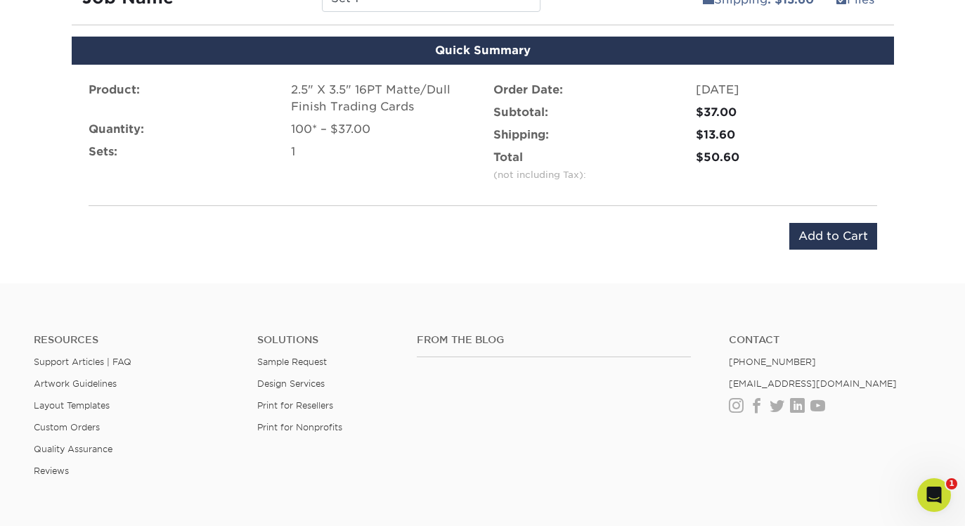
scroll to position [763, 0]
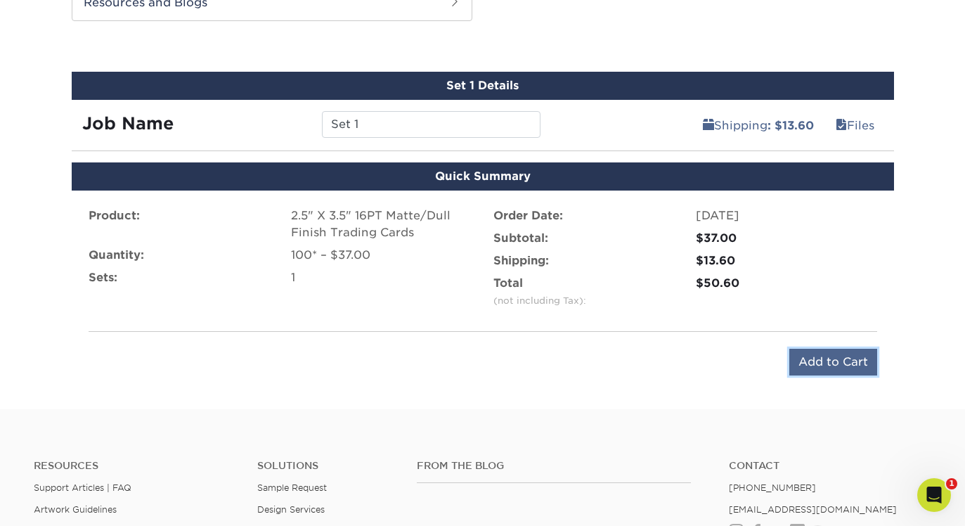
click at [806, 354] on input "Add to Cart" at bounding box center [833, 362] width 88 height 27
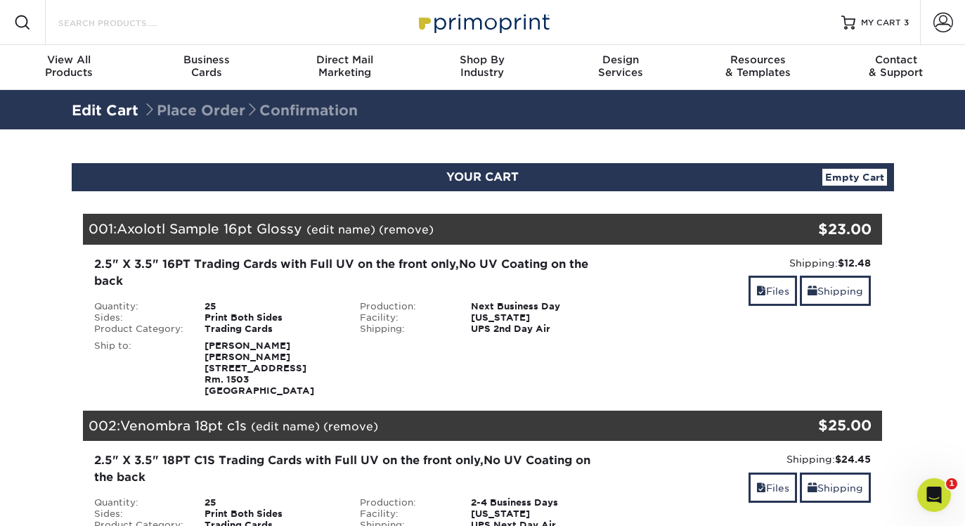
click at [108, 22] on input "Search Products" at bounding box center [125, 22] width 137 height 17
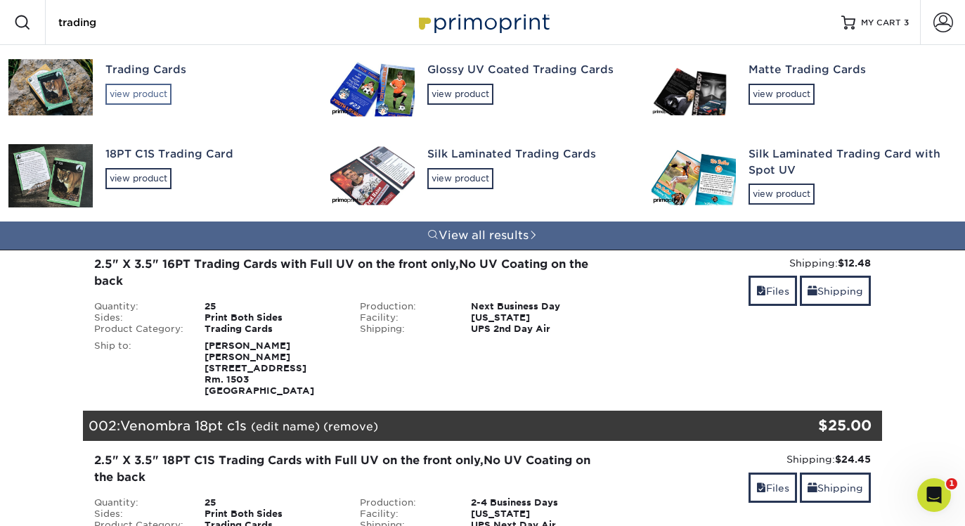
type input "trading"
click at [146, 99] on div "view product" at bounding box center [138, 94] width 66 height 21
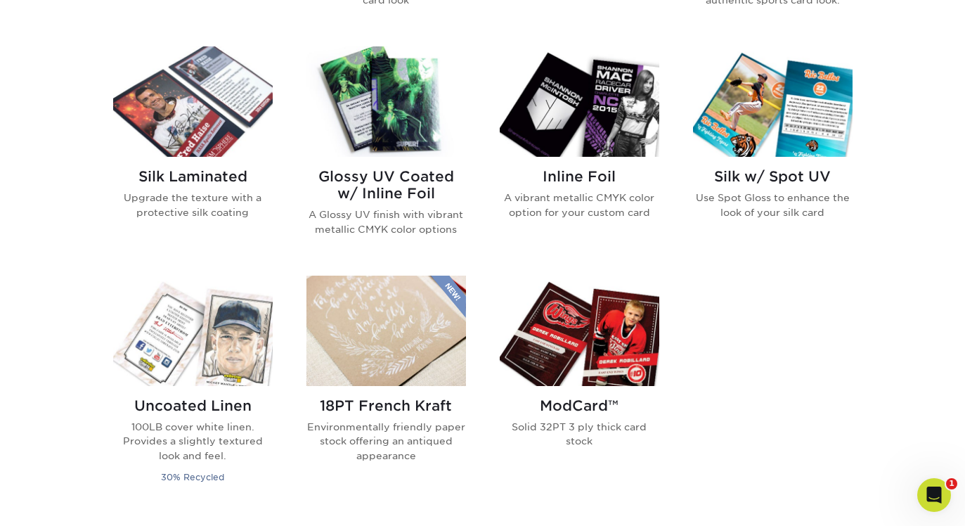
scroll to position [891, 0]
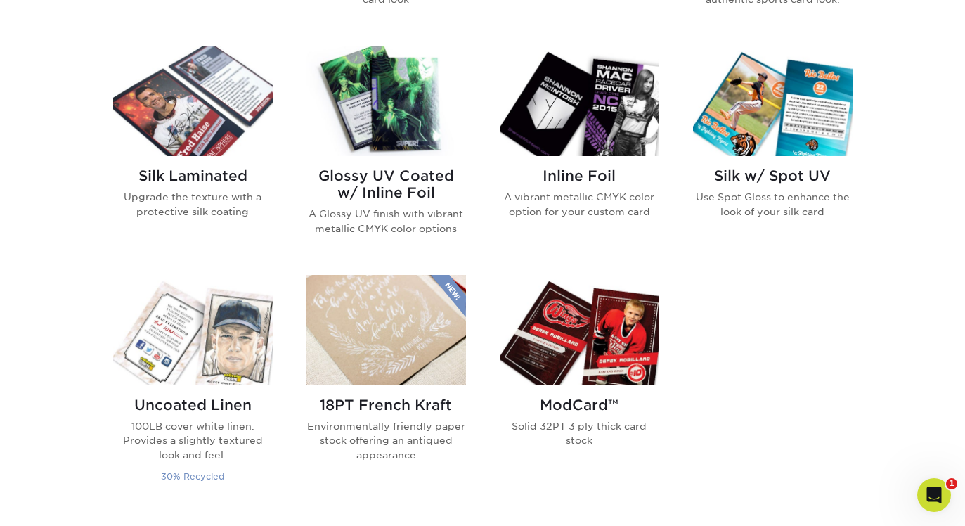
click at [221, 357] on img at bounding box center [193, 330] width 160 height 110
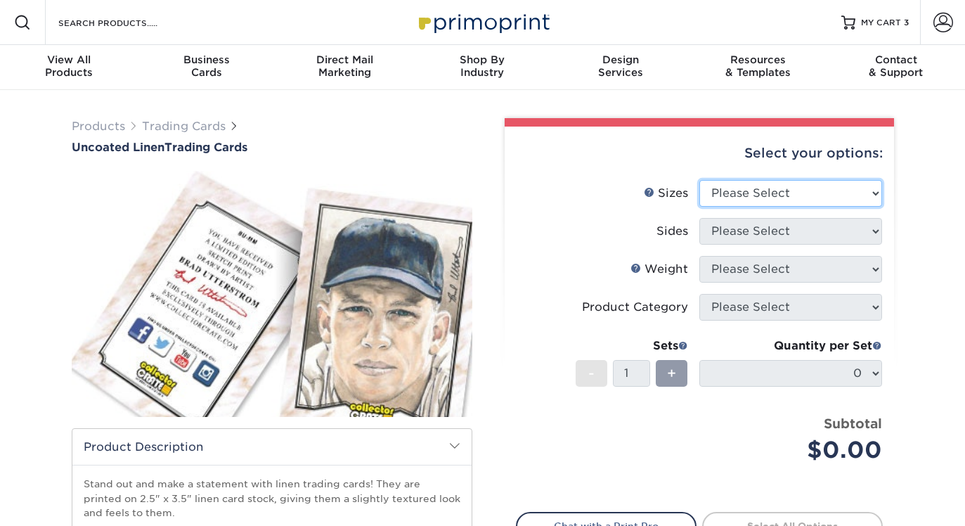
click at [765, 193] on select "Please Select 2.5" x 3.5"" at bounding box center [790, 193] width 183 height 27
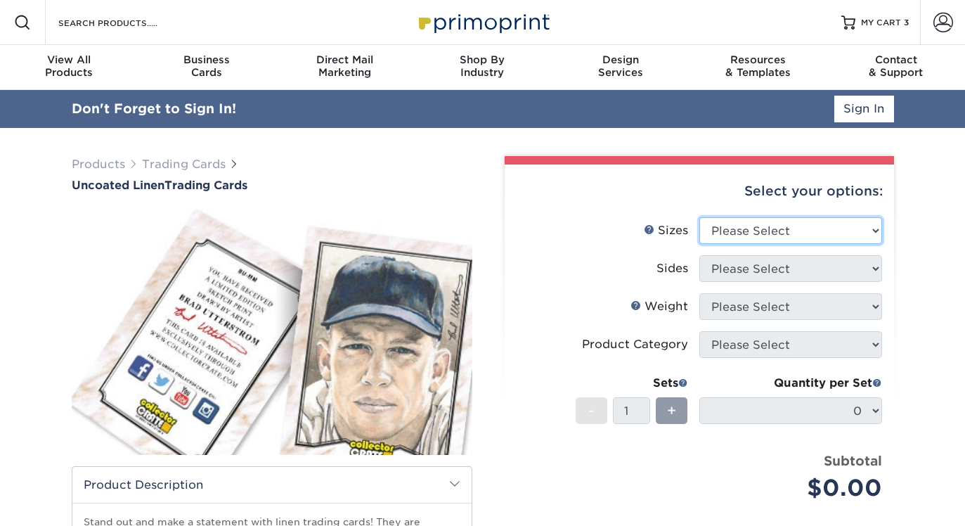
select select "2.50x3.50"
click at [699, 217] on select "Please Select 2.5" x 3.5"" at bounding box center [790, 230] width 183 height 27
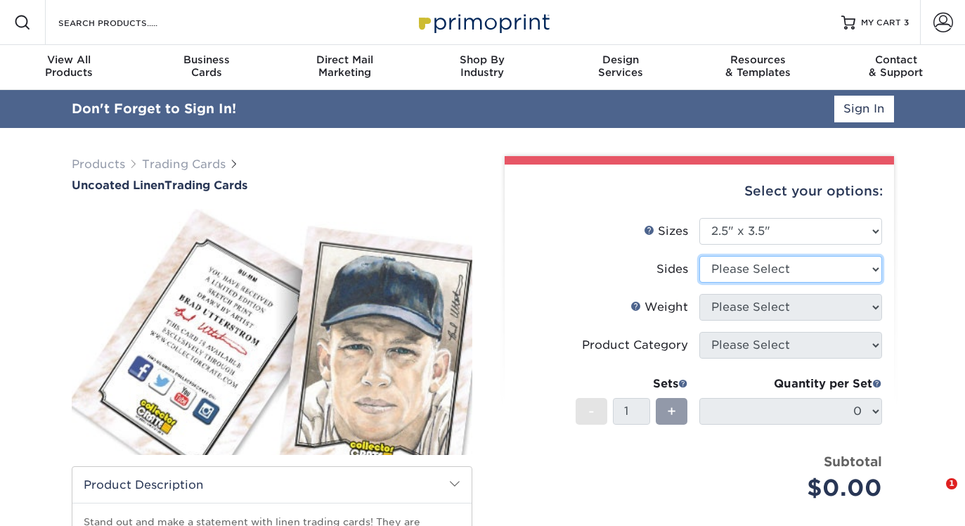
click at [761, 262] on select "Please Select Print Both Sides Print Front Only" at bounding box center [790, 269] width 183 height 27
select select "13abbda7-1d64-4f25-8bb2-c179b224825d"
click at [699, 256] on select "Please Select Print Both Sides Print Front Only" at bounding box center [790, 269] width 183 height 27
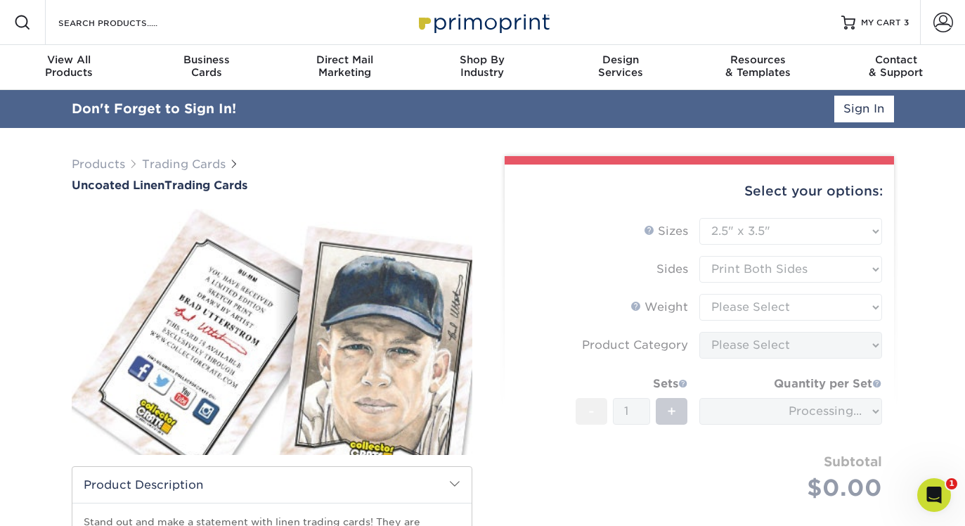
click at [753, 311] on form "Sizes Help Sizes Please Select 2.5" x 3.5" Sides Please Select 100LB -" at bounding box center [699, 376] width 367 height 316
click at [763, 306] on form "Sizes Help Sizes Please Select 2.5" x 3.5" Sides Please Select 100LB -" at bounding box center [699, 376] width 367 height 316
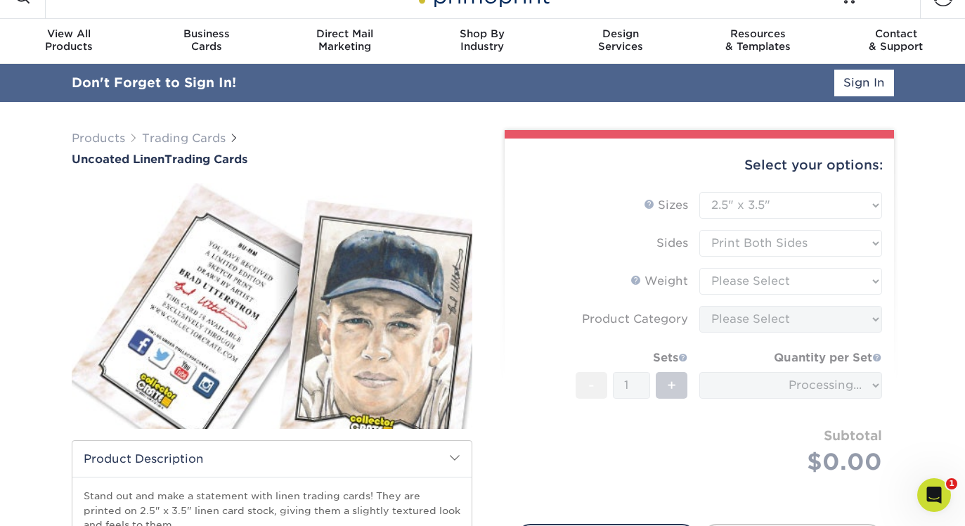
scroll to position [47, 0]
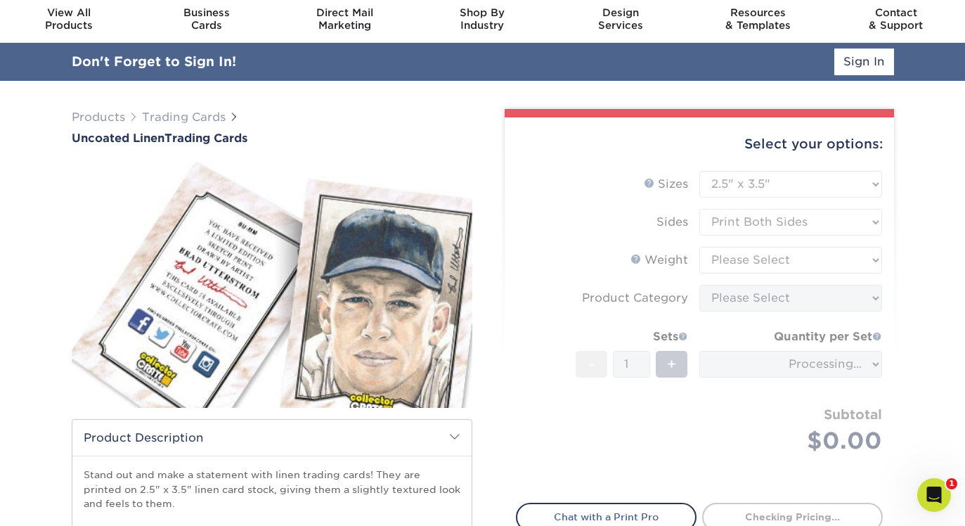
click at [770, 258] on form "Sizes Help Sizes Please Select 2.5" x 3.5" Sides Please Select 100LB -" at bounding box center [699, 329] width 367 height 316
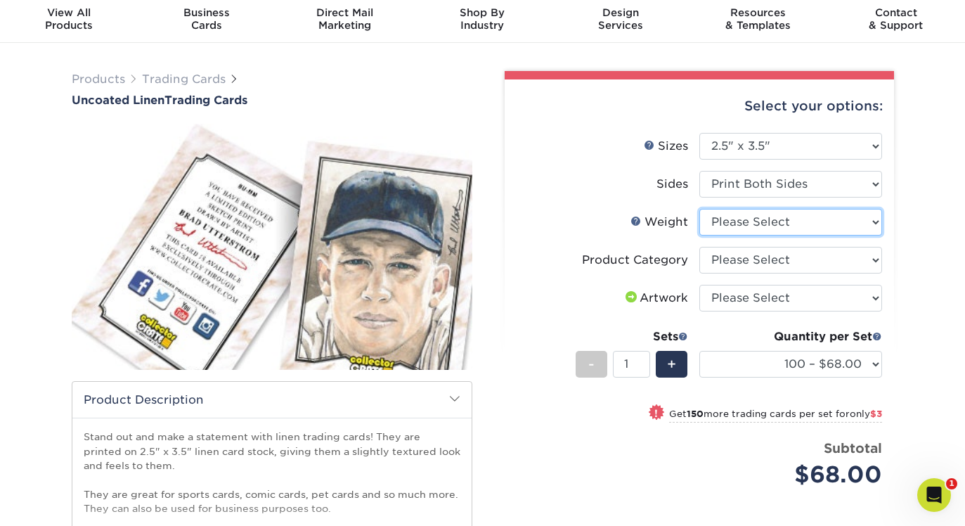
click at [775, 226] on select "Please Select 100LB" at bounding box center [790, 222] width 183 height 27
select select "100LB"
click at [699, 209] on select "Please Select 100LB" at bounding box center [790, 222] width 183 height 27
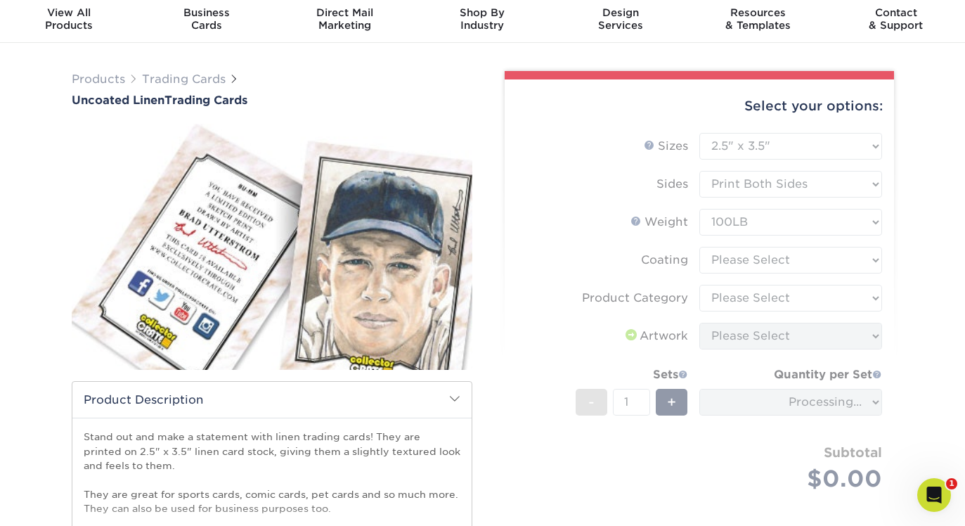
click at [759, 257] on form "Sizes Help Sizes Please Select 2.5" x 3.5" Sides Please Select 100LB -" at bounding box center [699, 329] width 367 height 392
click at [758, 263] on form "Sizes Help Sizes Please Select 2.5" x 3.5" Sides Please Select 100LB -" at bounding box center [699, 329] width 367 height 392
click at [772, 259] on form "Sizes Help Sizes Please Select 2.5" x 3.5" Sides Please Select 100LB -" at bounding box center [699, 329] width 367 height 392
click at [780, 259] on select at bounding box center [790, 260] width 183 height 27
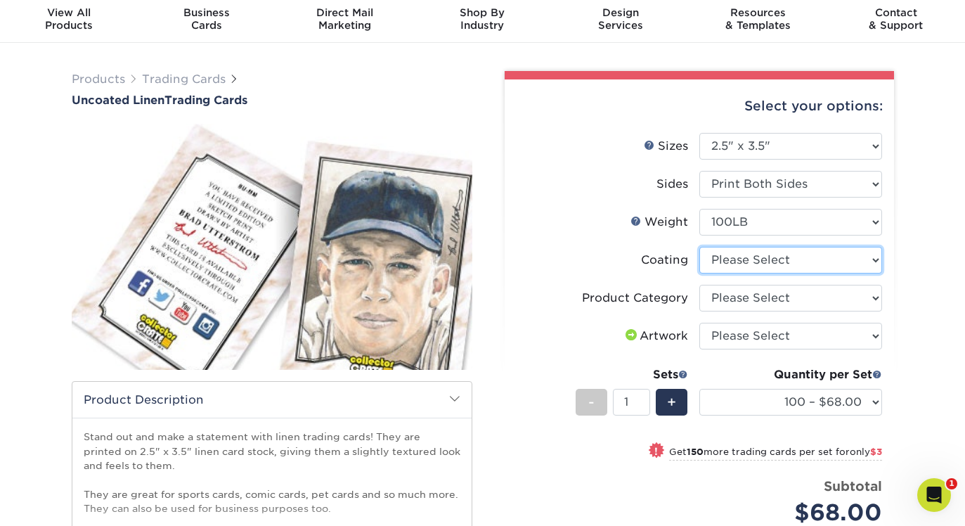
select select "3e7618de-abca-4bda-9f97-8b9129e913d8"
click at [699, 247] on select at bounding box center [790, 260] width 183 height 27
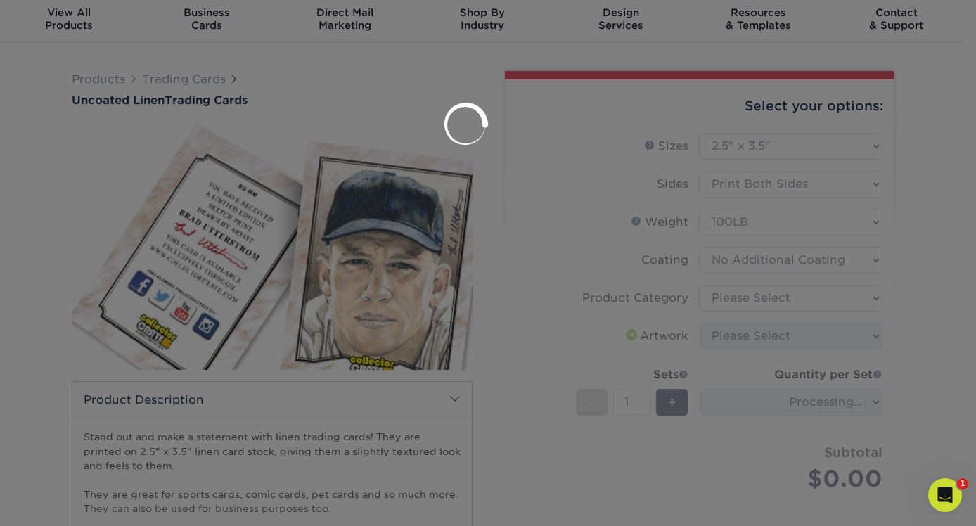
click at [761, 299] on div at bounding box center [488, 263] width 976 height 526
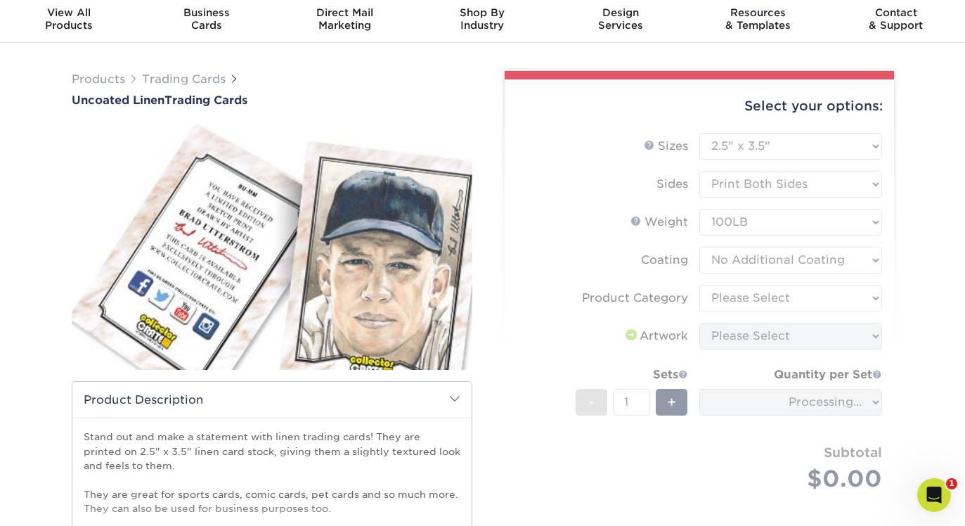
click at [775, 299] on form "Sizes Help Sizes Please Select 2.5" x 3.5" Sides Please Select 100LB -" at bounding box center [699, 329] width 367 height 392
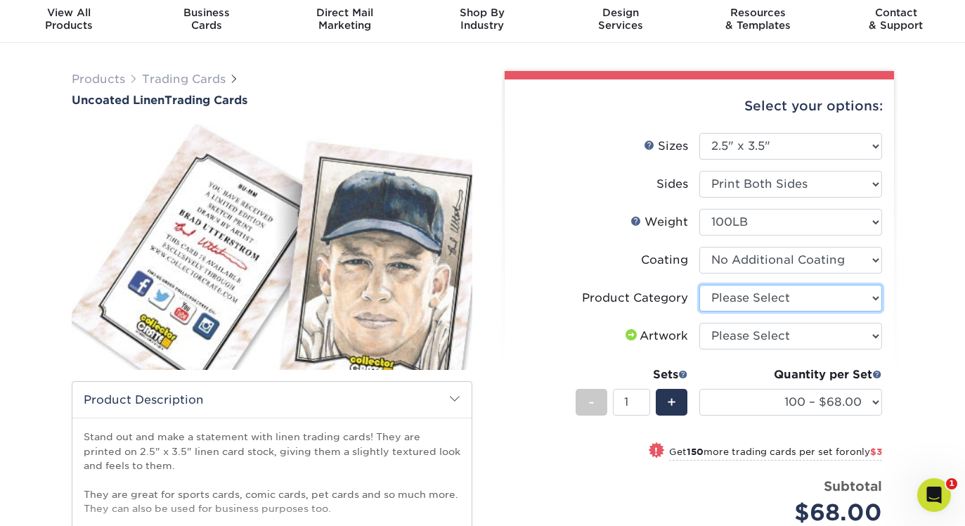
click at [775, 299] on select "Please Select Trading Cards" at bounding box center [790, 298] width 183 height 27
select select "c2f9bce9-36c2-409d-b101-c29d9d031e18"
click at [699, 285] on select "Please Select Trading Cards" at bounding box center [790, 298] width 183 height 27
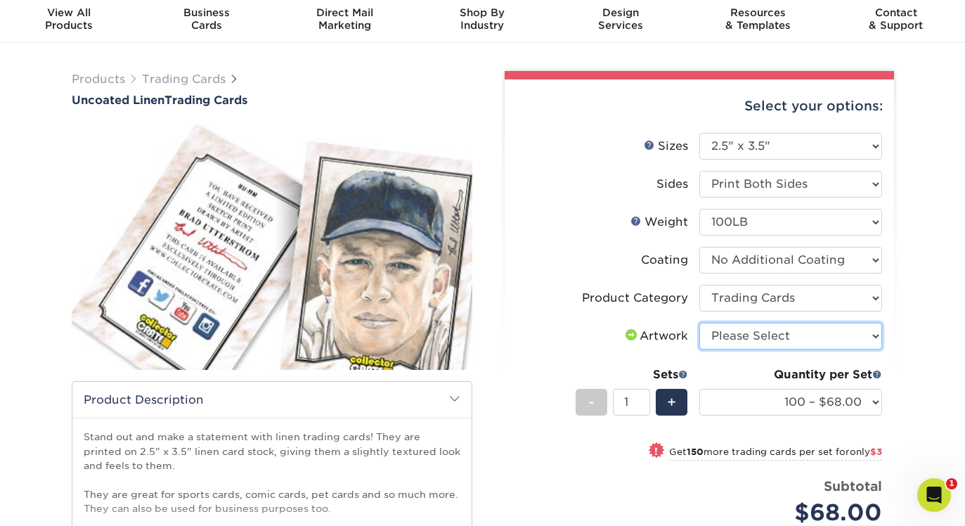
click at [761, 342] on select "Please Select I will upload files I need a design - $100" at bounding box center [790, 336] width 183 height 27
select select "upload"
click at [699, 323] on select "Please Select I will upload files I need a design - $100" at bounding box center [790, 336] width 183 height 27
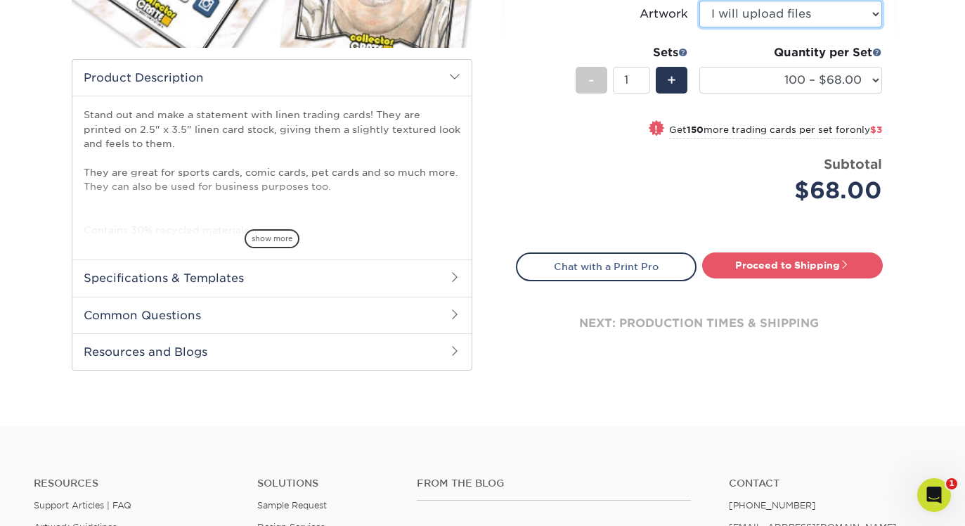
scroll to position [378, 0]
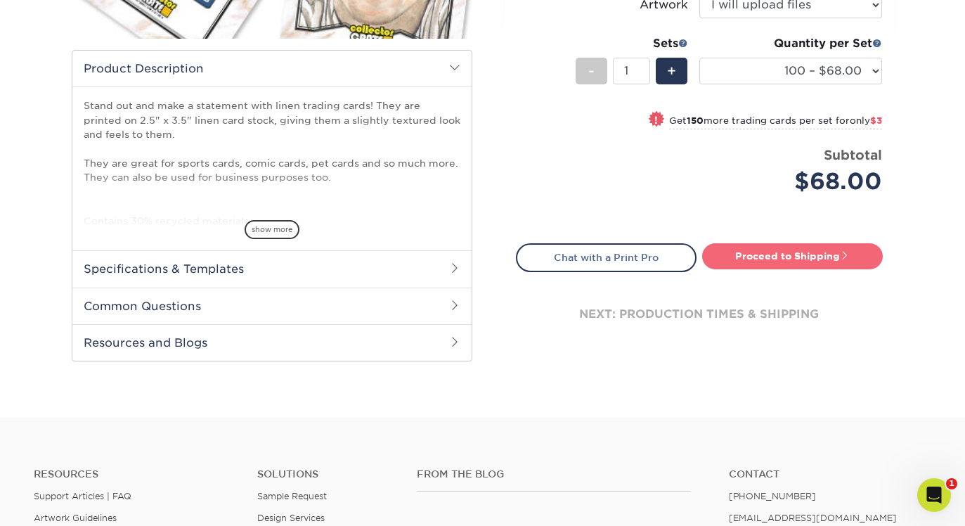
click at [748, 259] on link "Proceed to Shipping" at bounding box center [792, 255] width 181 height 25
type input "Set 1"
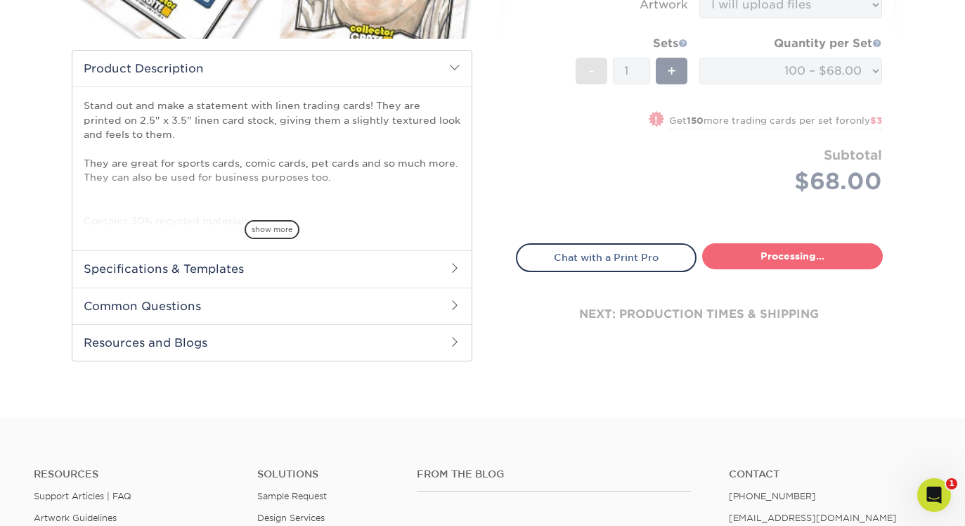
select select "65c93bba-5fd1-48c9-943d-a563e57a012e"
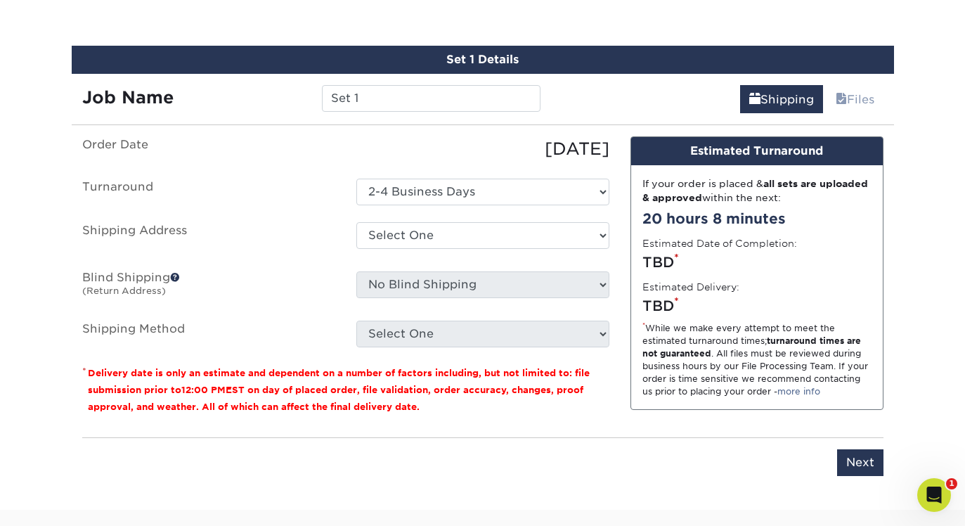
scroll to position [751, 0]
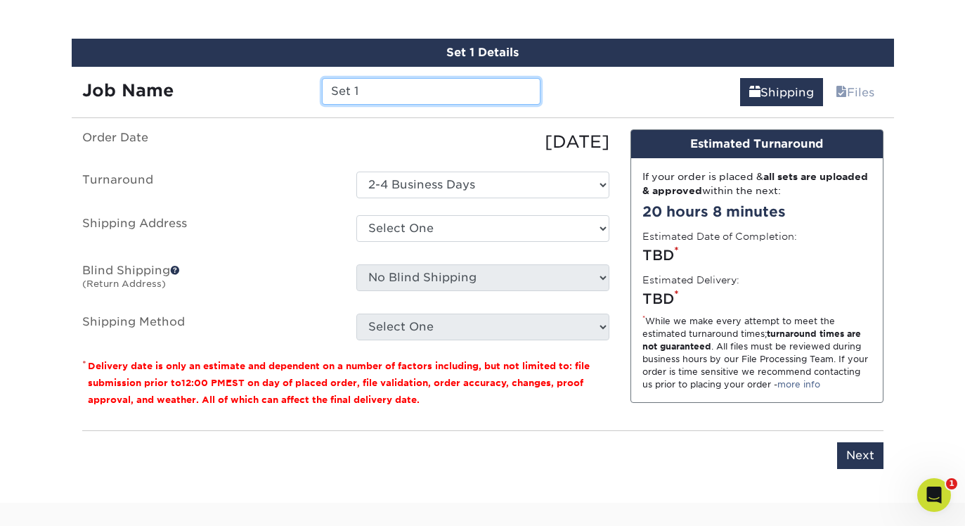
click at [401, 100] on input "Set 1" at bounding box center [431, 91] width 219 height 27
type input "Uncoated Linen Axy"
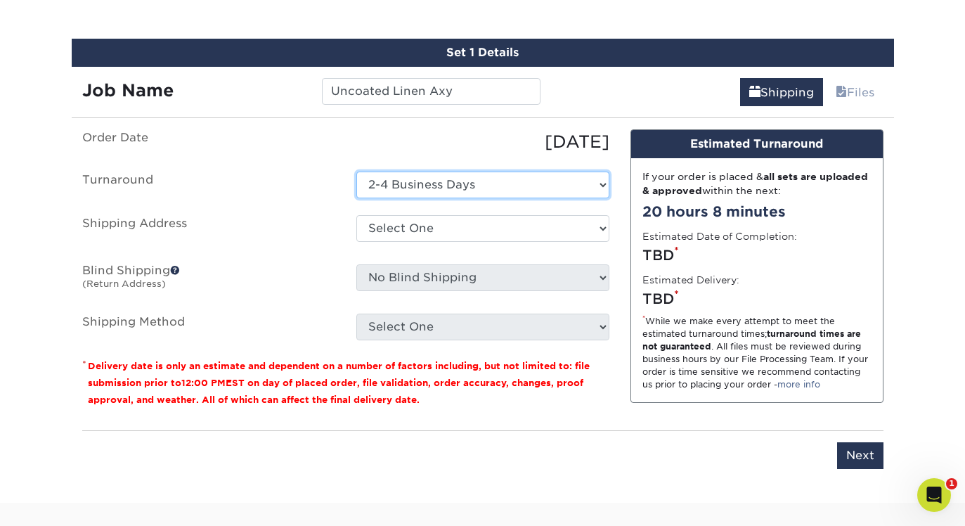
click at [435, 186] on select "Select One 2-4 Business Days" at bounding box center [482, 185] width 253 height 27
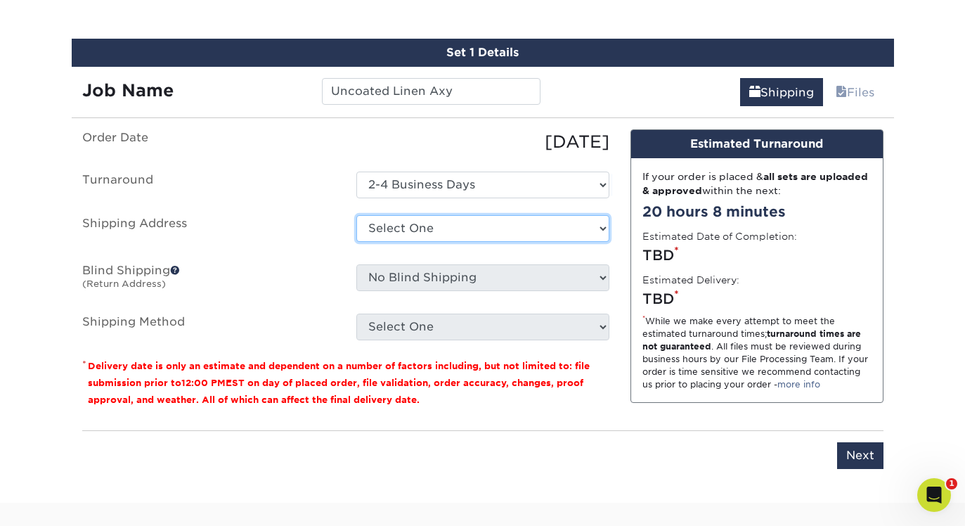
click at [416, 227] on select "Select One Donavelli Apartment 1503 + Add New Address - Login" at bounding box center [482, 228] width 253 height 27
select select "286868"
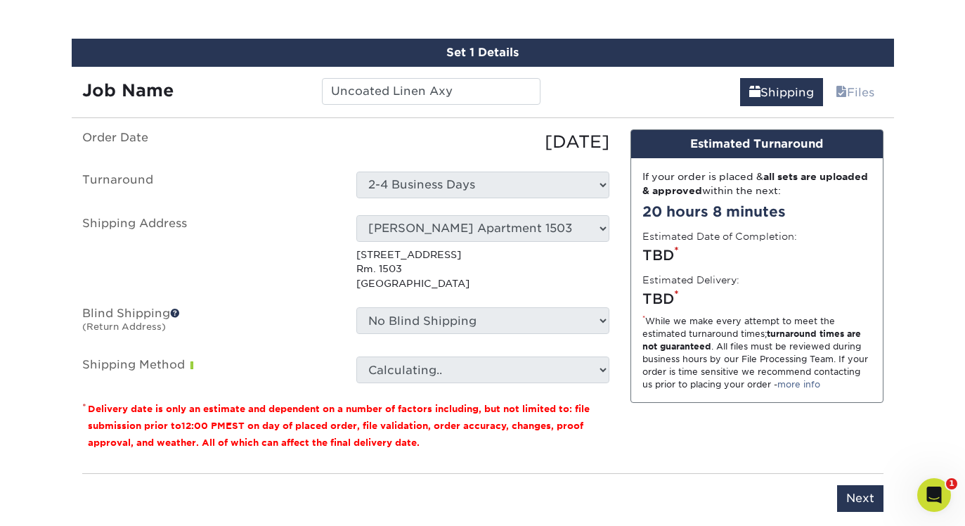
click at [455, 385] on fieldset "Order Date 10/10/2025 Turnaround Select One 2-4 Business Days Shipping Address …" at bounding box center [345, 264] width 527 height 271
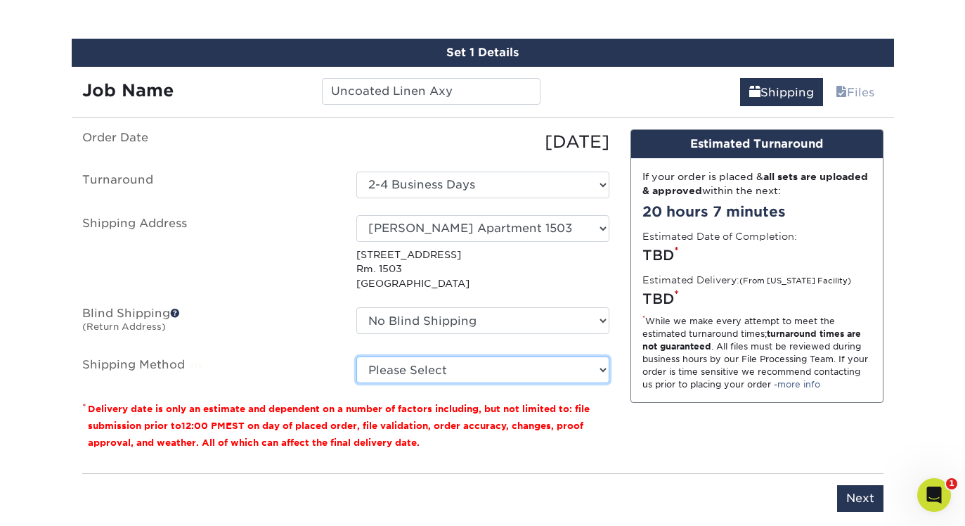
click at [462, 372] on select "Please Select Ground Shipping (+$12.72) 3 Day Shipping Service (+$13.12) 2 Day …" at bounding box center [482, 369] width 253 height 27
select select "01"
click at [356, 356] on select "Please Select Ground Shipping (+$12.72) 3 Day Shipping Service (+$13.12) 2 Day …" at bounding box center [482, 369] width 253 height 27
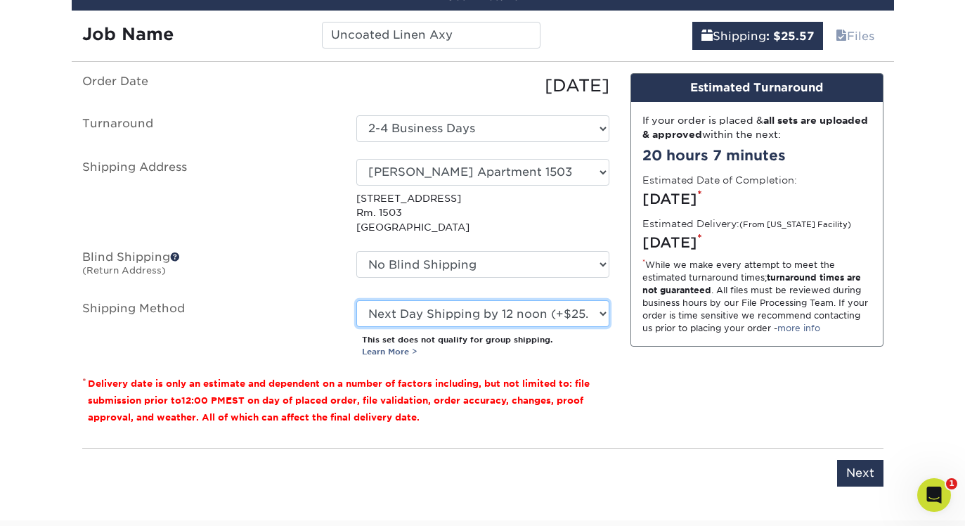
scroll to position [808, 0]
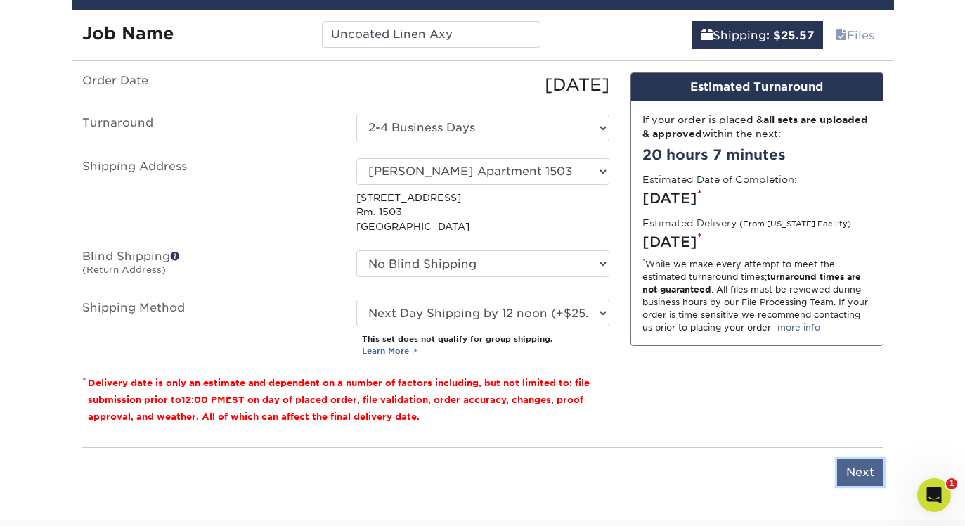
click at [860, 474] on input "Next" at bounding box center [860, 472] width 46 height 27
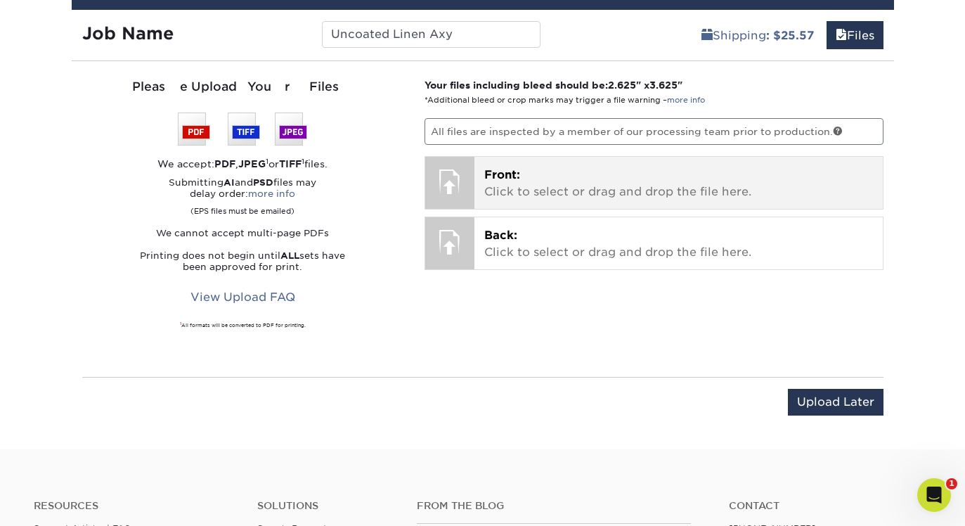
click at [569, 182] on p "Front: Click to select or drag and drop the file here." at bounding box center [678, 184] width 389 height 34
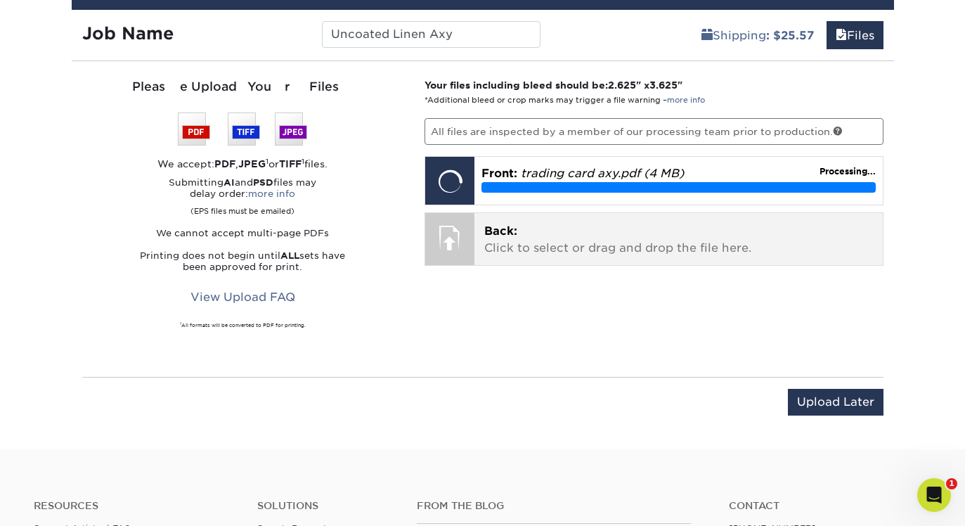
click at [557, 257] on div "Back: Click to select or drag and drop the file here. Choose file" at bounding box center [678, 239] width 408 height 52
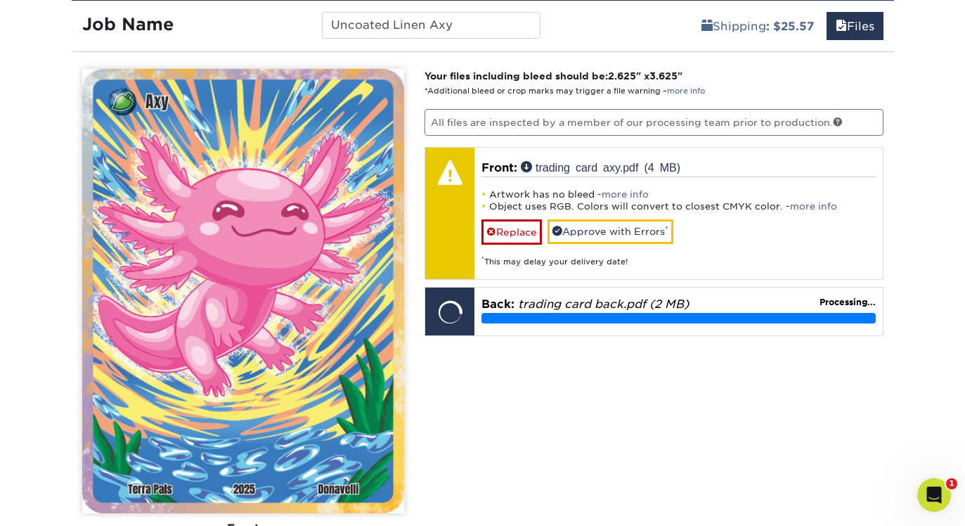
scroll to position [822, 0]
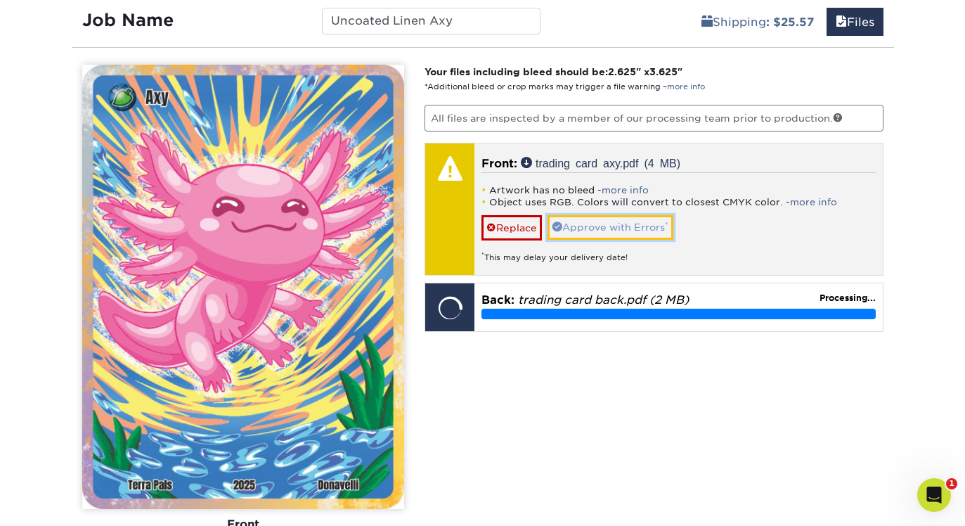
click at [639, 228] on link "Approve with Errors *" at bounding box center [611, 227] width 126 height 24
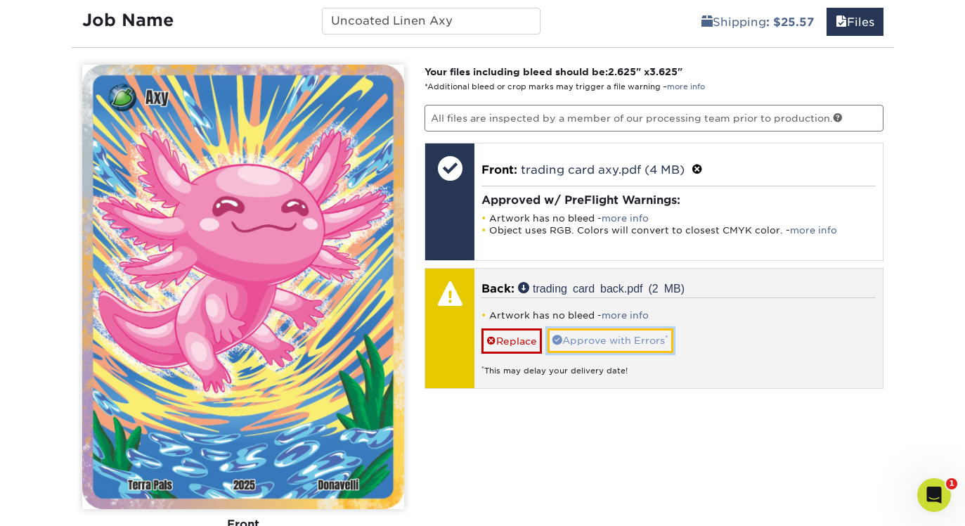
click at [622, 333] on link "Approve with Errors *" at bounding box center [611, 340] width 126 height 24
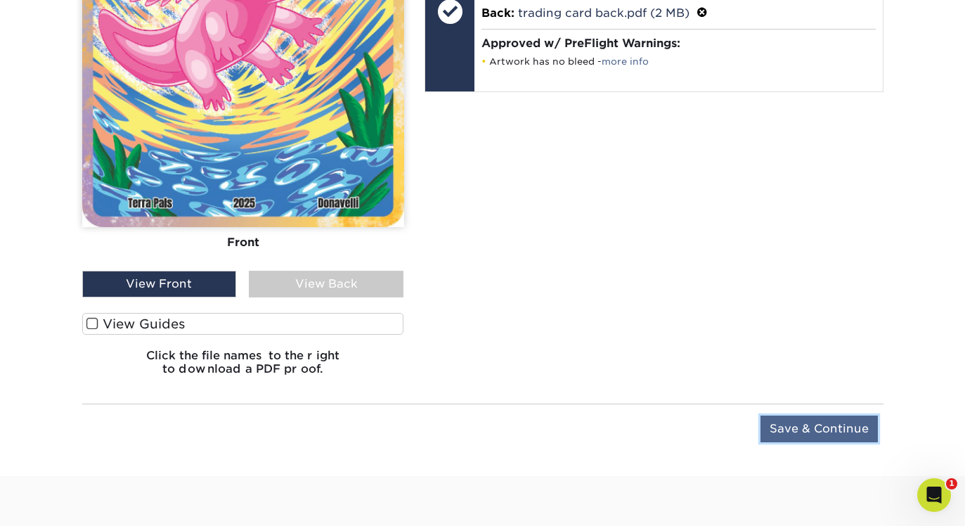
click at [808, 432] on input "Save & Continue" at bounding box center [819, 428] width 117 height 27
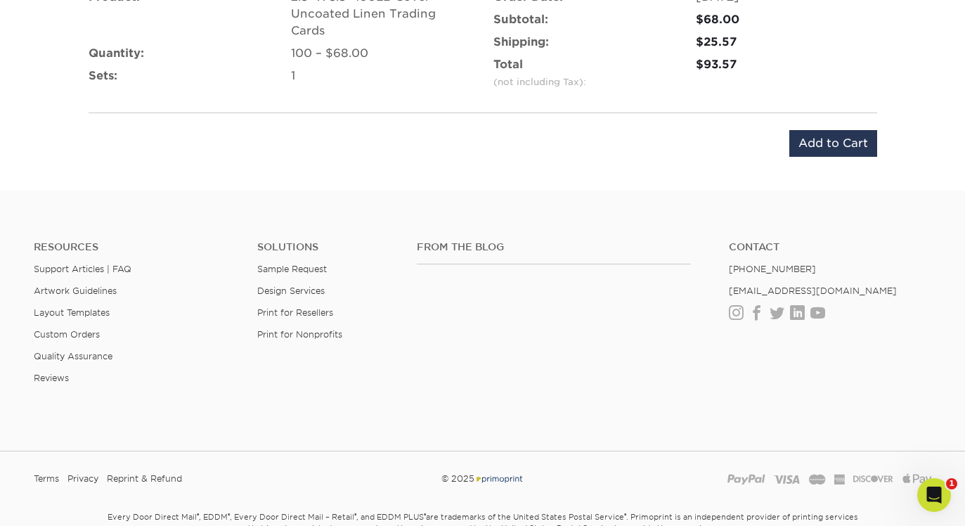
scroll to position [934, 0]
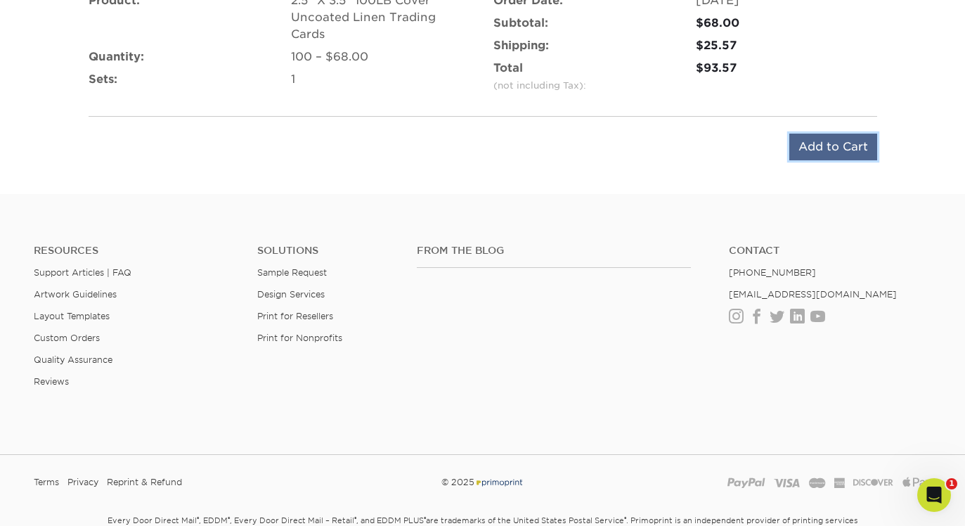
click at [818, 148] on input "Add to Cart" at bounding box center [833, 147] width 88 height 27
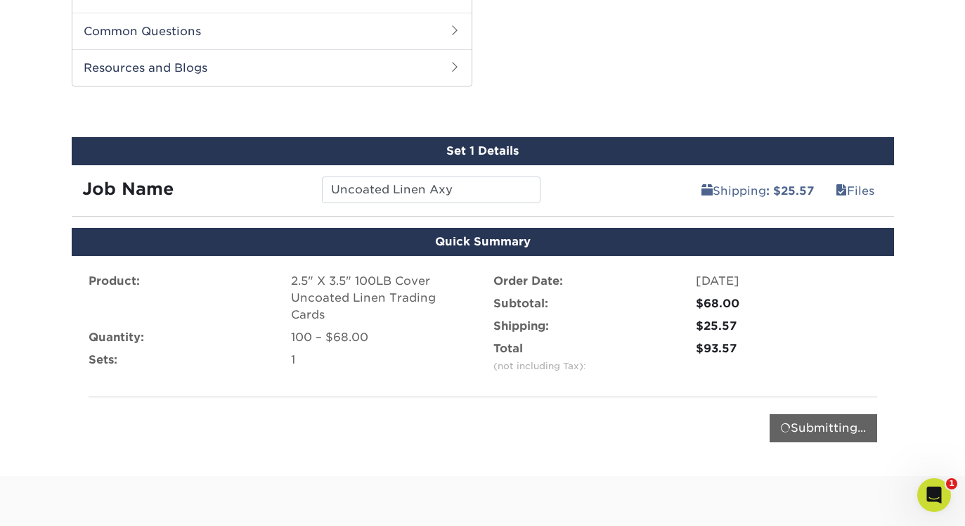
scroll to position [0, 0]
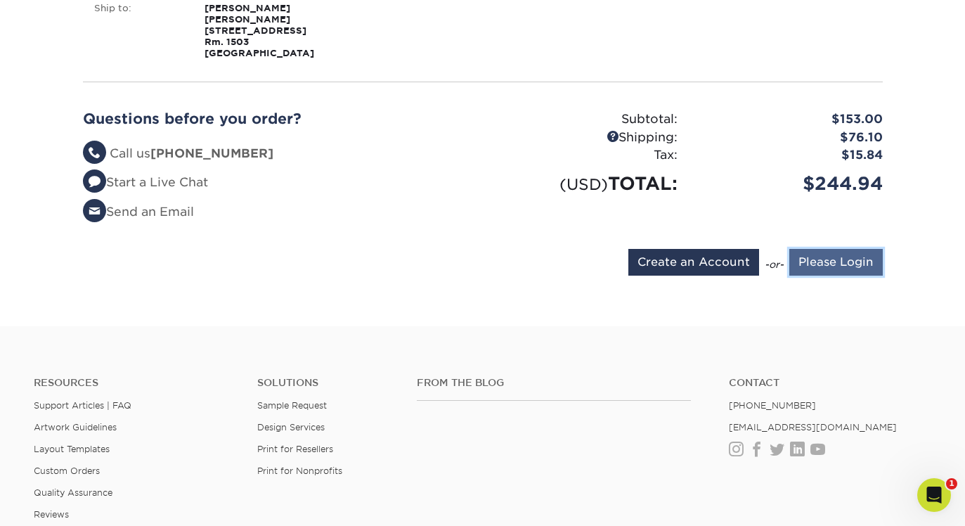
click at [820, 276] on input "Please Login" at bounding box center [835, 262] width 93 height 27
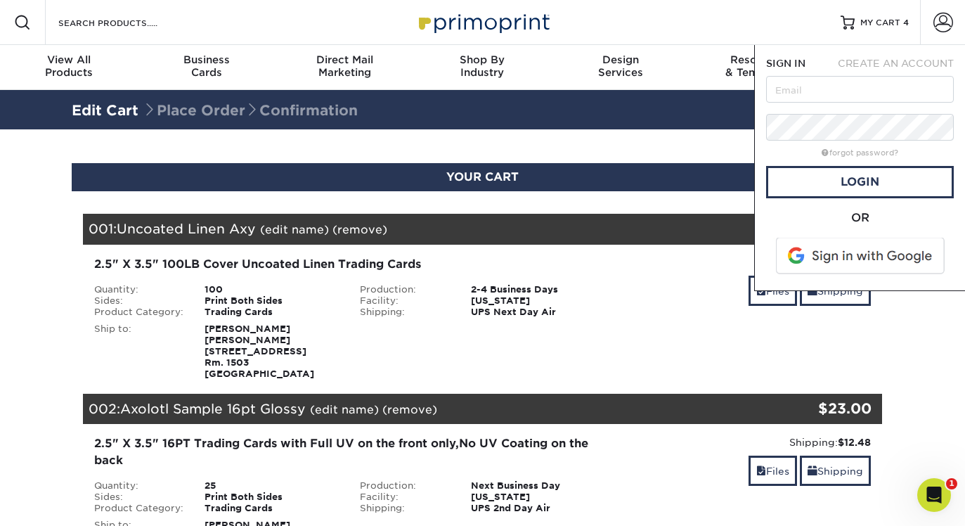
click at [841, 250] on span at bounding box center [861, 256] width 179 height 37
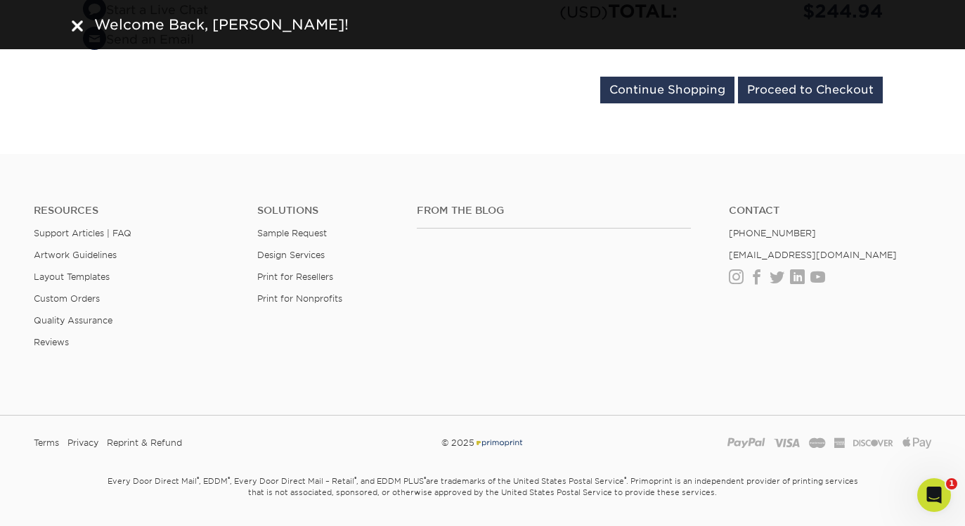
scroll to position [967, 0]
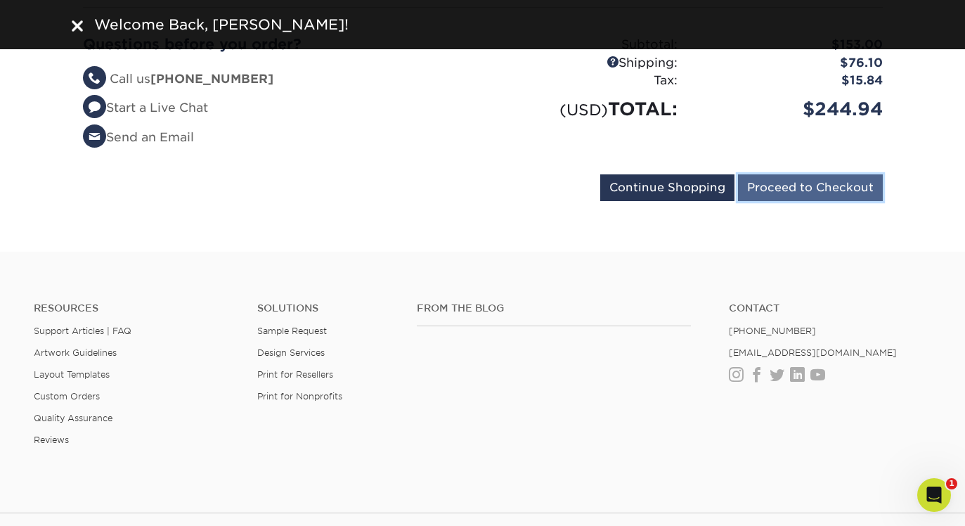
click at [763, 201] on input "Proceed to Checkout" at bounding box center [810, 187] width 145 height 27
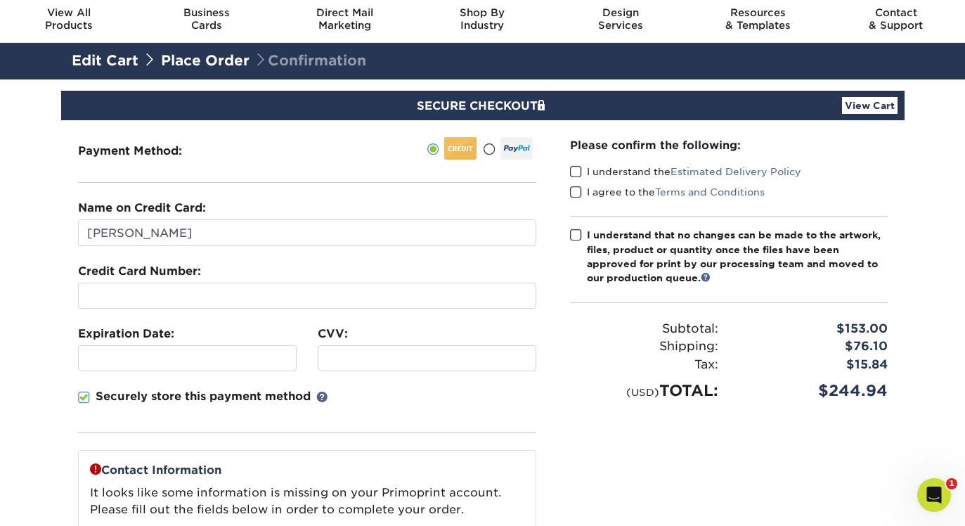
scroll to position [51, 0]
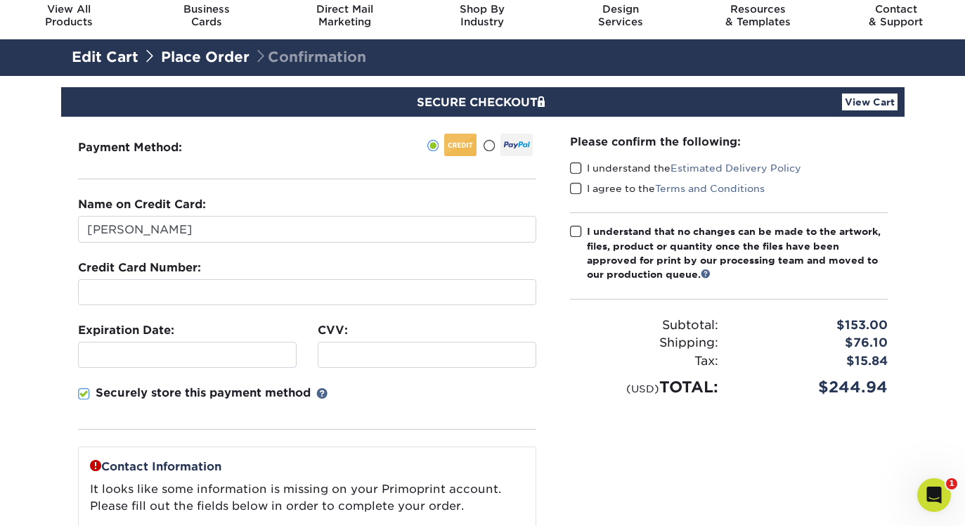
click at [193, 282] on div at bounding box center [307, 292] width 458 height 26
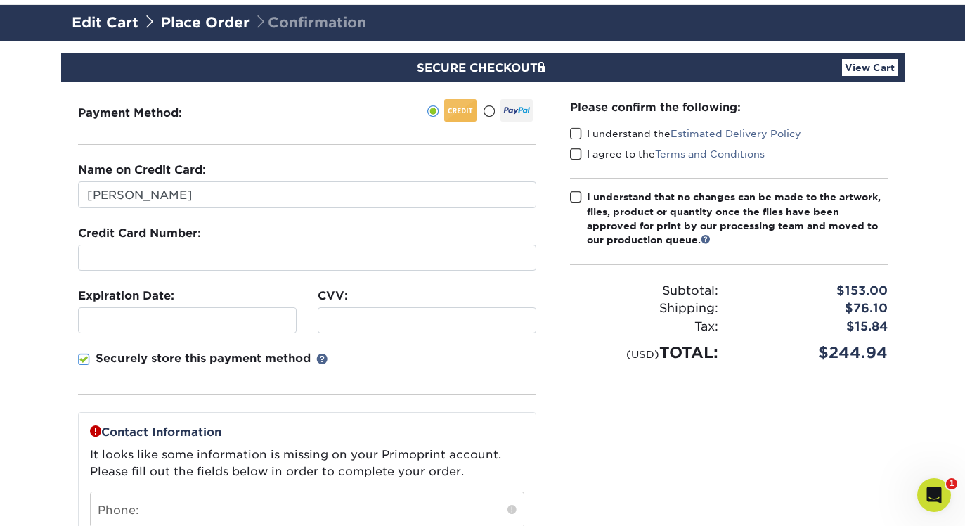
scroll to position [86, 0]
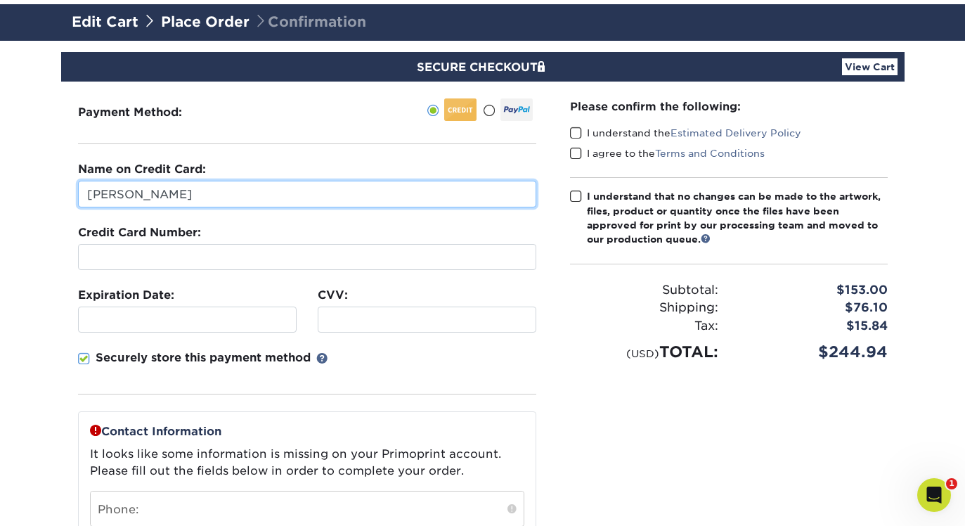
click at [141, 195] on input "[PERSON_NAME]" at bounding box center [307, 194] width 458 height 27
type input "Daniel Molnar"
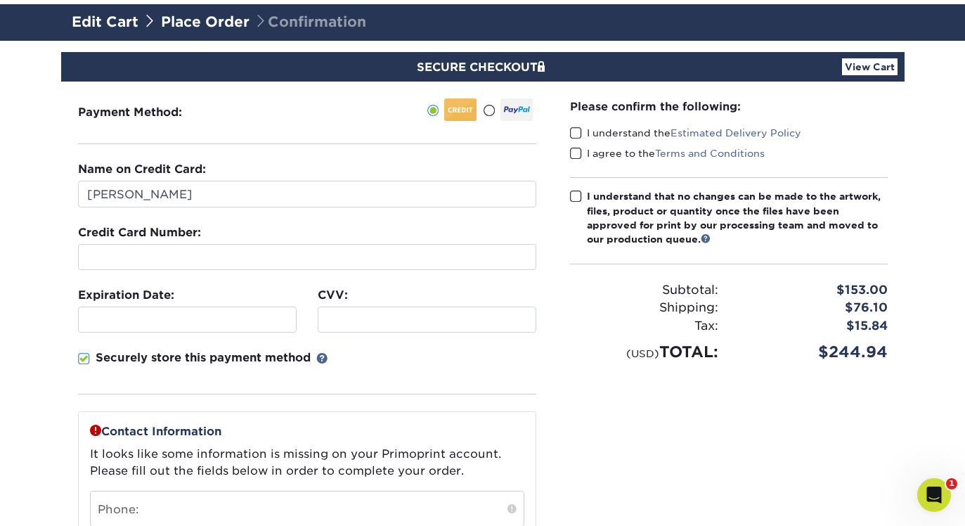
click at [364, 388] on div "Securely store this payment method" at bounding box center [307, 371] width 458 height 45
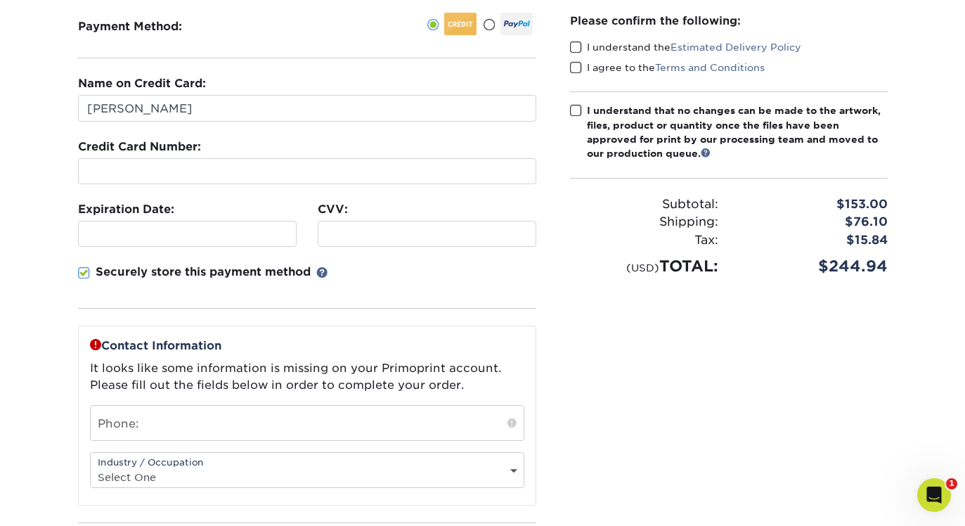
scroll to position [250, 0]
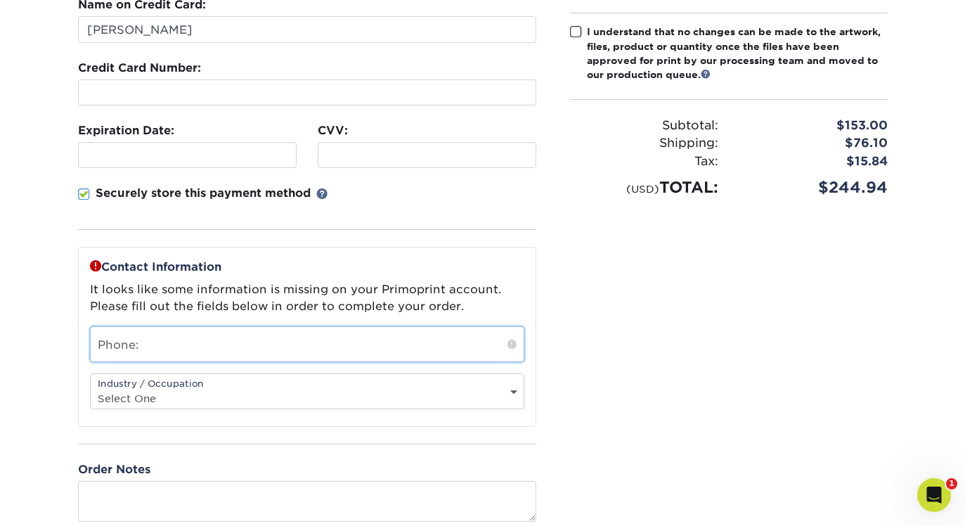
click at [345, 356] on input "text" at bounding box center [307, 344] width 433 height 34
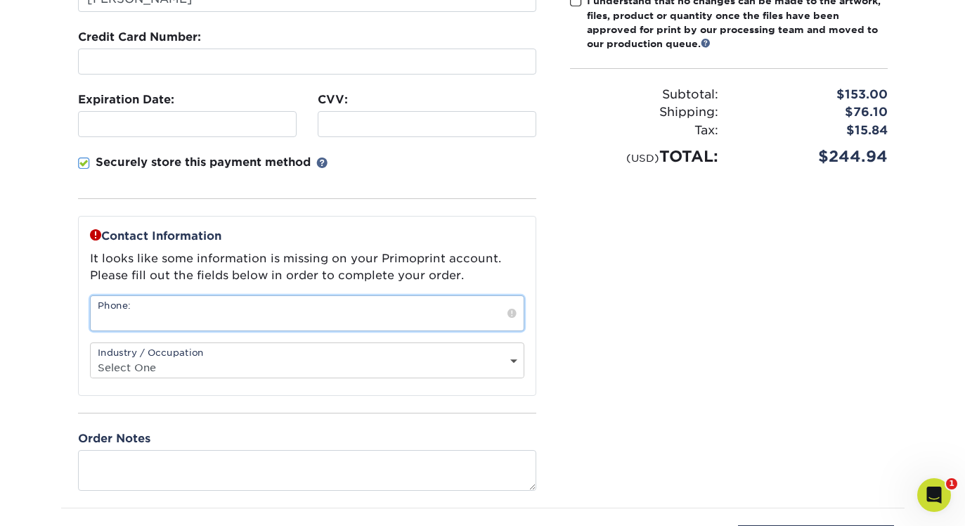
scroll to position [285, 0]
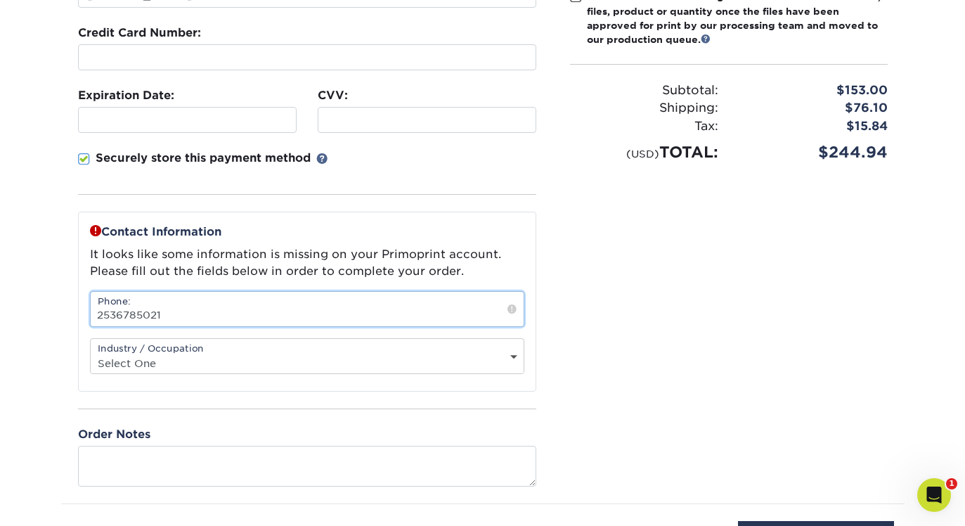
type input "2536785021"
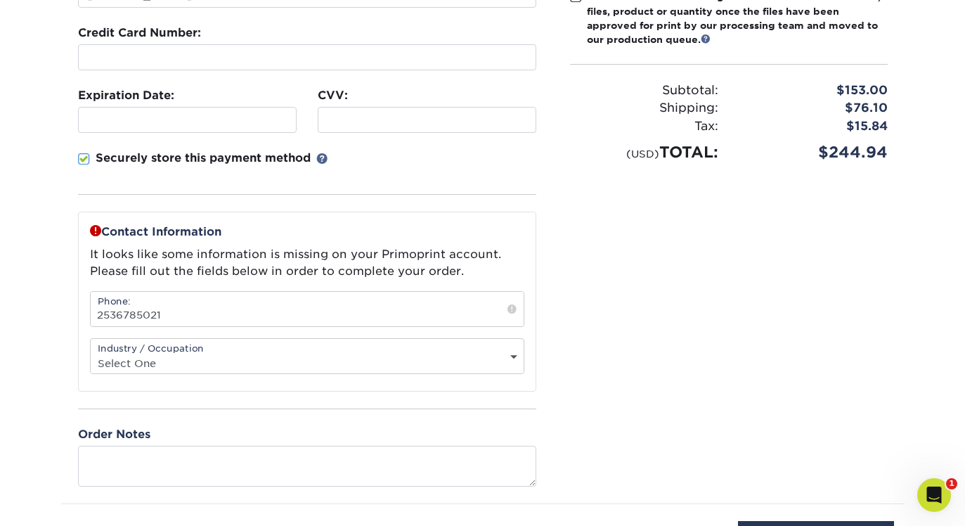
click at [134, 351] on div "Industry / Occupation Select One Administrative Executive Human Resources Const…" at bounding box center [307, 356] width 434 height 36
click at [174, 354] on select "Select One Administrative Executive Human Resources Construction Education Ente…" at bounding box center [307, 363] width 433 height 20
select select "2"
click at [91, 353] on select "Select One Administrative Executive Human Resources Construction Education Ente…" at bounding box center [307, 363] width 433 height 20
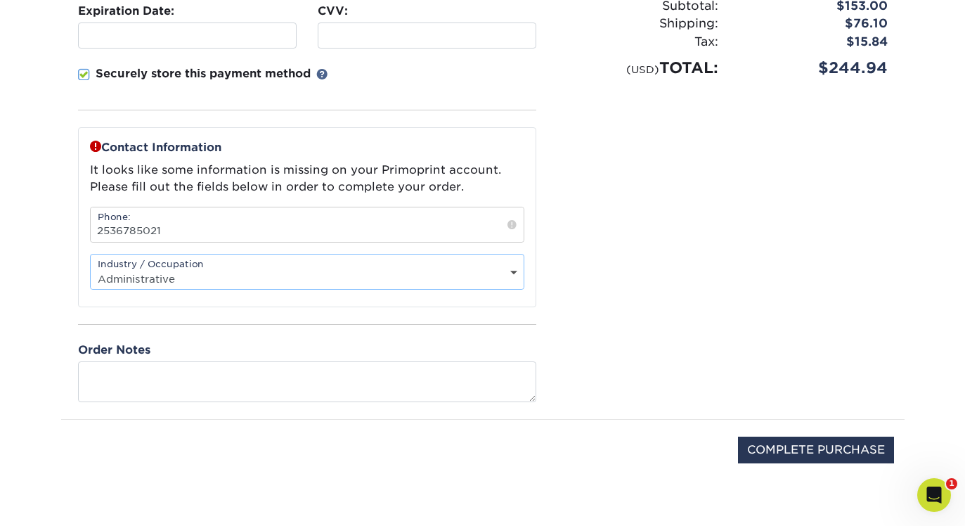
scroll to position [448, 0]
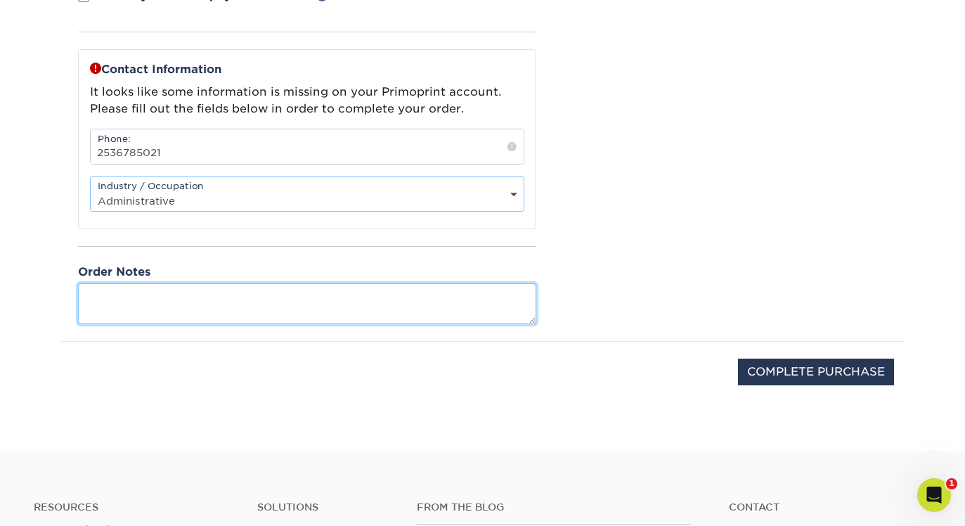
click at [203, 316] on textarea at bounding box center [307, 303] width 458 height 40
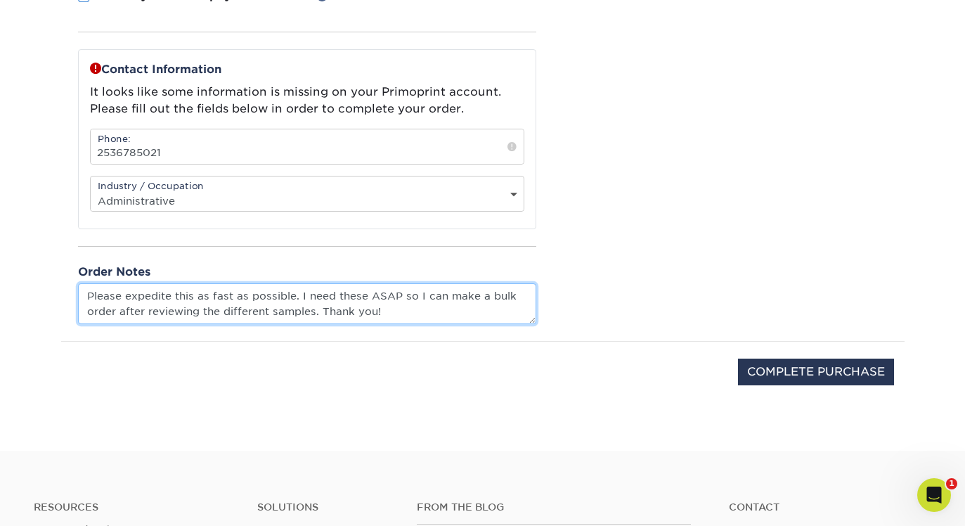
type textarea "Please expedite this as fast as possible. I need these ASAP so I can make a bul…"
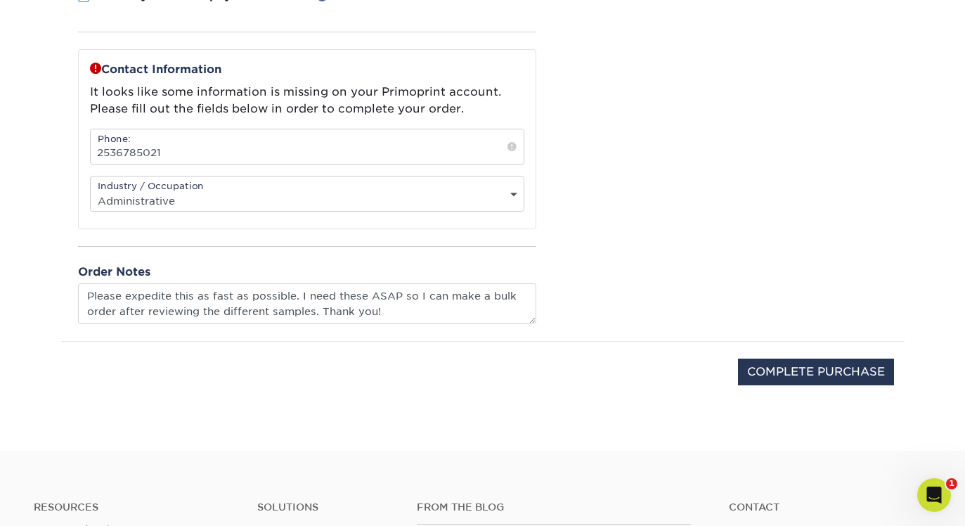
click at [437, 354] on div "COMPLETE PURCHASE" at bounding box center [483, 379] width 822 height 75
click at [763, 363] on input "COMPLETE PURCHASE" at bounding box center [816, 371] width 156 height 27
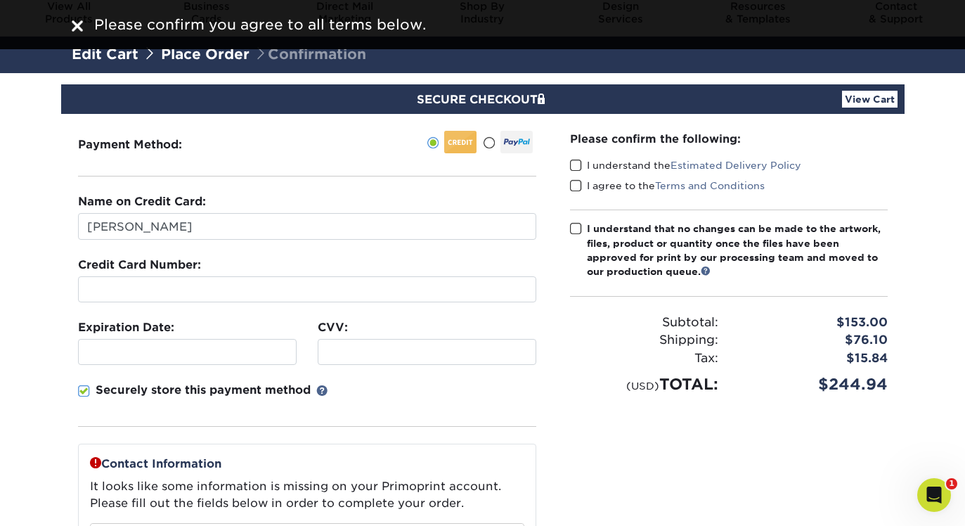
scroll to position [0, 0]
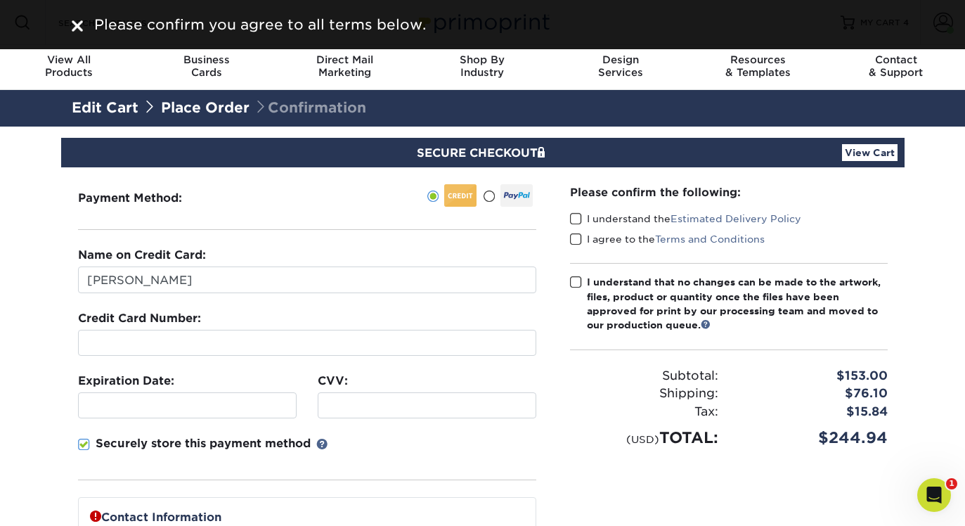
click at [574, 219] on span at bounding box center [576, 218] width 12 height 13
click at [0, 0] on input "I understand the Estimated Delivery Policy" at bounding box center [0, 0] width 0 height 0
click at [578, 245] on span at bounding box center [576, 239] width 12 height 13
click at [0, 0] on input "I agree to the Terms and Conditions" at bounding box center [0, 0] width 0 height 0
click at [578, 280] on span at bounding box center [576, 282] width 12 height 13
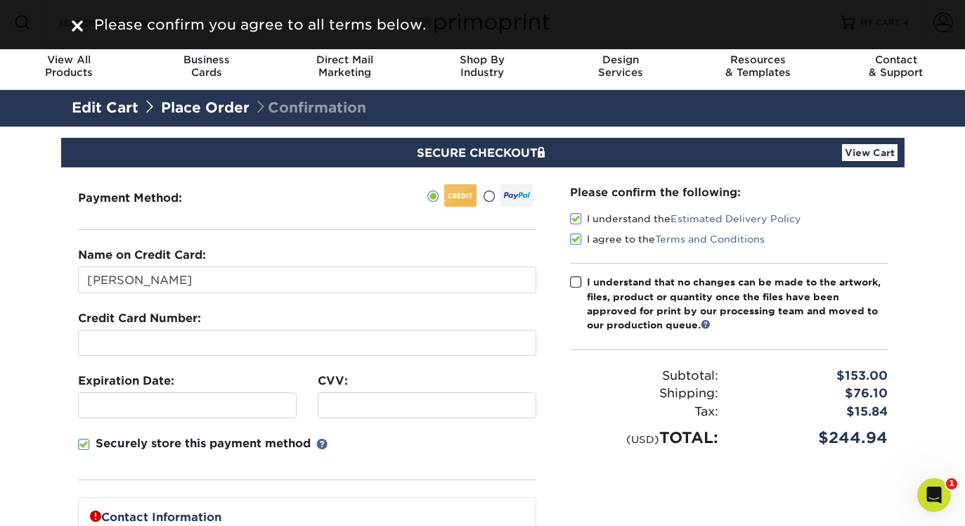
click at [0, 0] on input "I understand that no changes can be made to the artwork, files, product or quan…" at bounding box center [0, 0] width 0 height 0
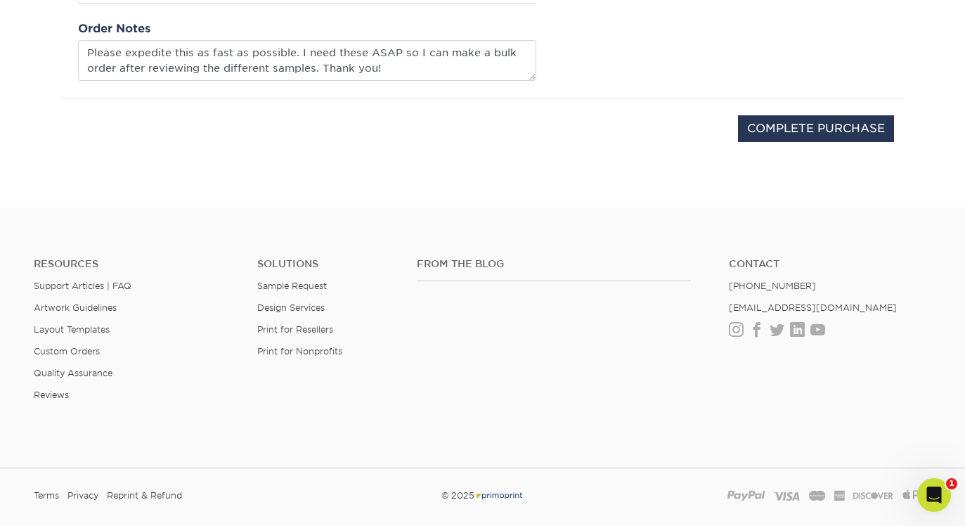
scroll to position [782, 0]
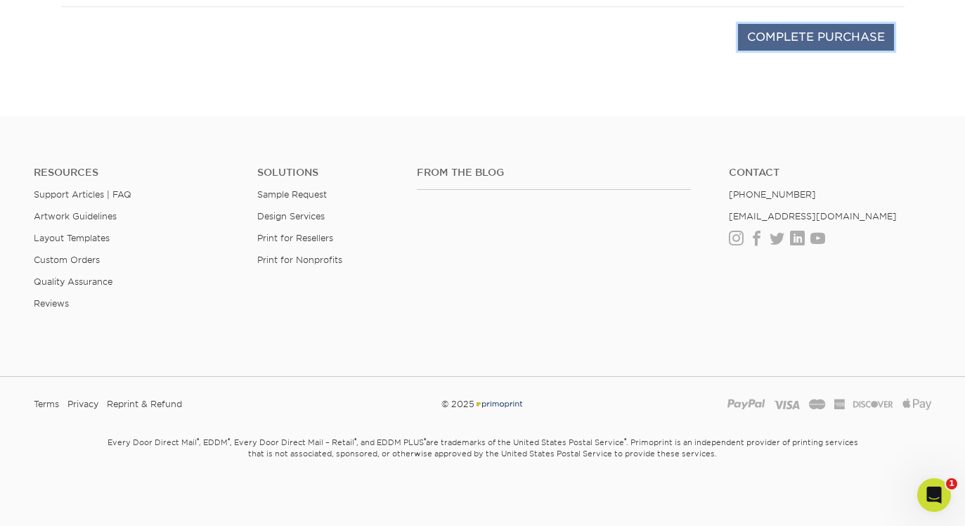
click at [775, 25] on input "COMPLETE PURCHASE" at bounding box center [816, 37] width 156 height 27
type input "PROCESSING, PLEASE WAIT..."
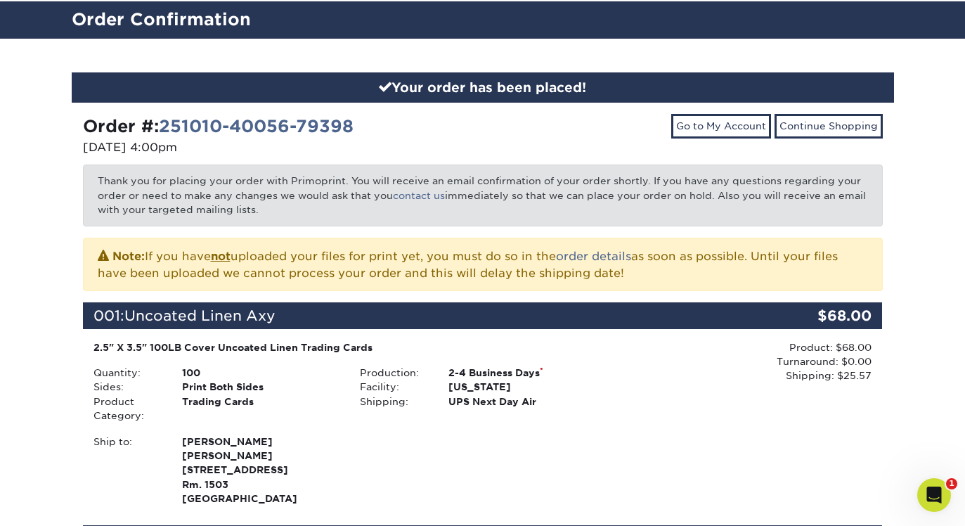
scroll to position [46, 0]
